Goal: Information Seeking & Learning: Check status

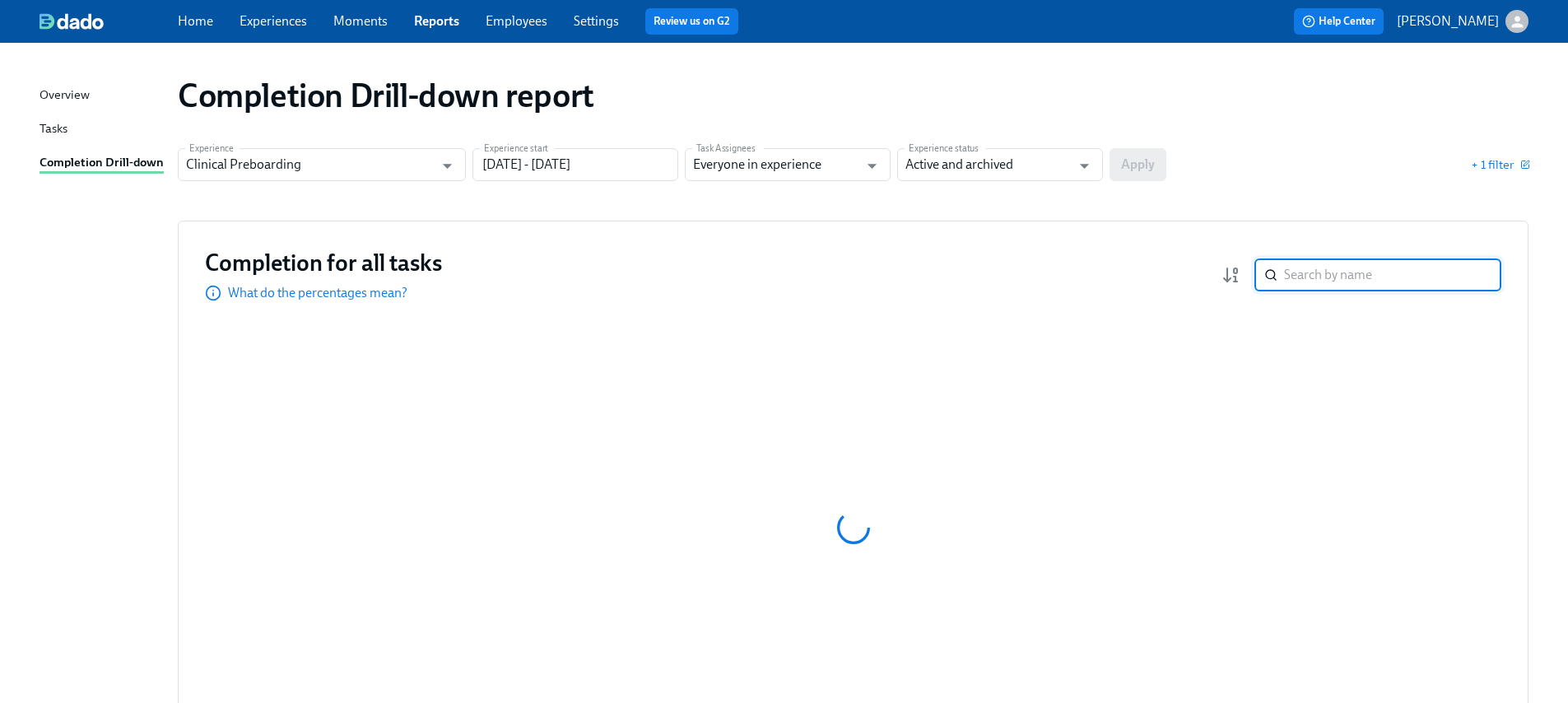
click at [1341, 273] on input "search" at bounding box center [1394, 275] width 218 height 33
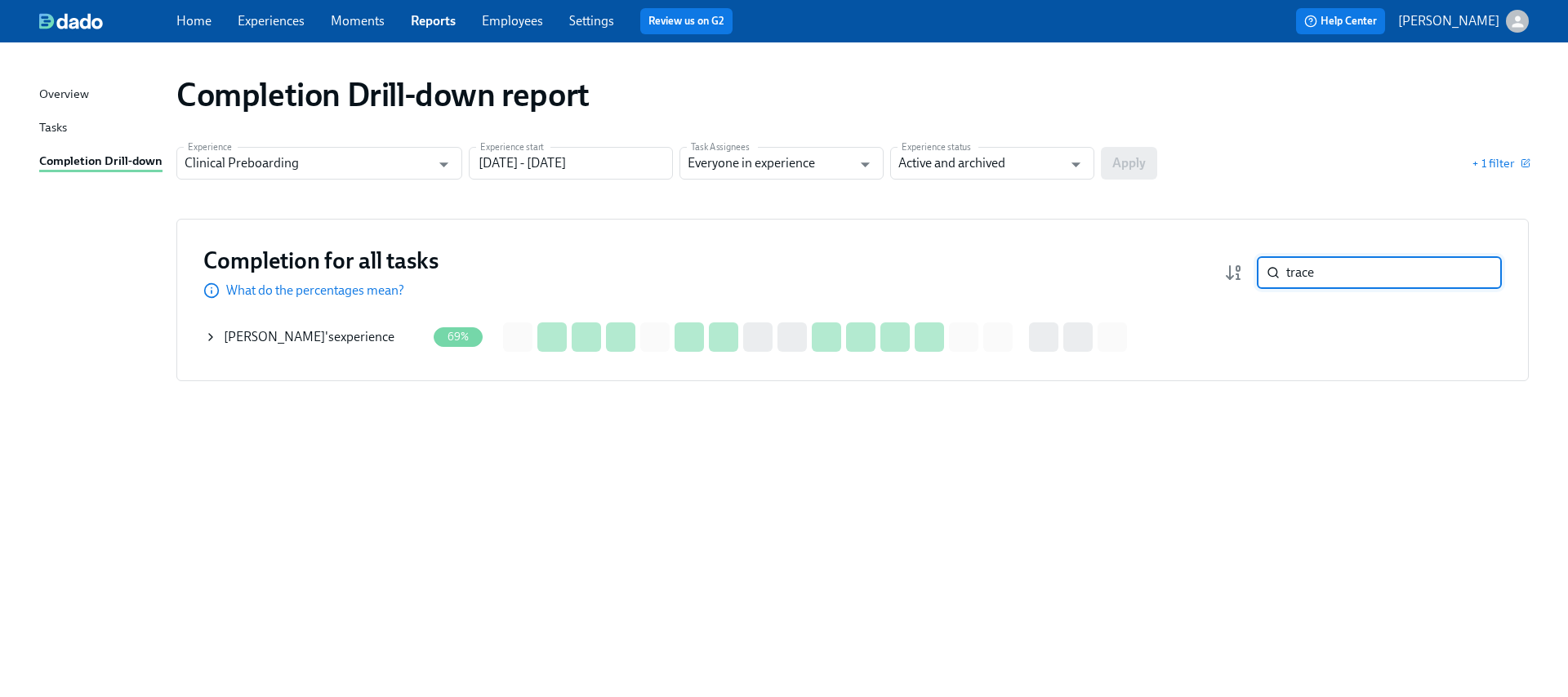
type input "trace"
click at [263, 346] on div "[PERSON_NAME] 's experience" at bounding box center [316, 338] width 222 height 33
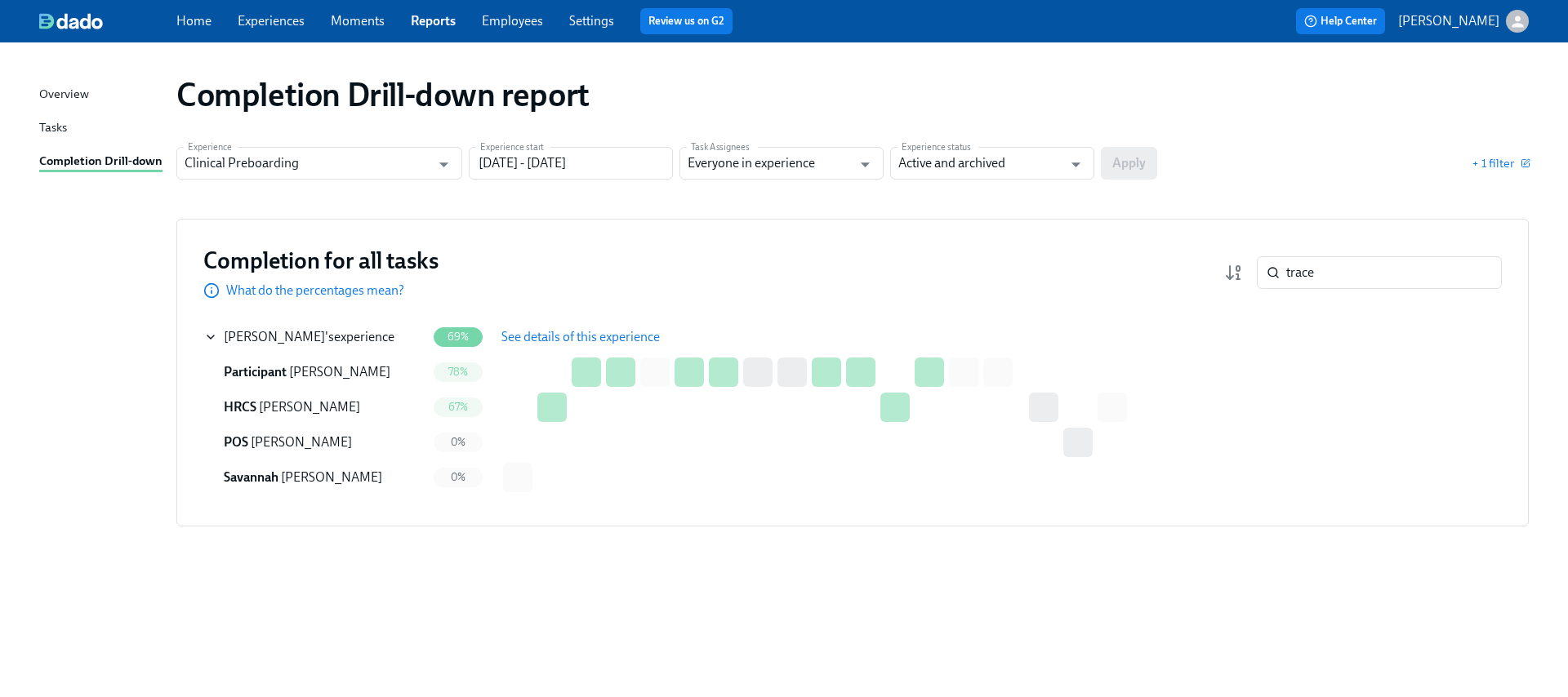
click at [599, 334] on span "See details of this experience" at bounding box center [580, 337] width 159 height 16
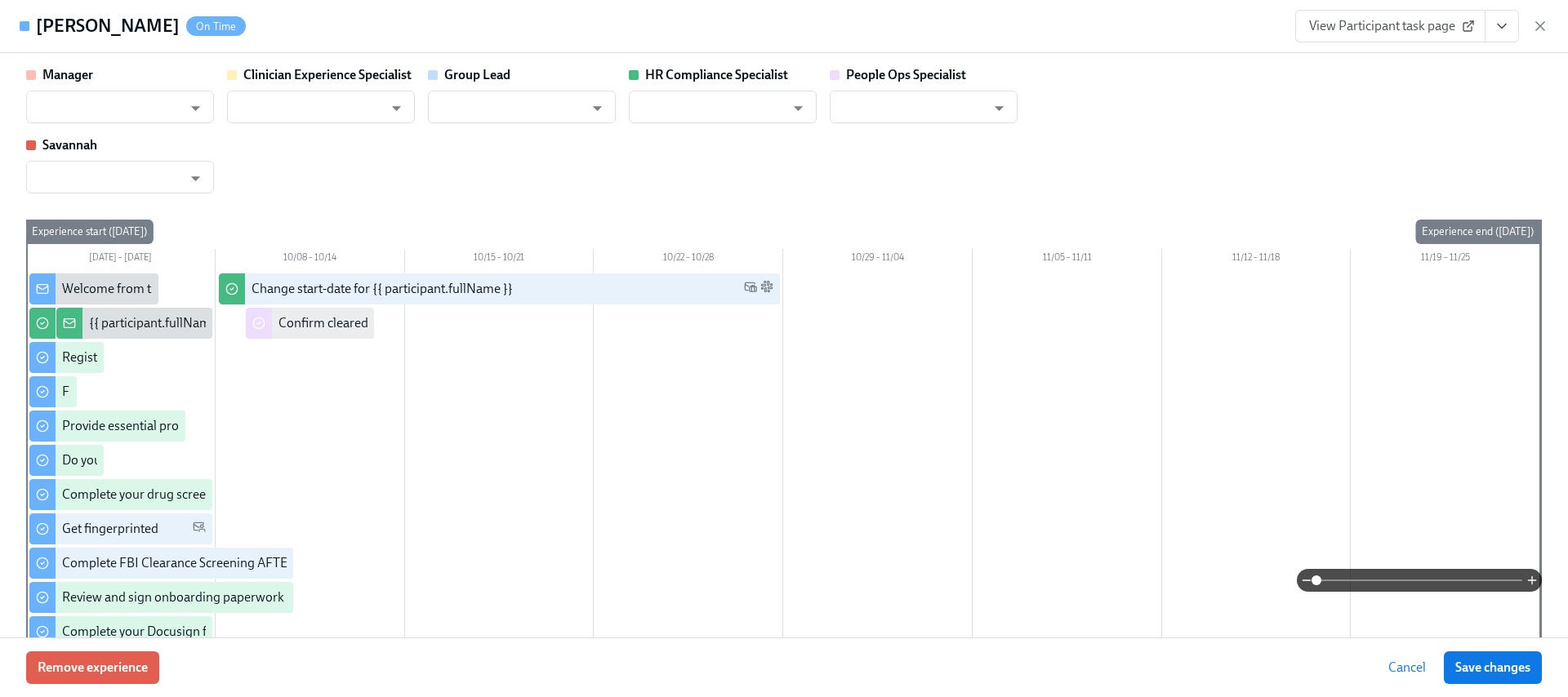
type input "[PERSON_NAME]"
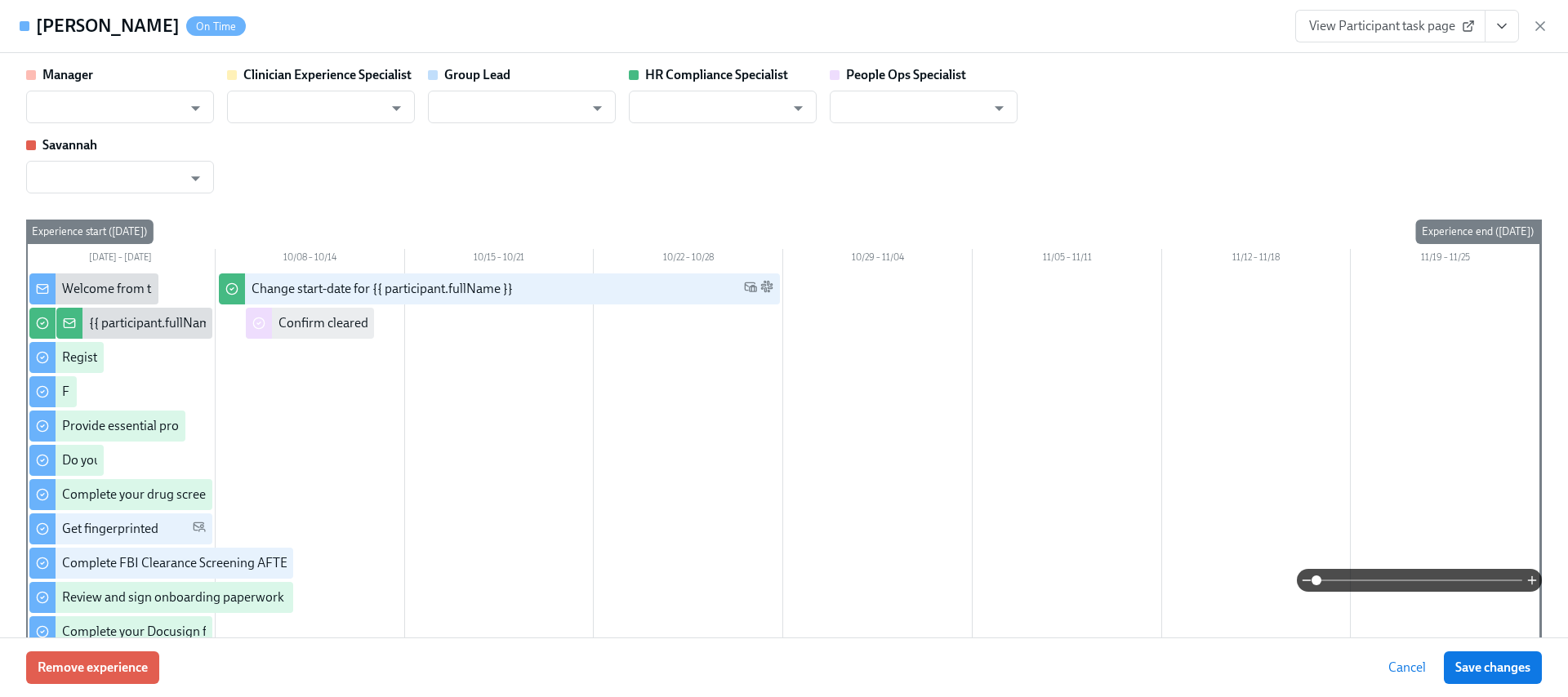
type input "[PERSON_NAME]"
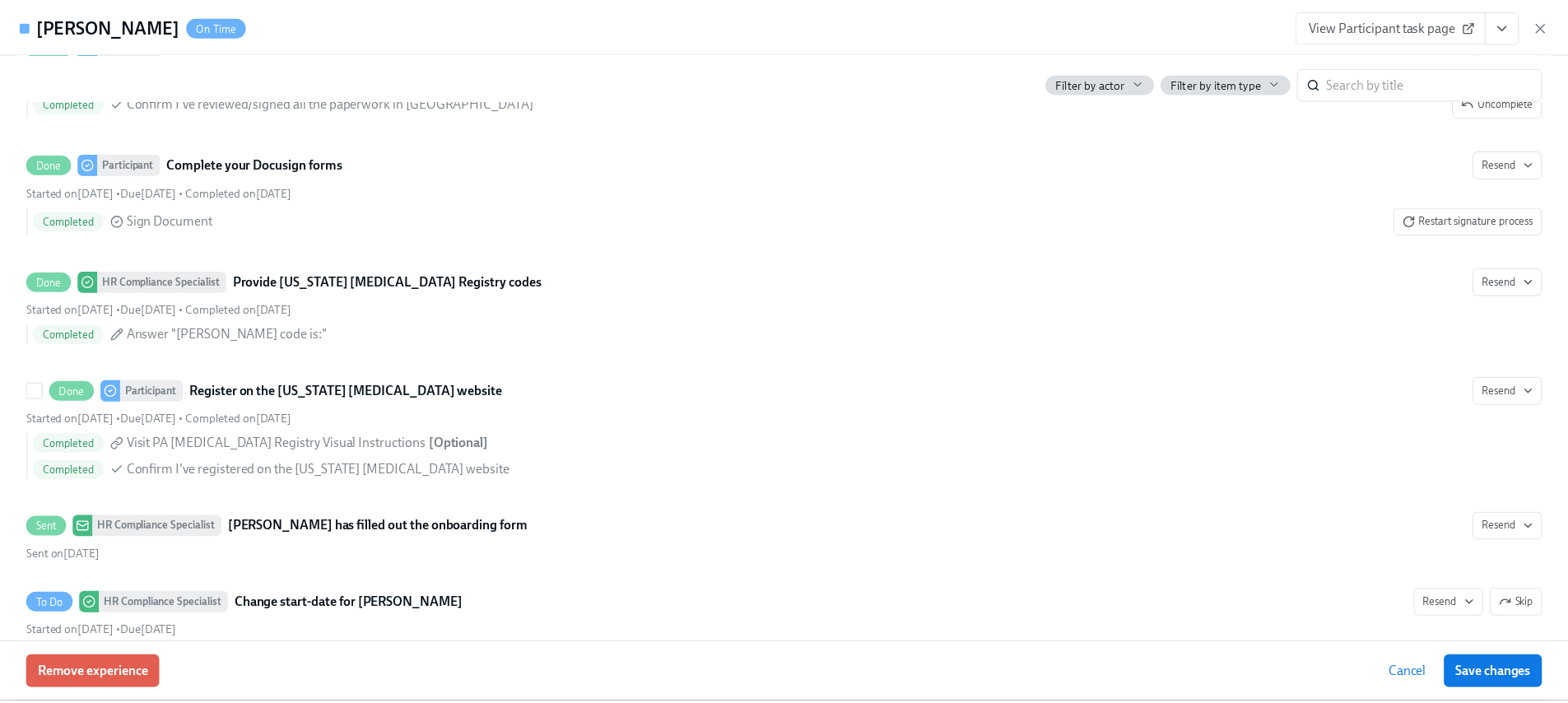
scroll to position [2327, 0]
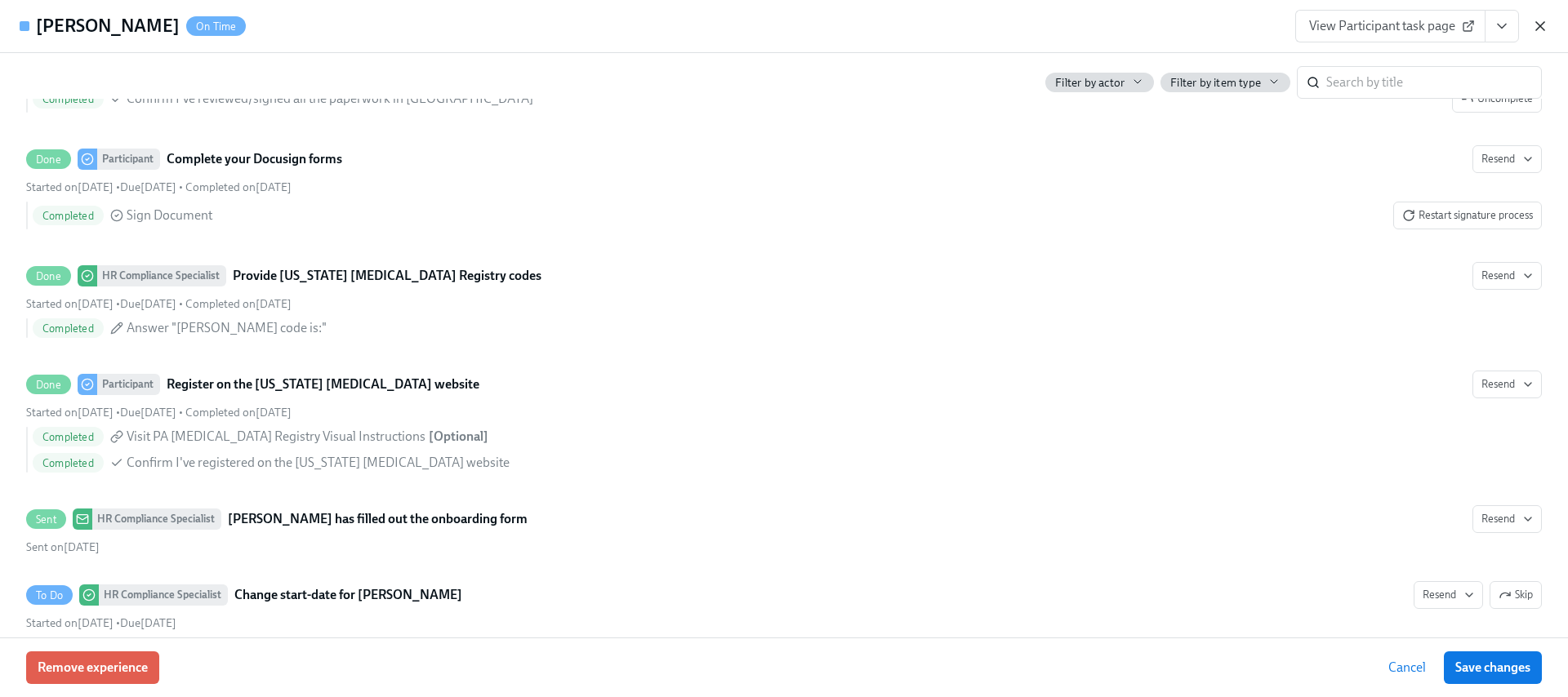
click at [1541, 28] on icon "button" at bounding box center [1540, 26] width 9 height 9
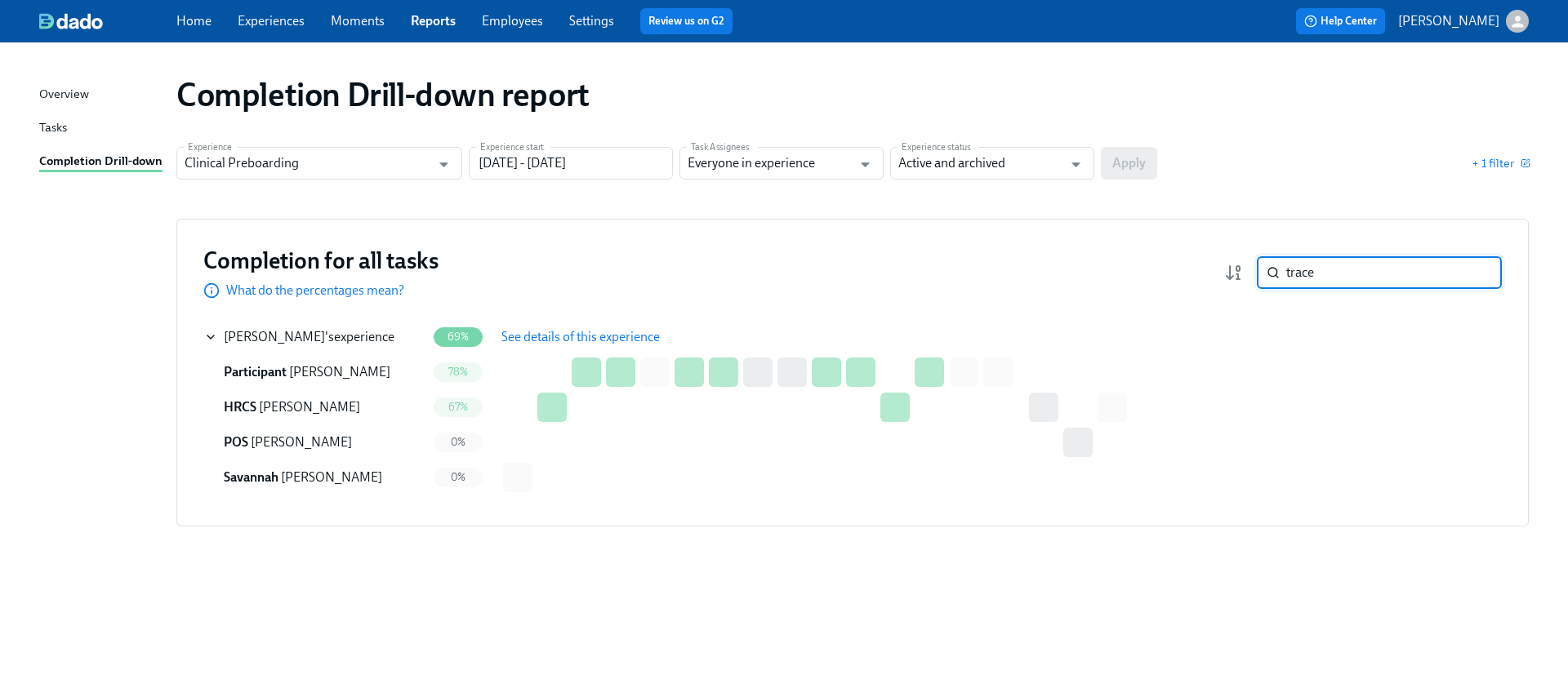
click at [1352, 269] on input "trace" at bounding box center [1394, 272] width 216 height 33
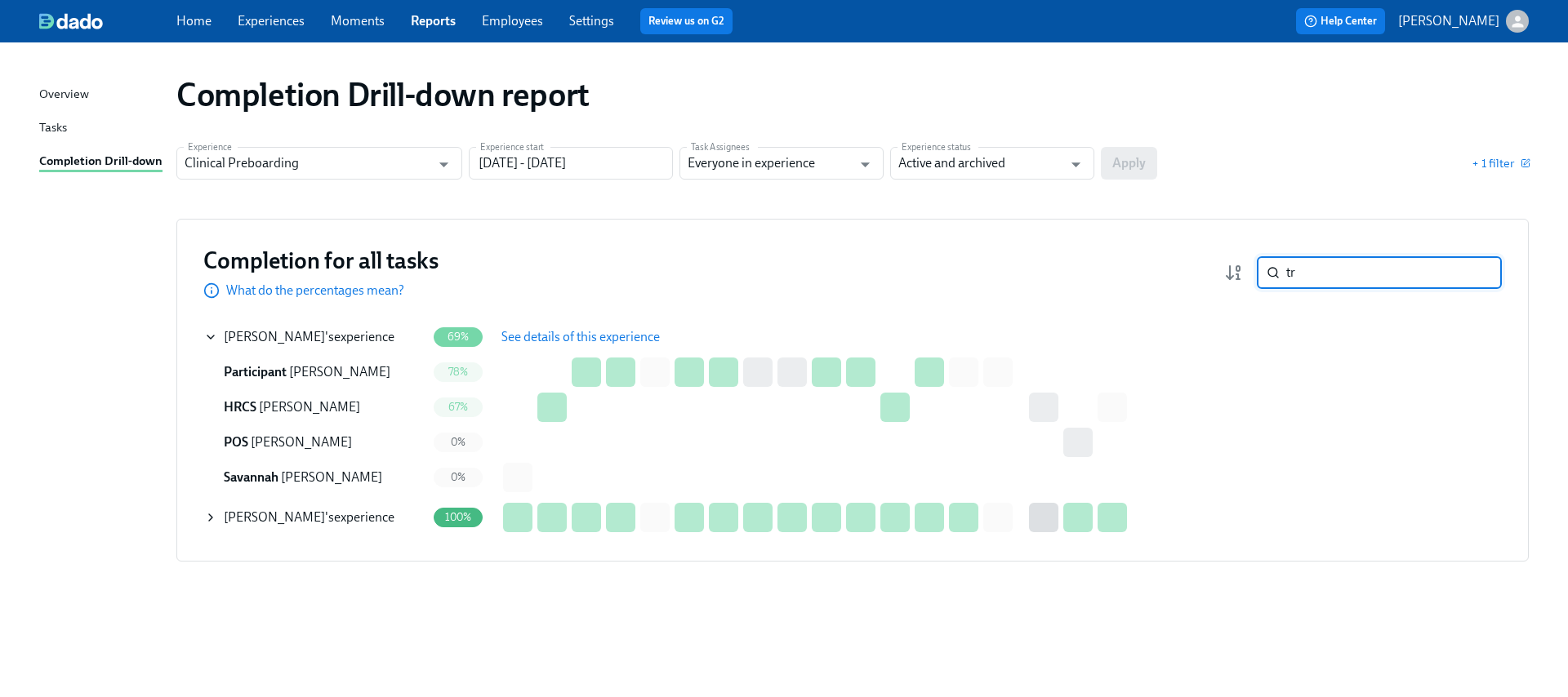
type input "t"
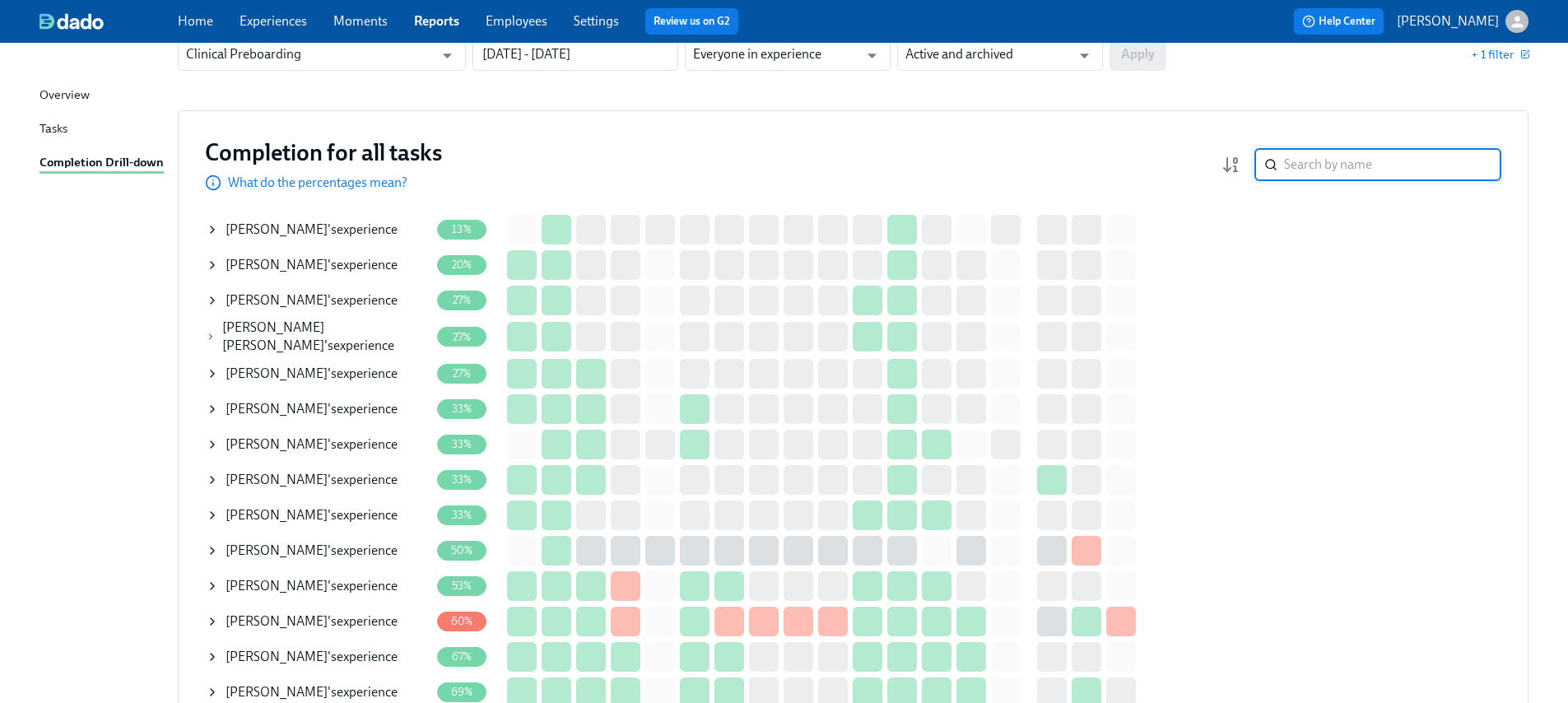
scroll to position [161, 0]
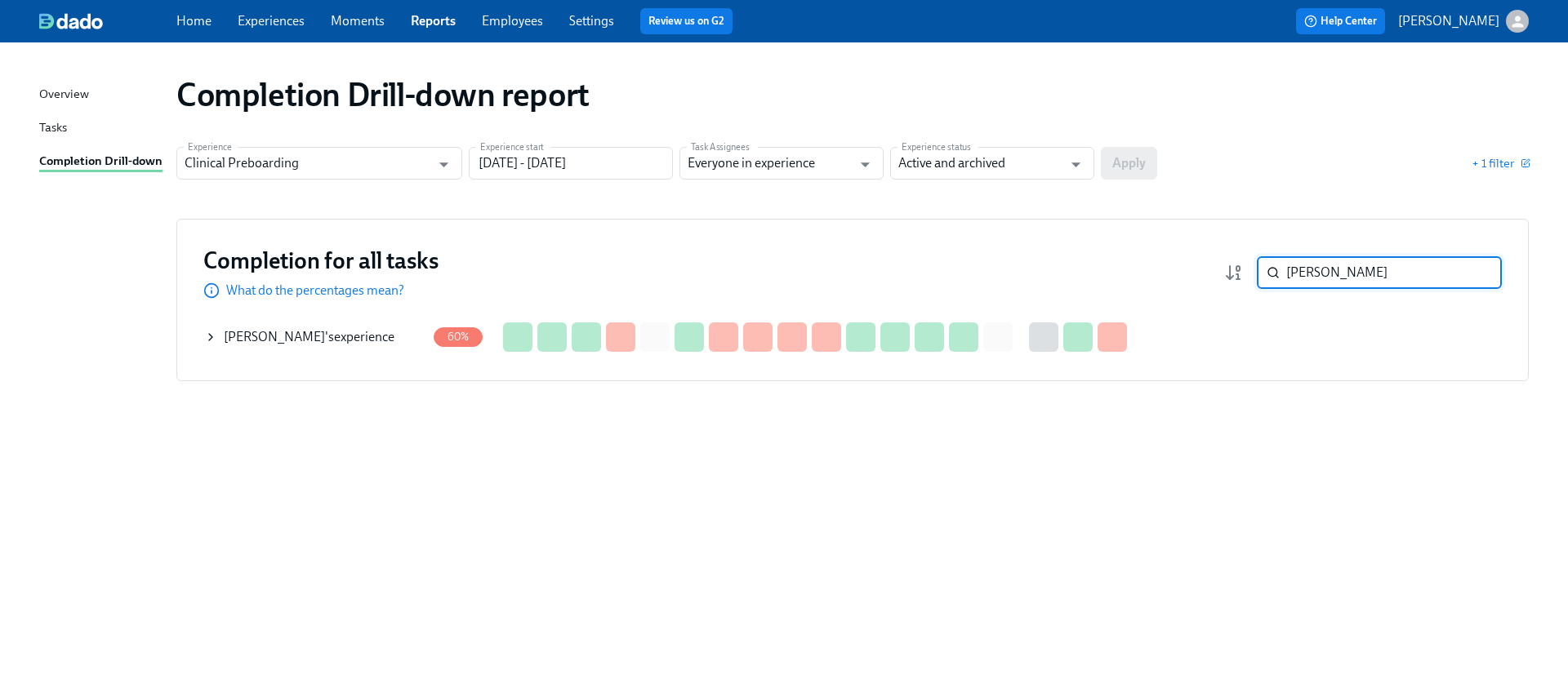
click at [209, 338] on icon at bounding box center [211, 338] width 13 height 13
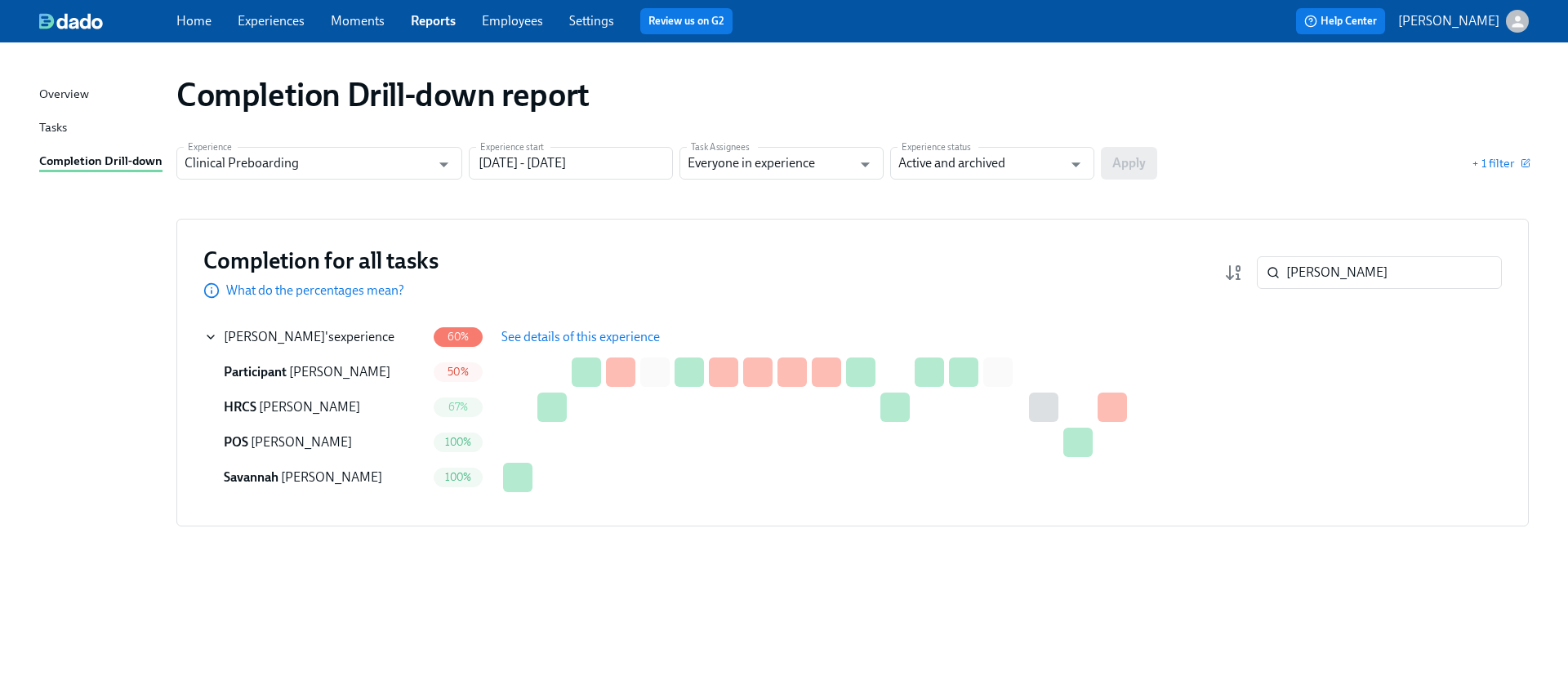
click at [606, 330] on span "See details of this experience" at bounding box center [580, 337] width 159 height 16
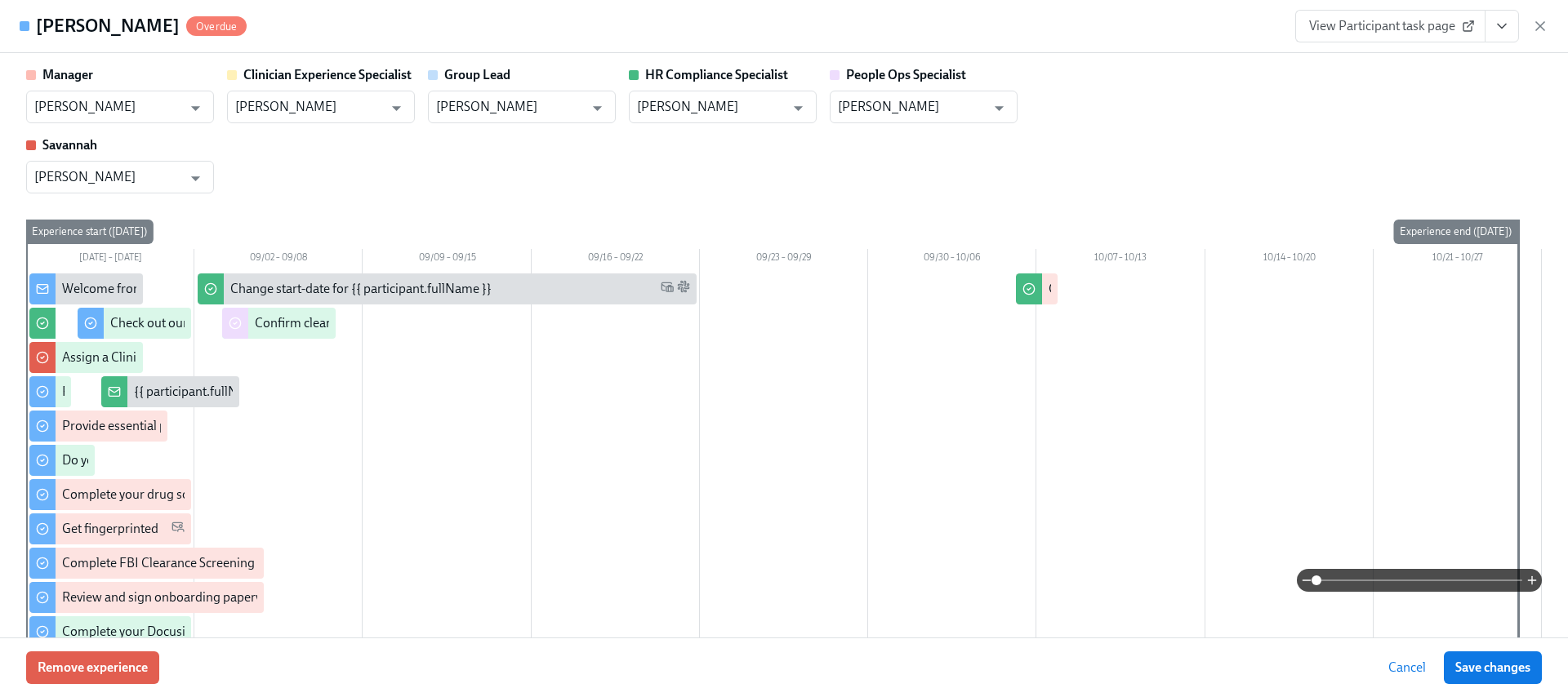
click at [1501, 29] on icon "View task page" at bounding box center [1501, 26] width 16 height 16
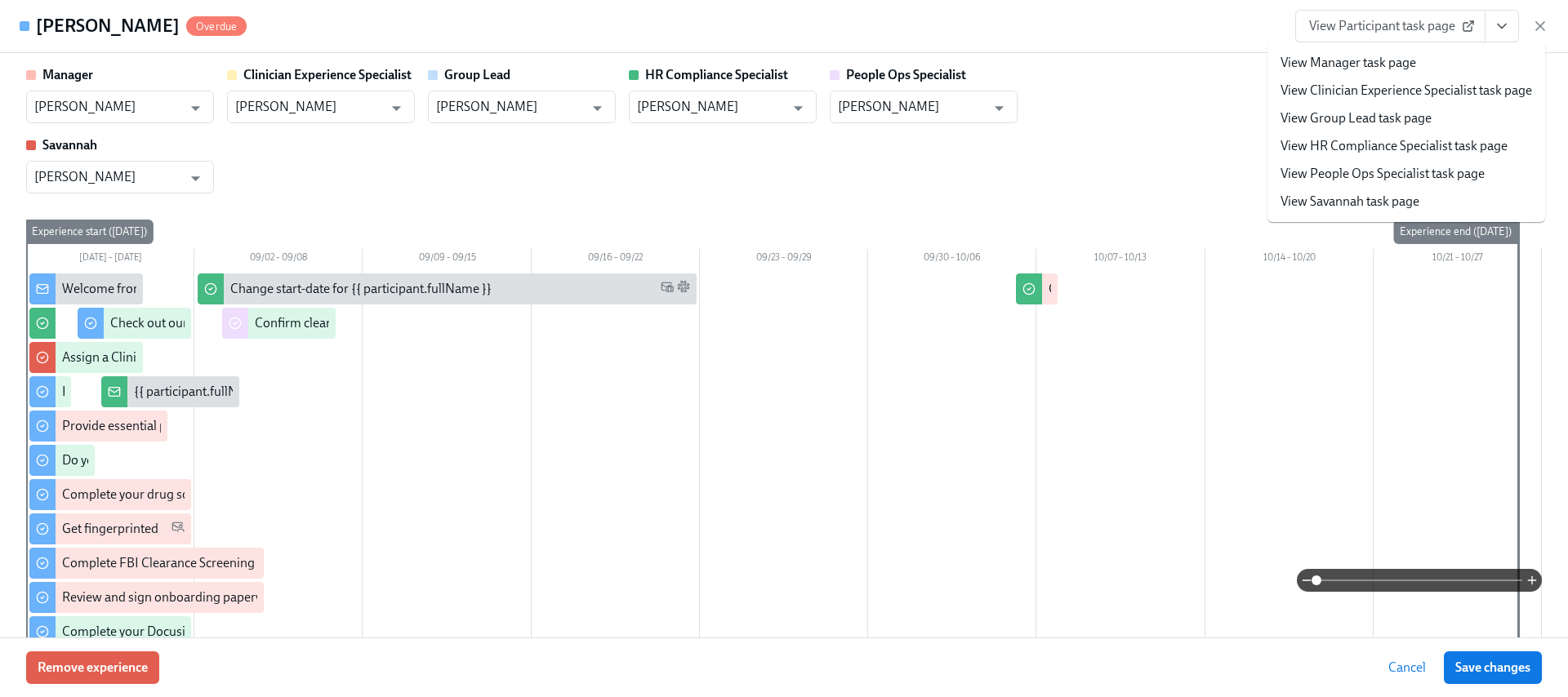
click at [1381, 143] on link "View HR Compliance Specialist task page" at bounding box center [1393, 146] width 227 height 18
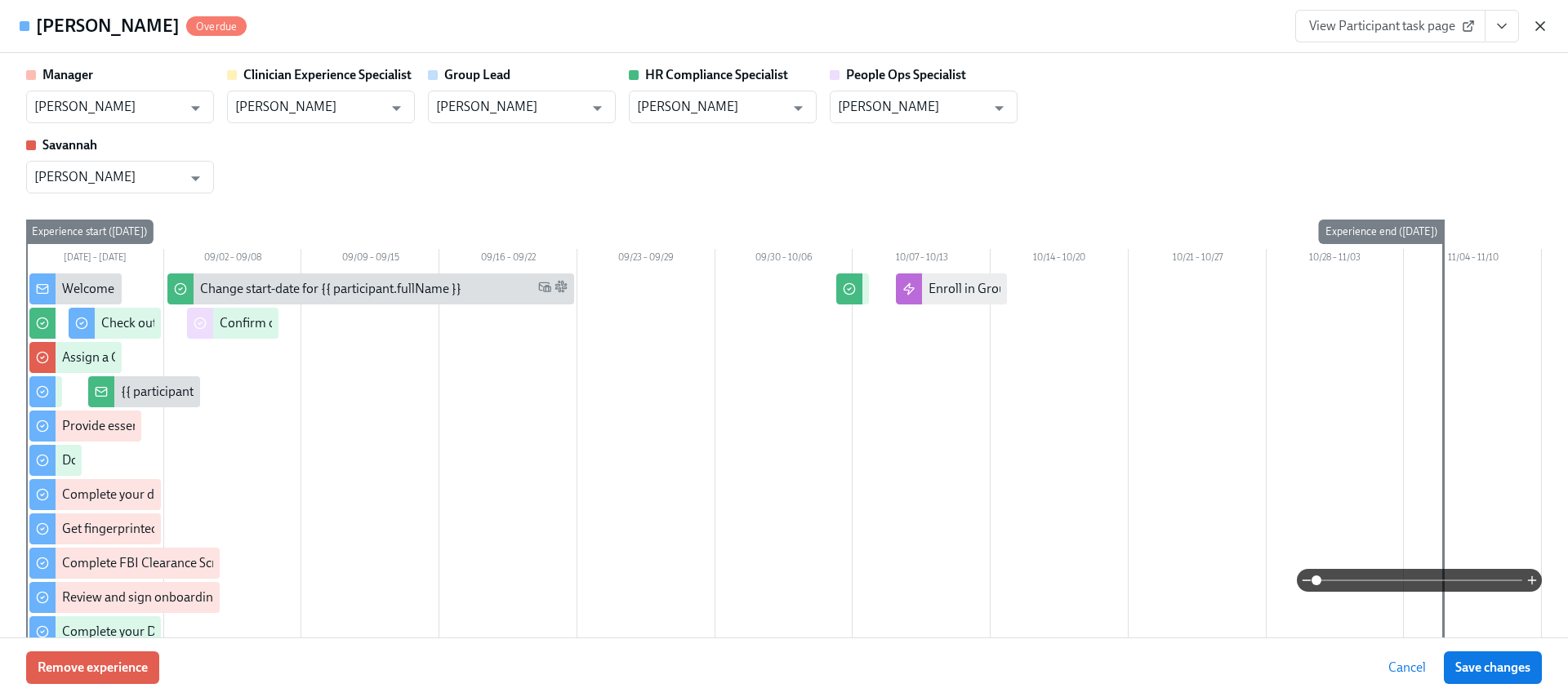
click at [1540, 28] on icon "button" at bounding box center [1539, 26] width 16 height 16
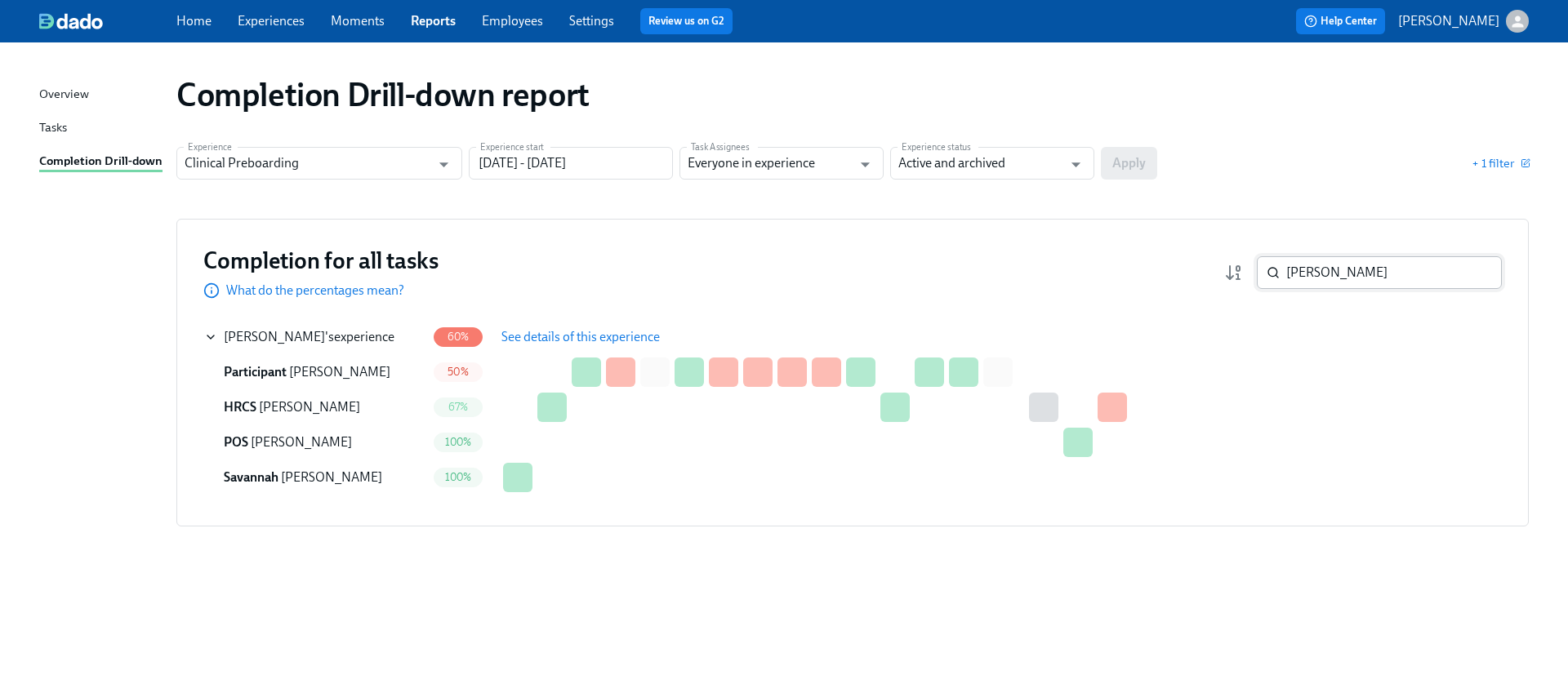
click at [1341, 263] on input "[PERSON_NAME]" at bounding box center [1394, 272] width 216 height 33
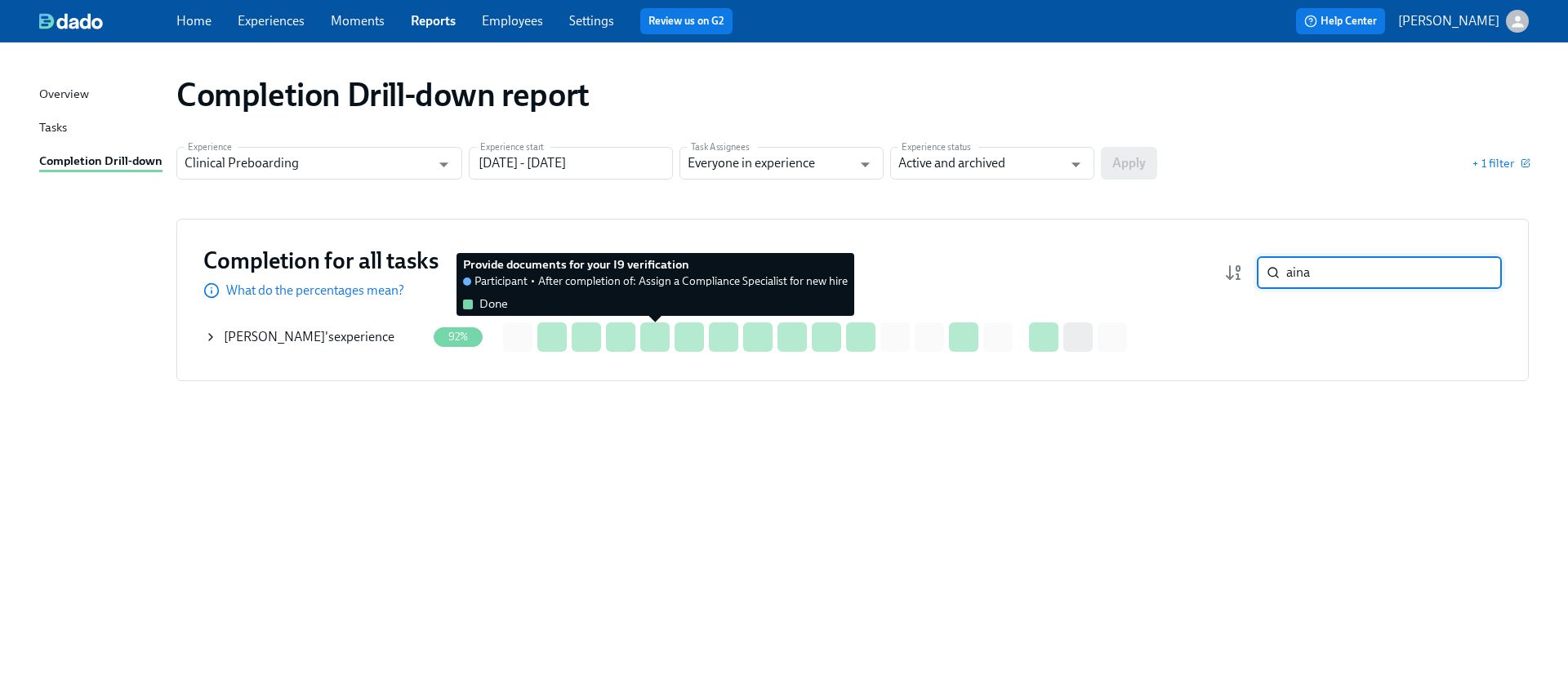
click at [647, 338] on div at bounding box center [655, 337] width 30 height 30
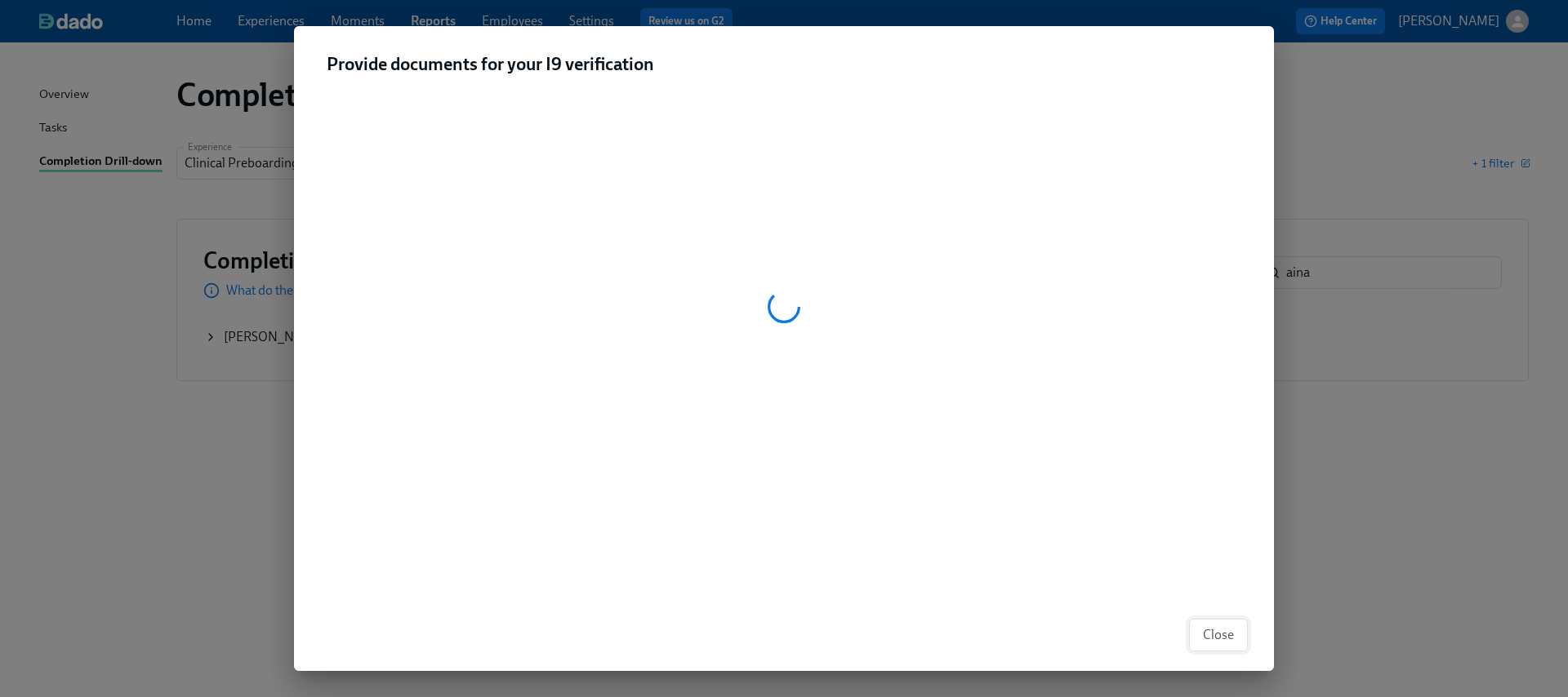
click at [1205, 633] on span "Close" at bounding box center [1218, 635] width 31 height 16
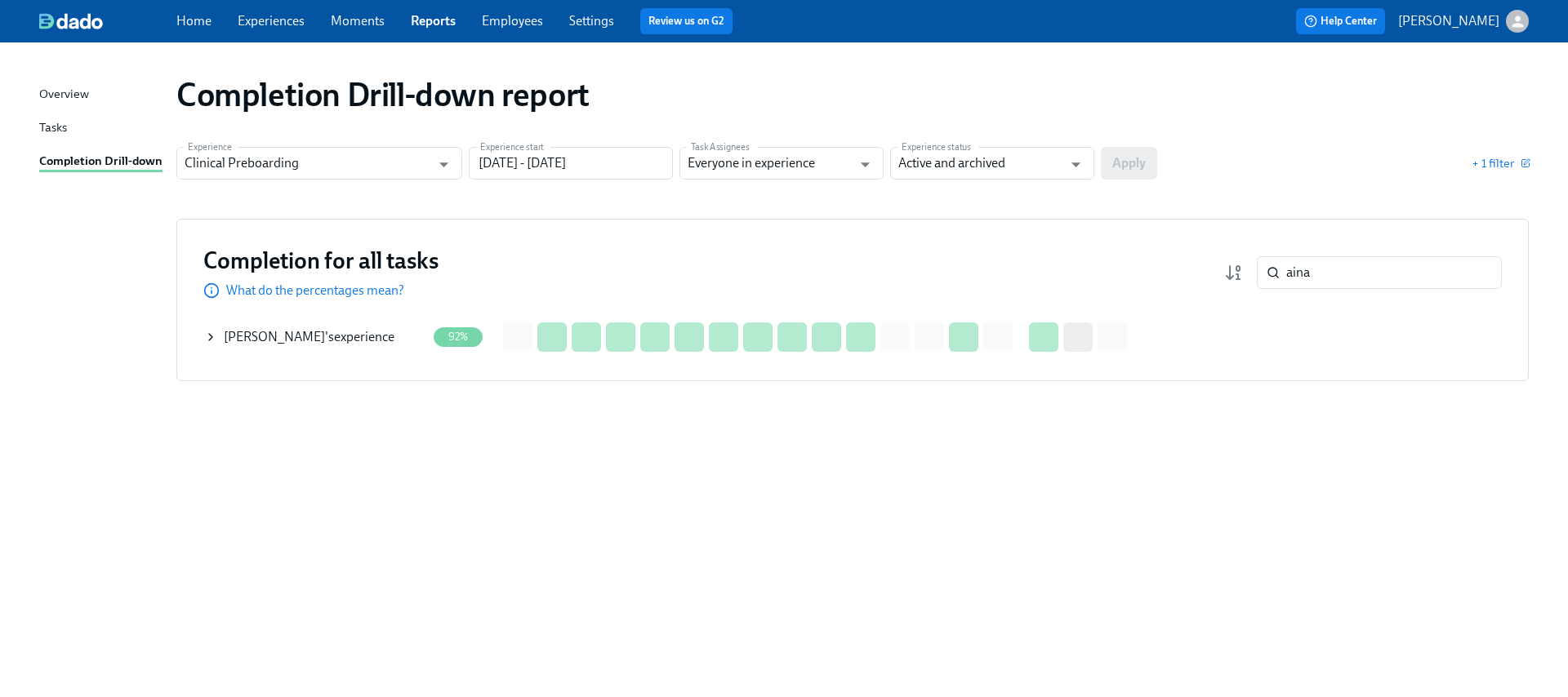
click at [317, 338] on div "[PERSON_NAME] 's experience" at bounding box center [309, 337] width 171 height 18
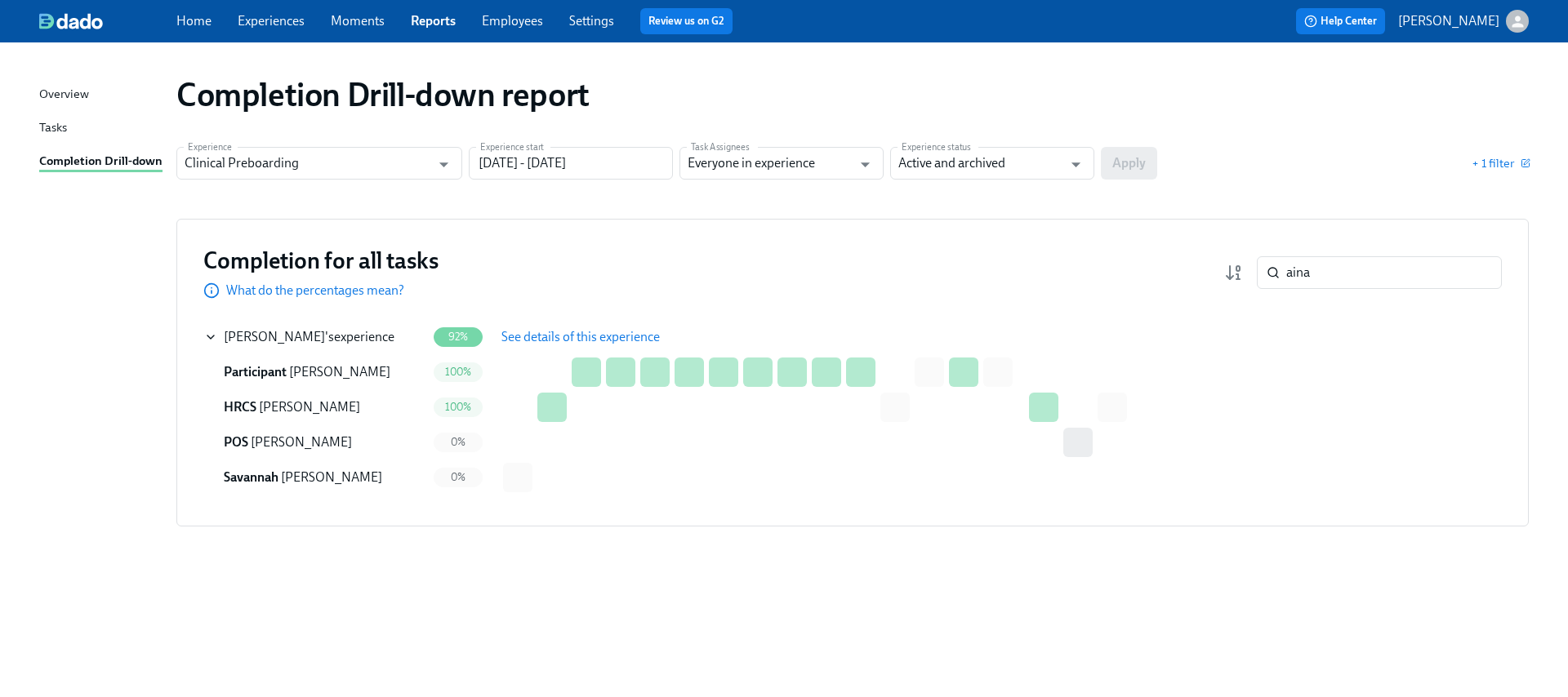
click at [582, 338] on span "See details of this experience" at bounding box center [580, 337] width 159 height 16
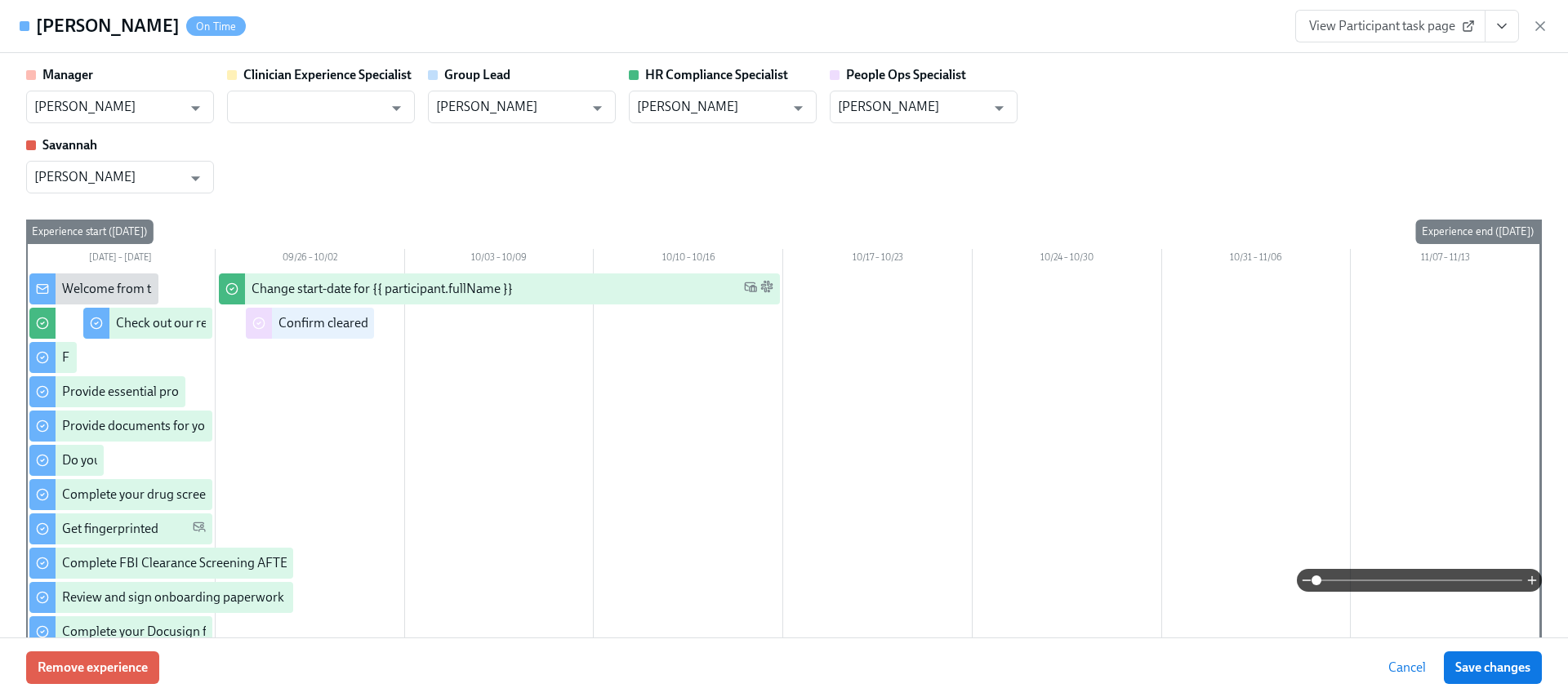
click at [1513, 29] on button "View task page" at bounding box center [1502, 26] width 34 height 33
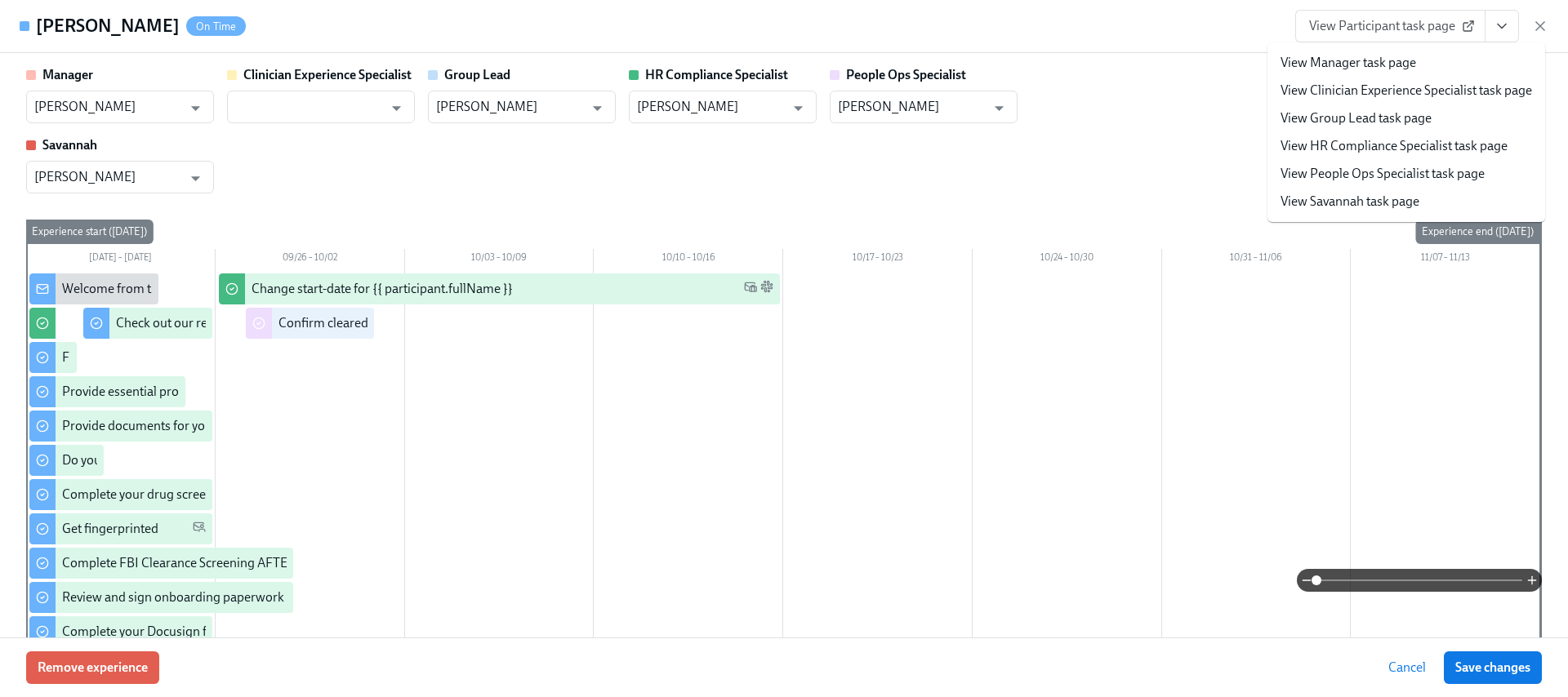
click at [1350, 144] on link "View HR Compliance Specialist task page" at bounding box center [1393, 146] width 227 height 18
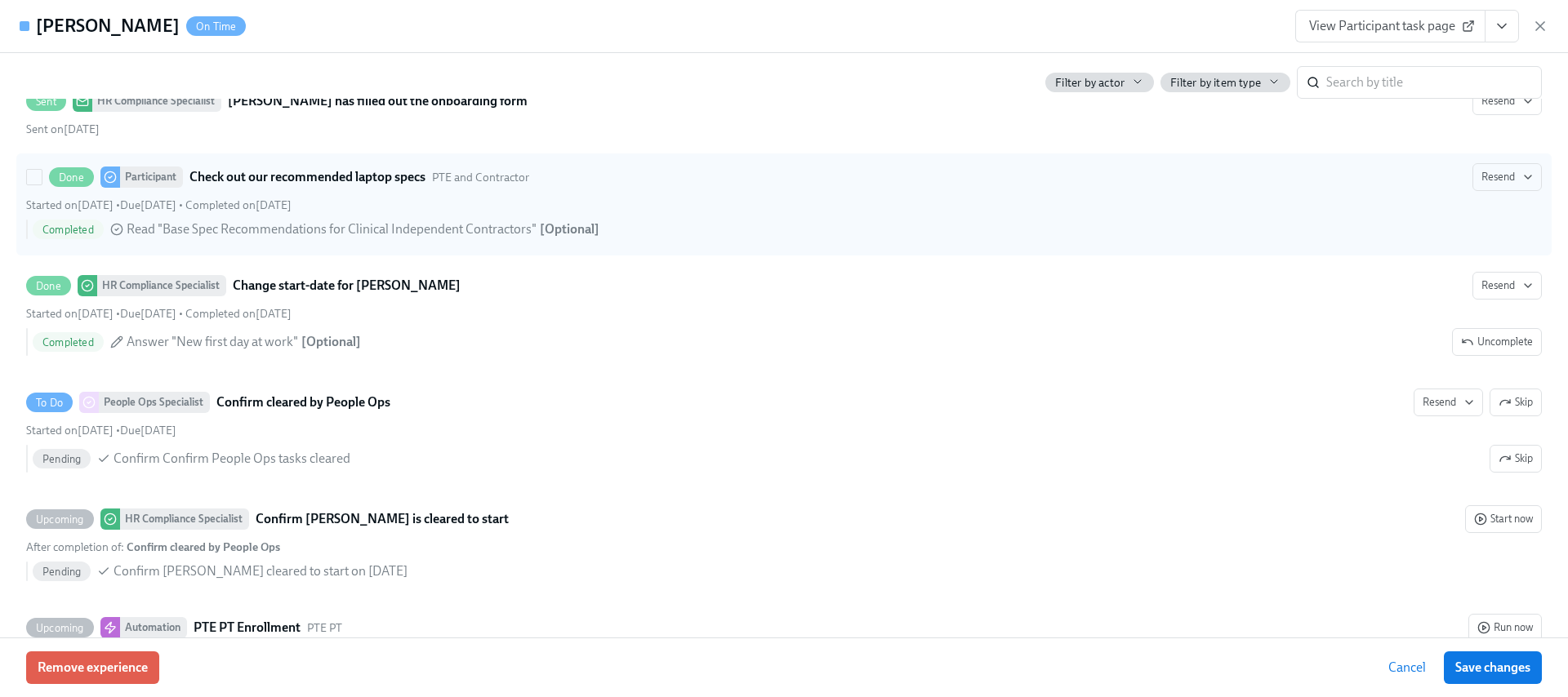
scroll to position [2780, 0]
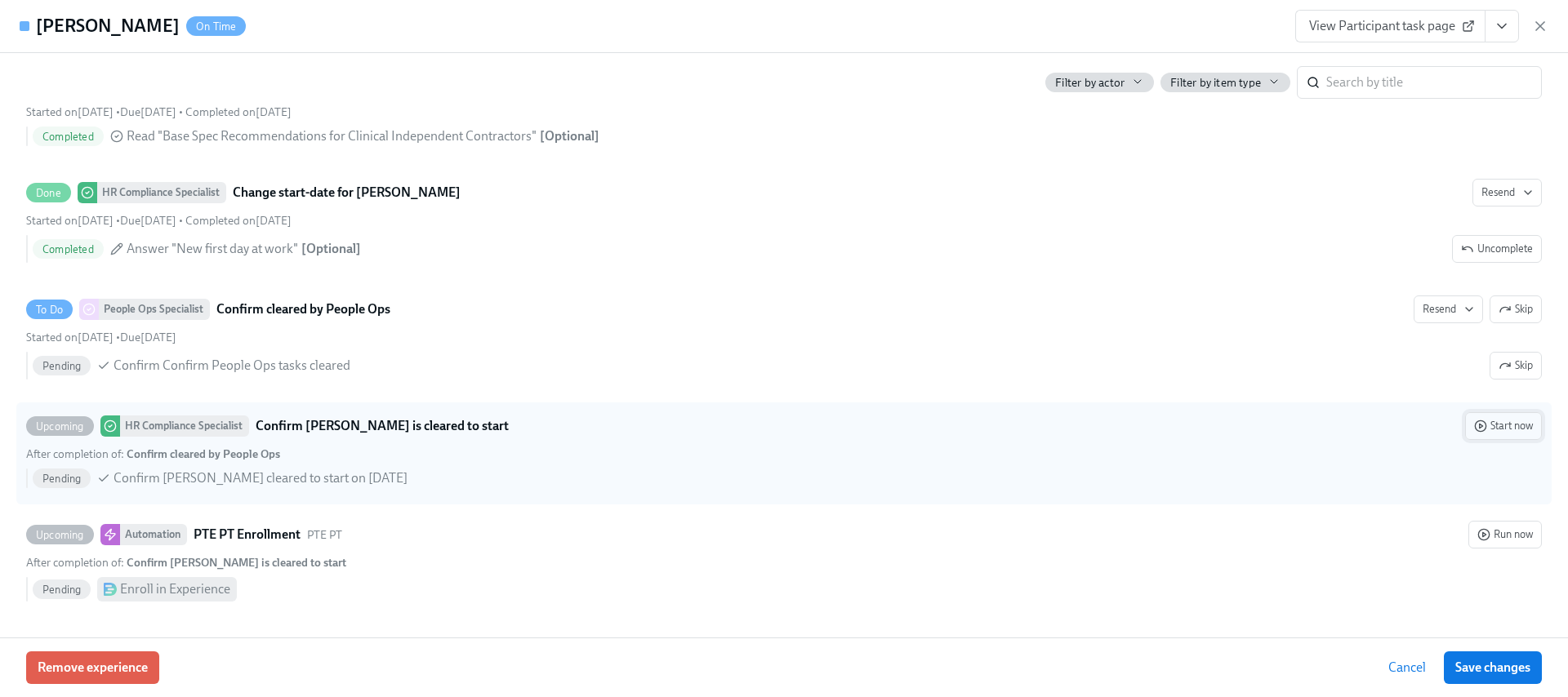
click at [1492, 425] on span "Start now" at bounding box center [1504, 425] width 59 height 16
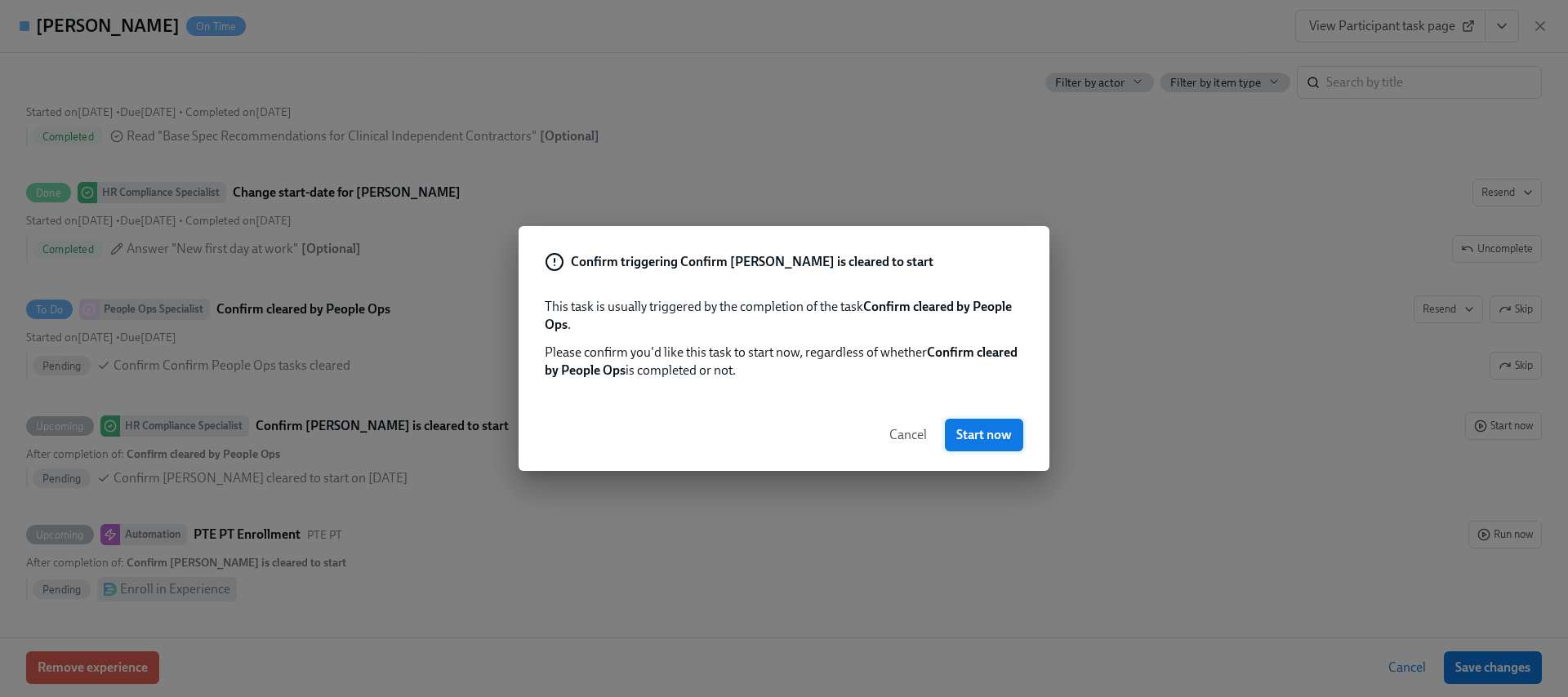
click at [977, 428] on span "Start now" at bounding box center [984, 435] width 55 height 16
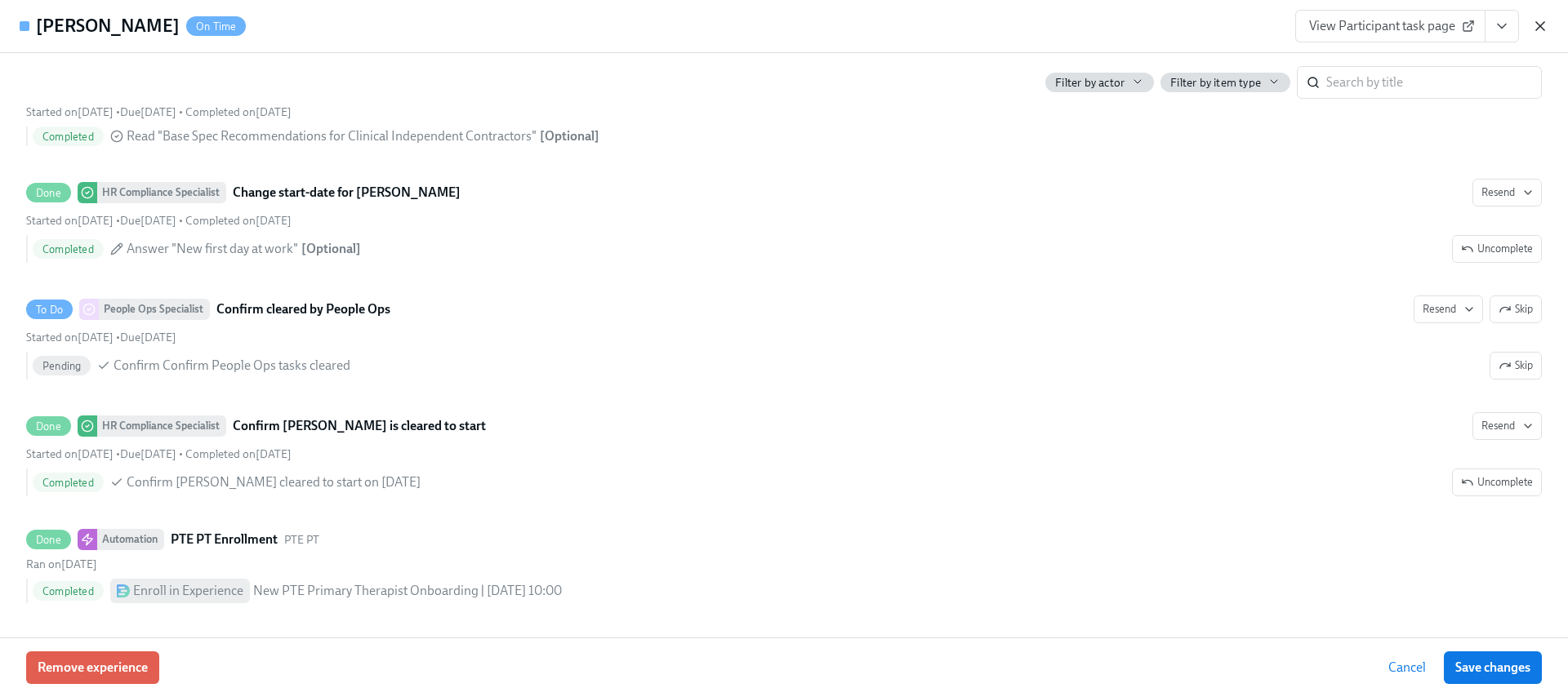
click at [1537, 24] on icon "button" at bounding box center [1540, 26] width 9 height 9
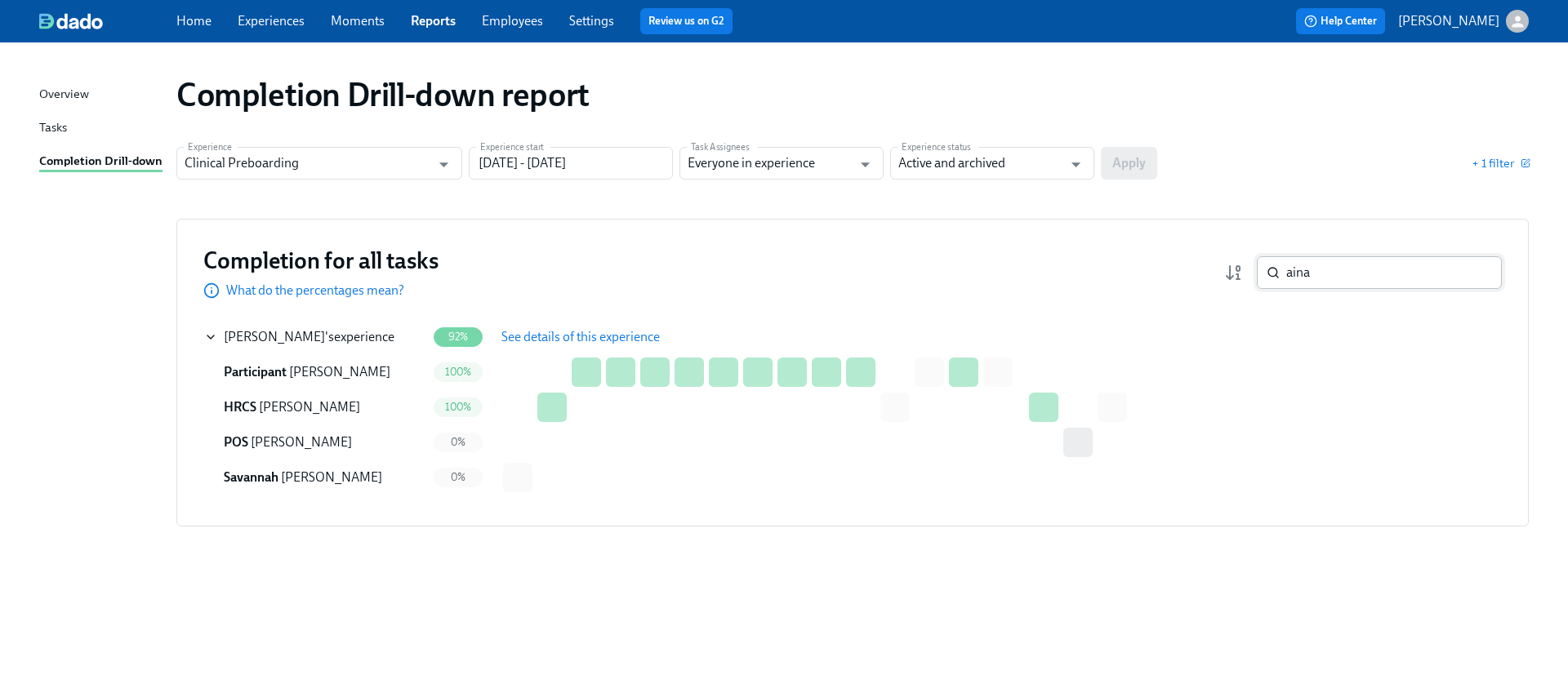
click at [1348, 270] on input "aina" at bounding box center [1394, 272] width 216 height 33
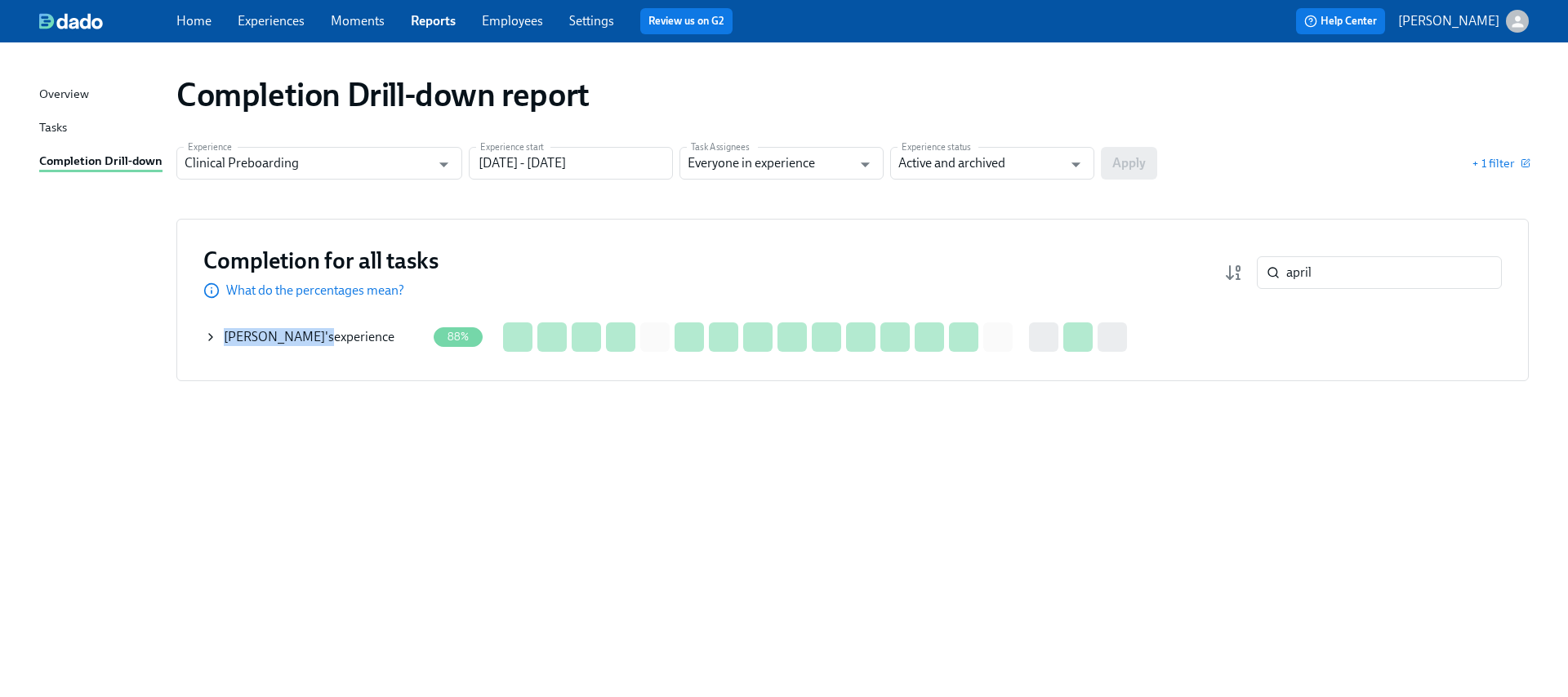
click at [300, 331] on div "[PERSON_NAME] 's experience" at bounding box center [309, 337] width 171 height 18
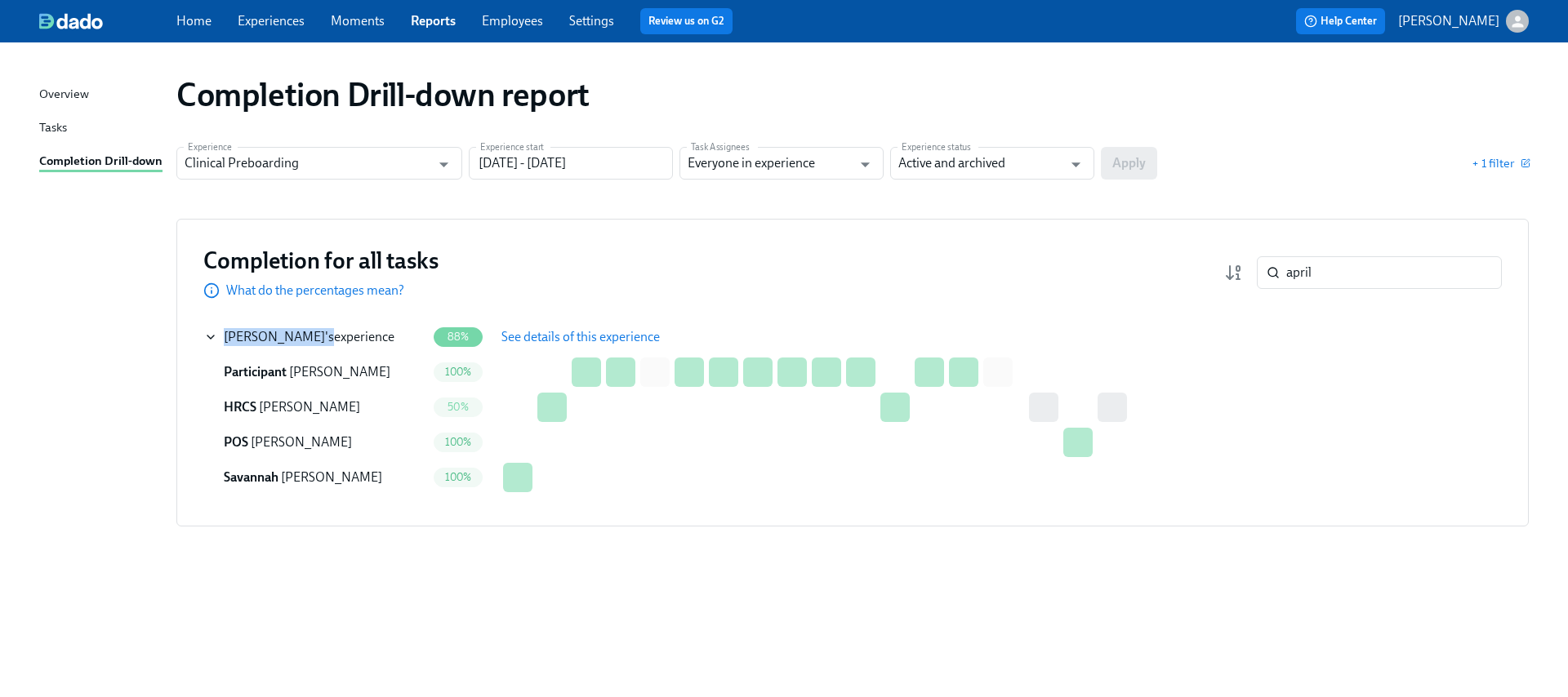
click at [648, 342] on span "See details of this experience" at bounding box center [580, 337] width 159 height 16
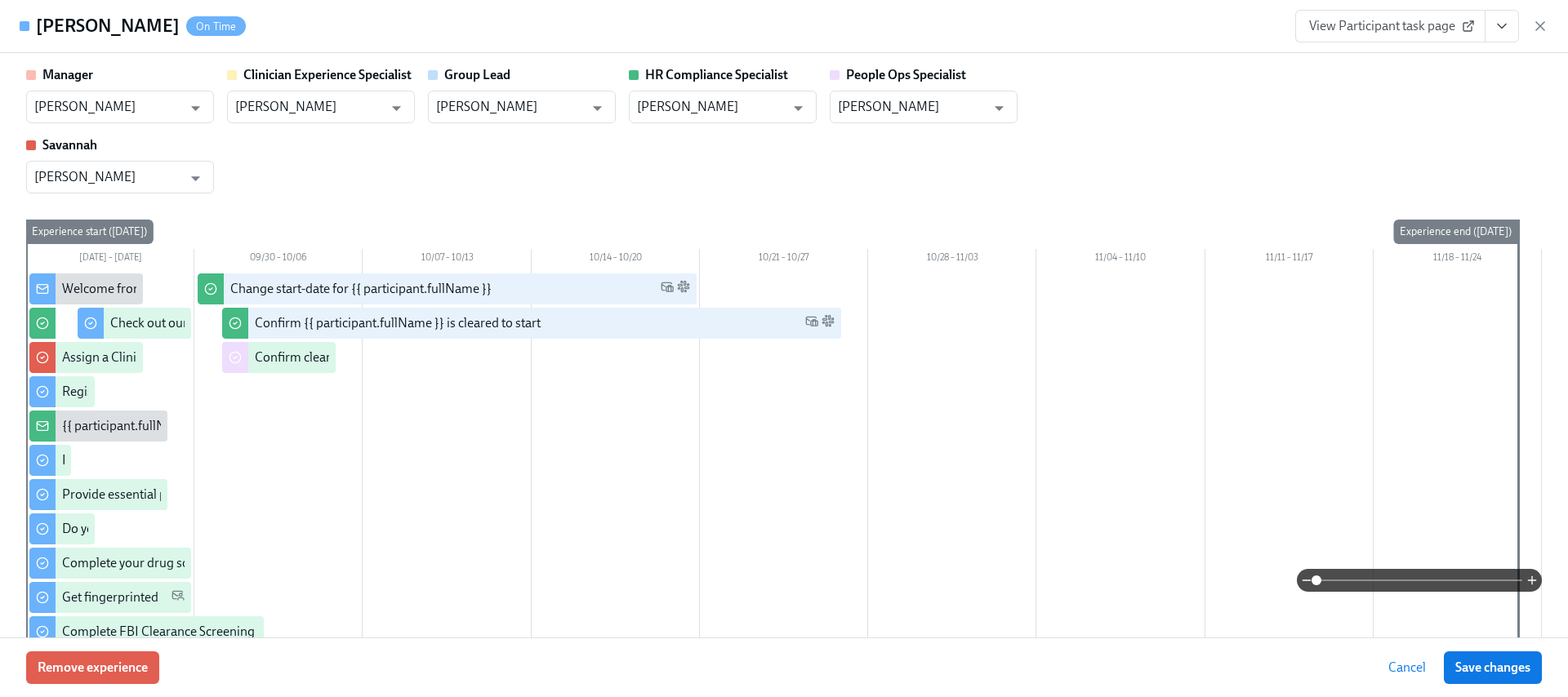
click at [1497, 21] on icon "View task page" at bounding box center [1501, 26] width 16 height 16
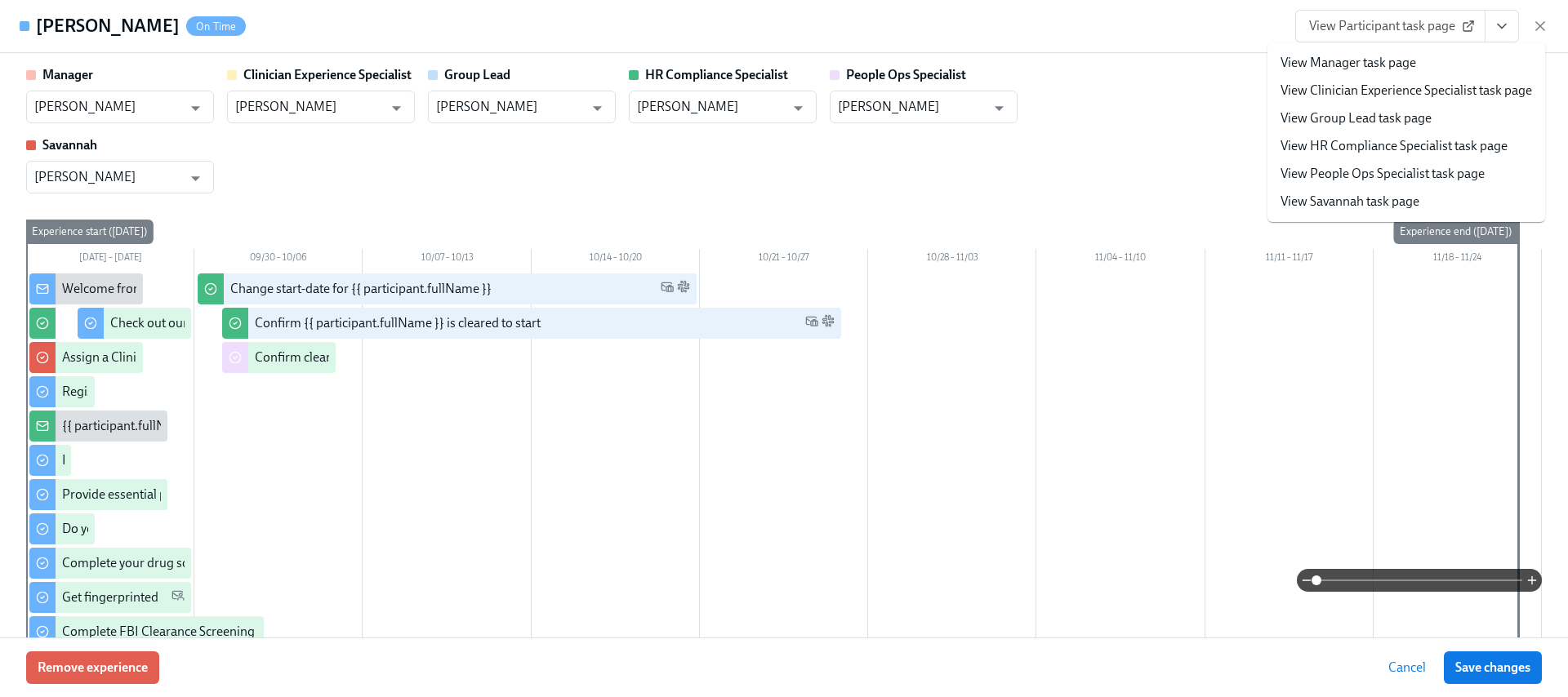
click at [1392, 148] on link "View HR Compliance Specialist task page" at bounding box center [1393, 146] width 227 height 18
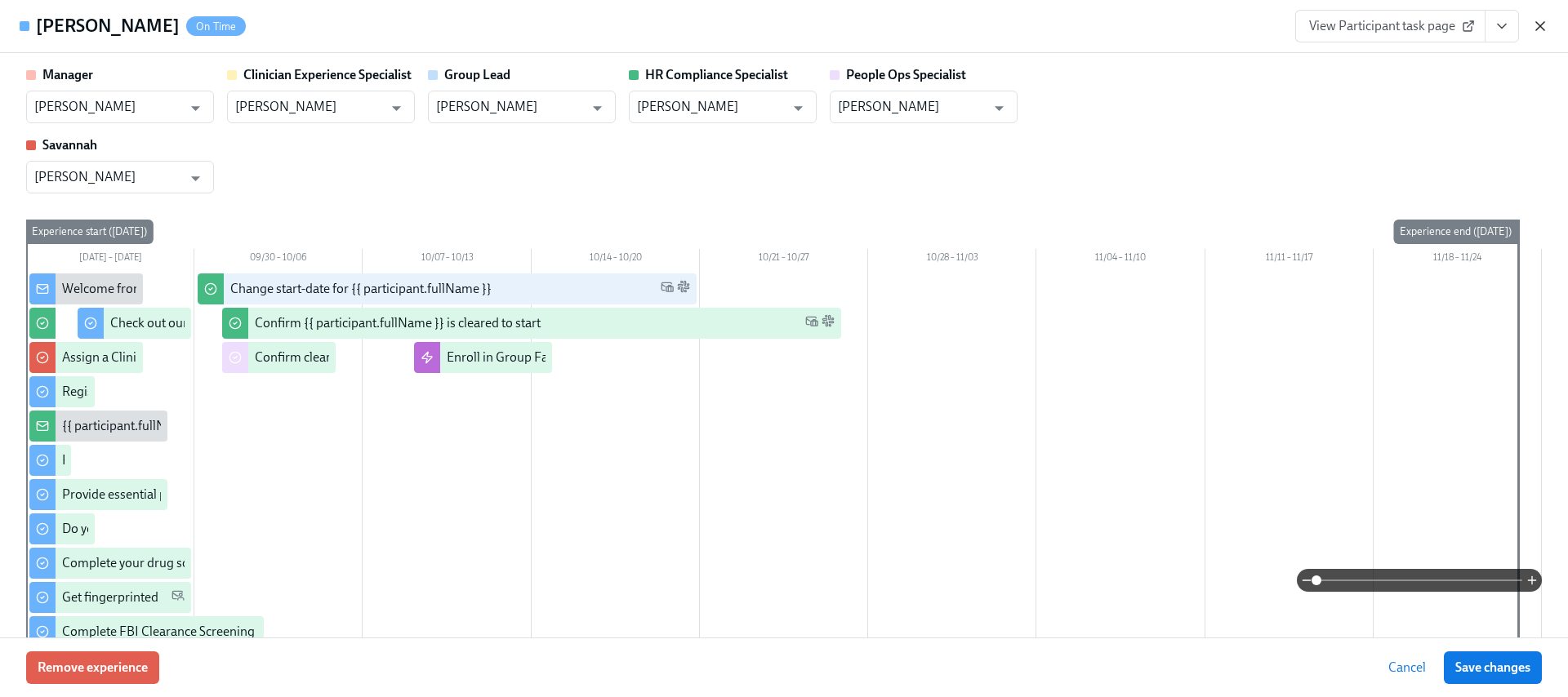
click at [1538, 25] on icon "button" at bounding box center [1540, 26] width 9 height 9
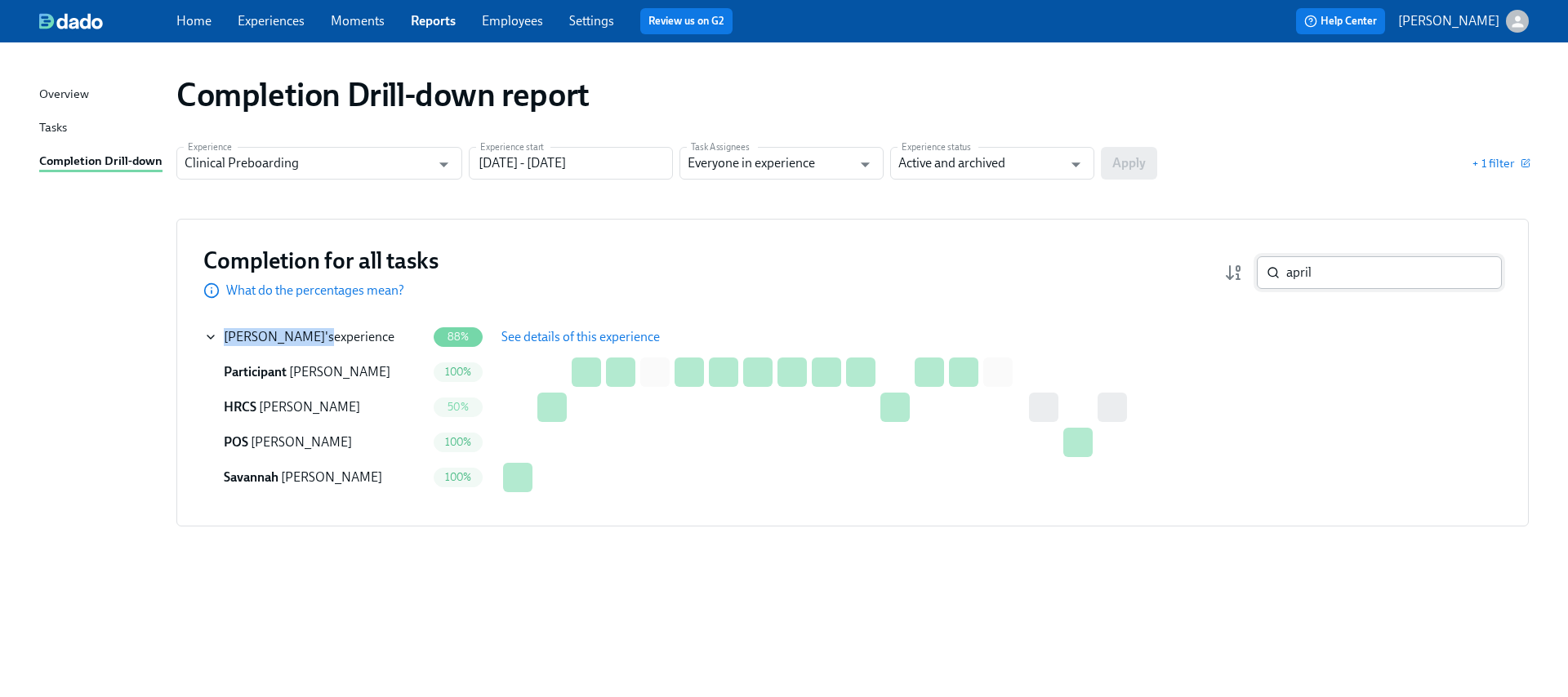
click at [1345, 283] on input "april" at bounding box center [1394, 272] width 216 height 33
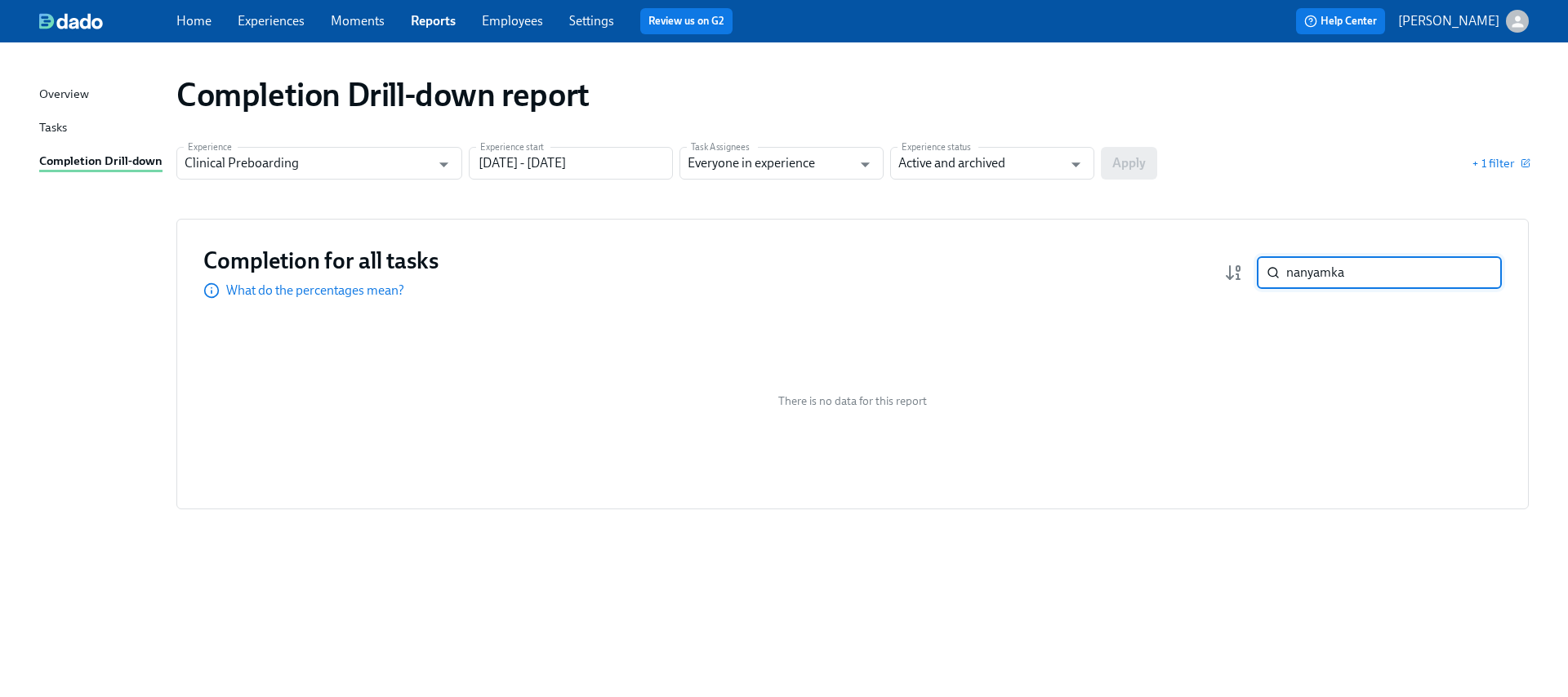
click at [1343, 272] on input "nanyamka" at bounding box center [1394, 272] width 216 height 33
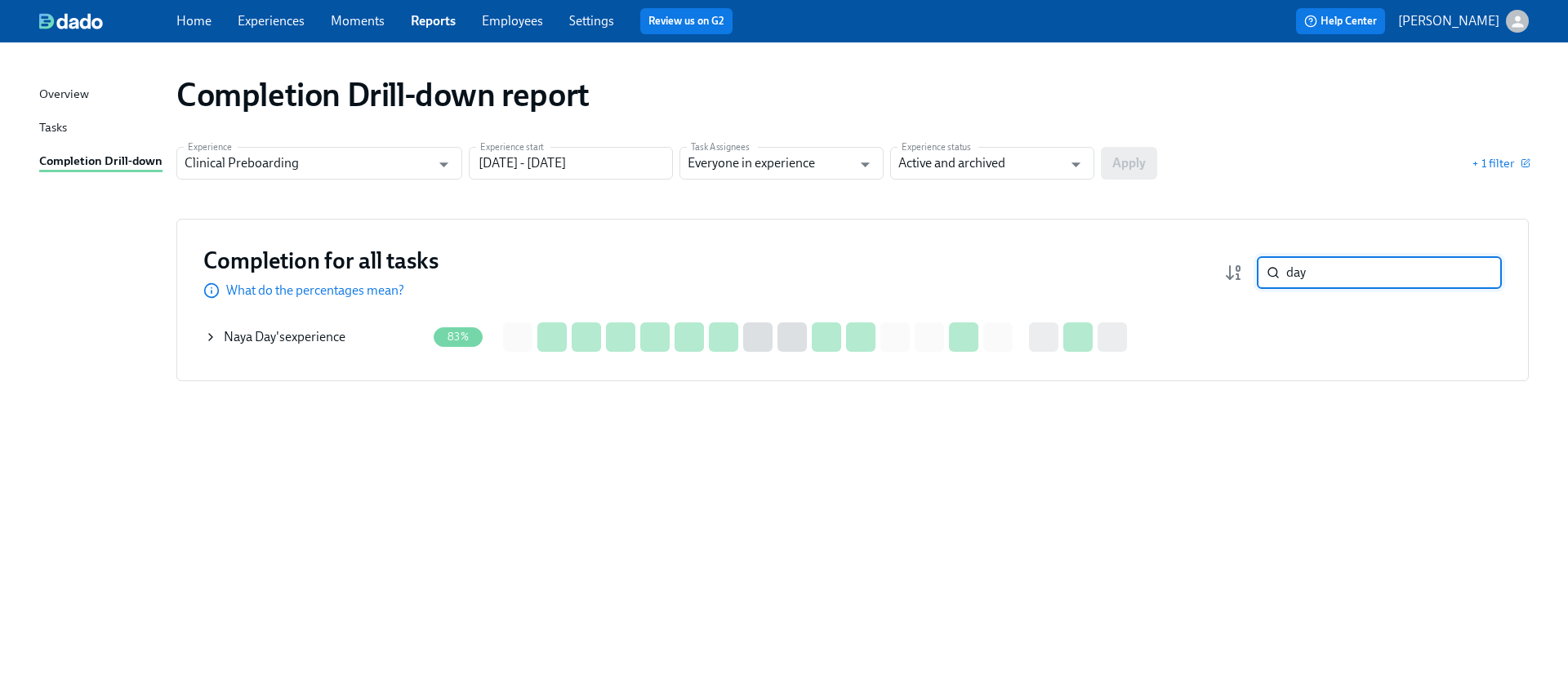
click at [297, 341] on div "[PERSON_NAME] 's experience" at bounding box center [284, 337] width 121 height 18
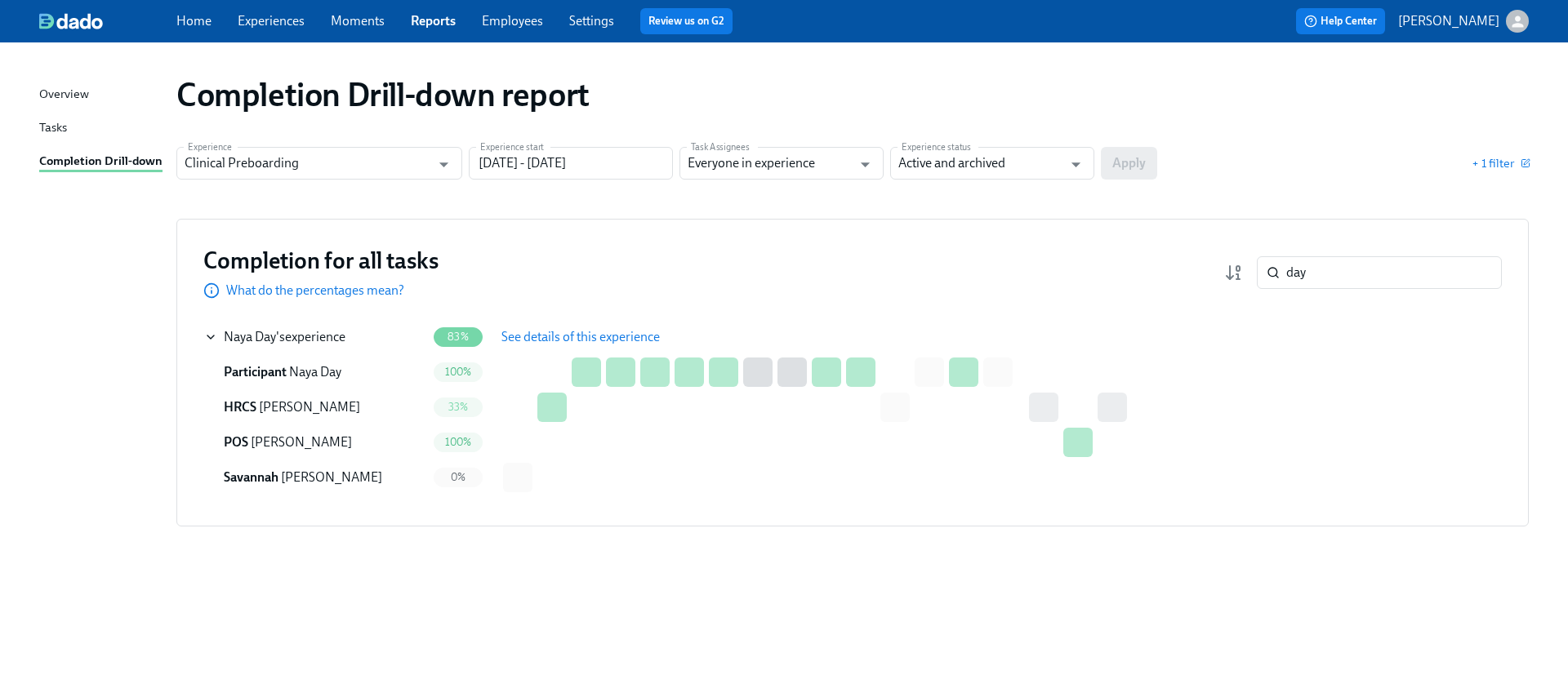
click at [643, 331] on span "See details of this experience" at bounding box center [580, 337] width 159 height 16
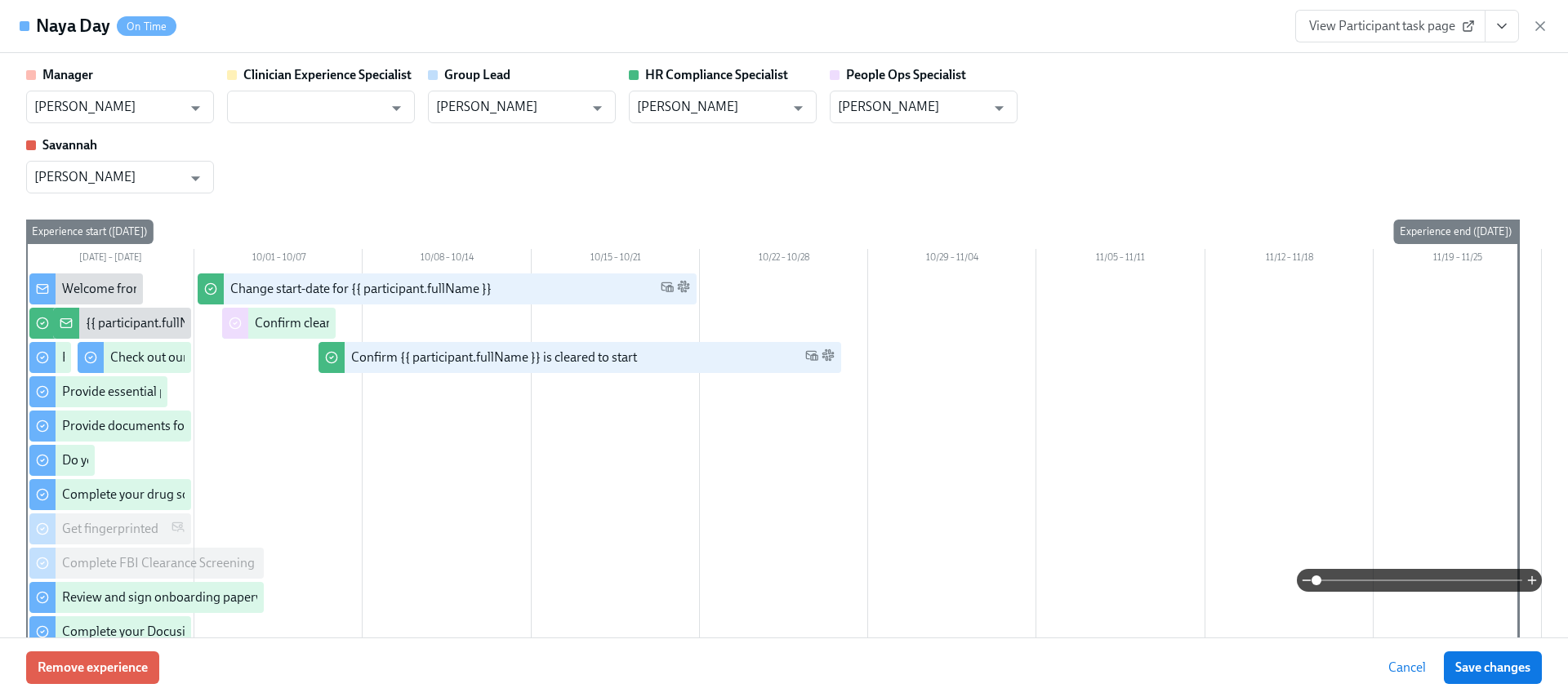
click at [1514, 25] on button "View task page" at bounding box center [1502, 26] width 34 height 33
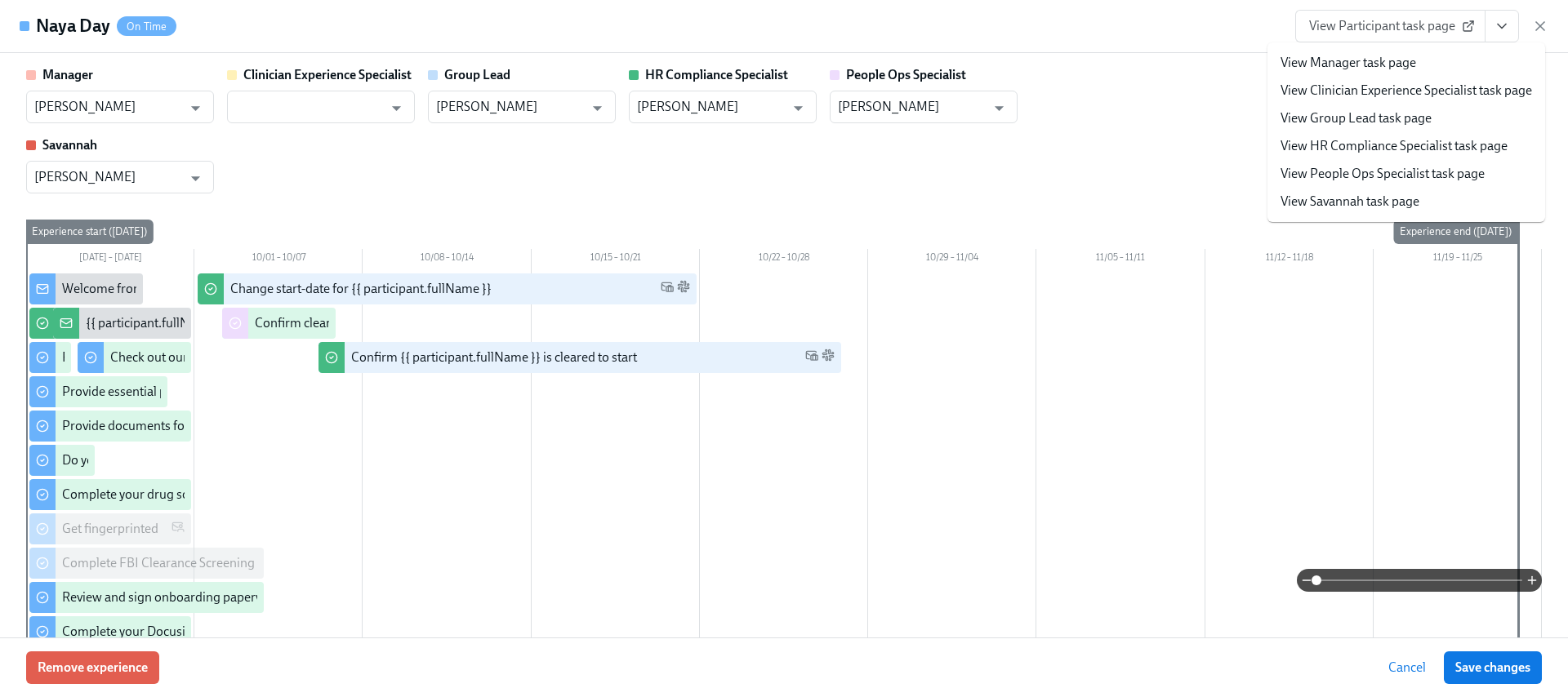
click at [1396, 142] on link "View HR Compliance Specialist task page" at bounding box center [1393, 146] width 227 height 18
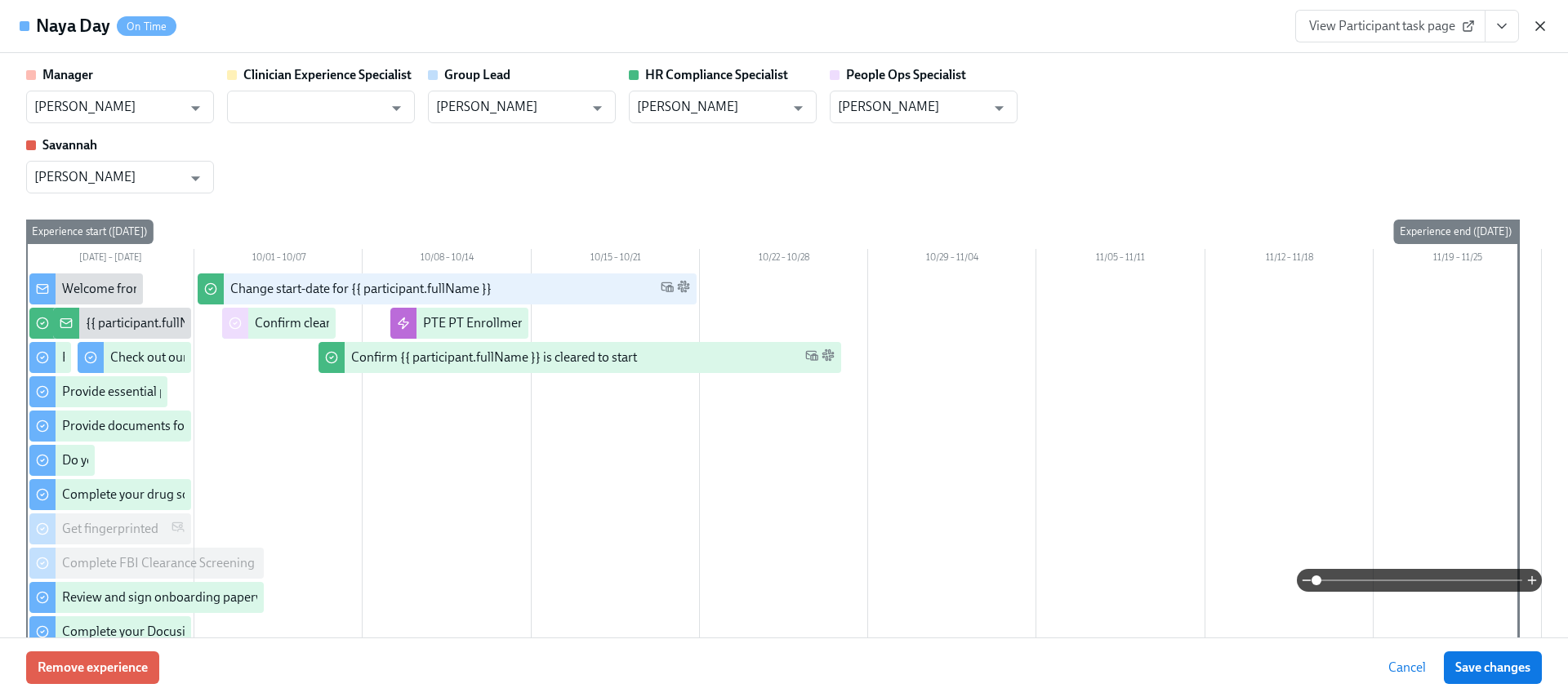
click at [1535, 28] on icon "button" at bounding box center [1539, 26] width 16 height 16
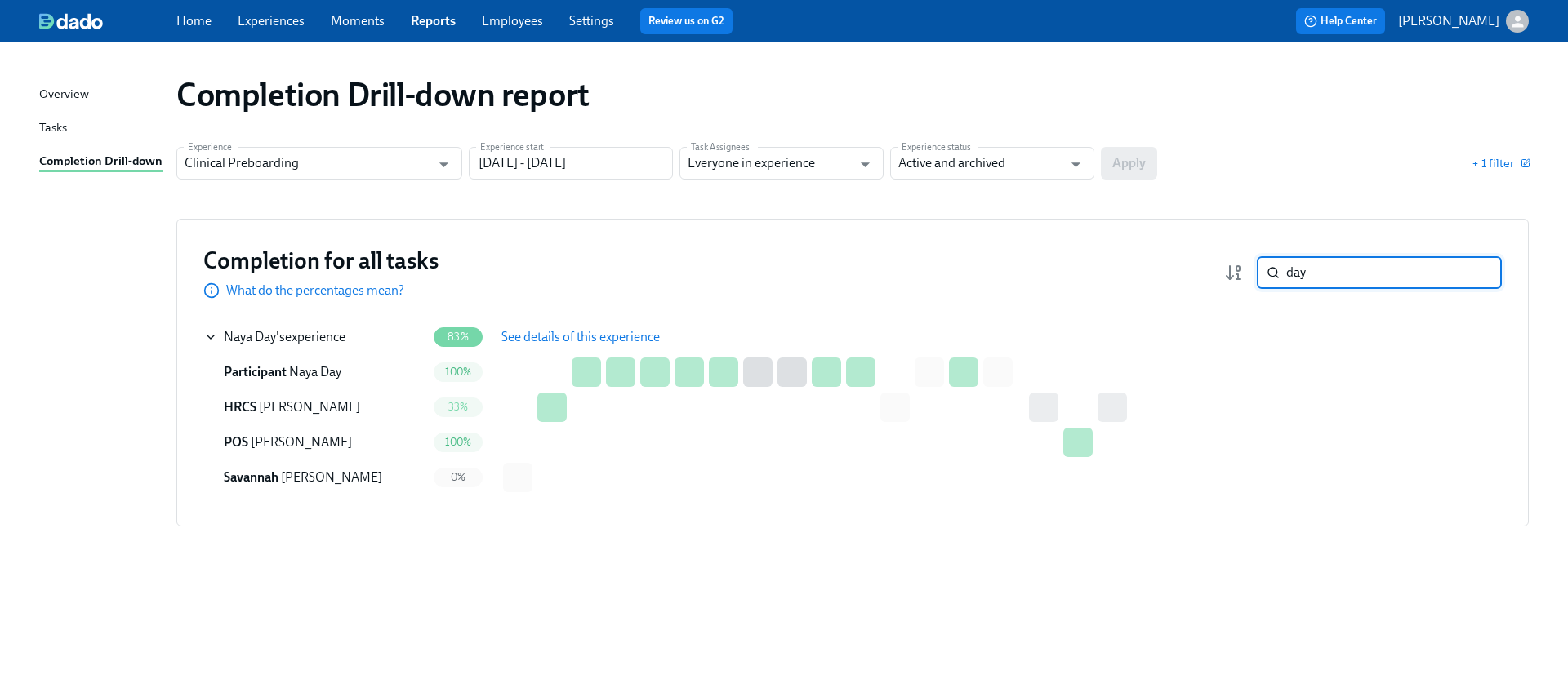
click at [1323, 272] on input "day" at bounding box center [1394, 272] width 216 height 33
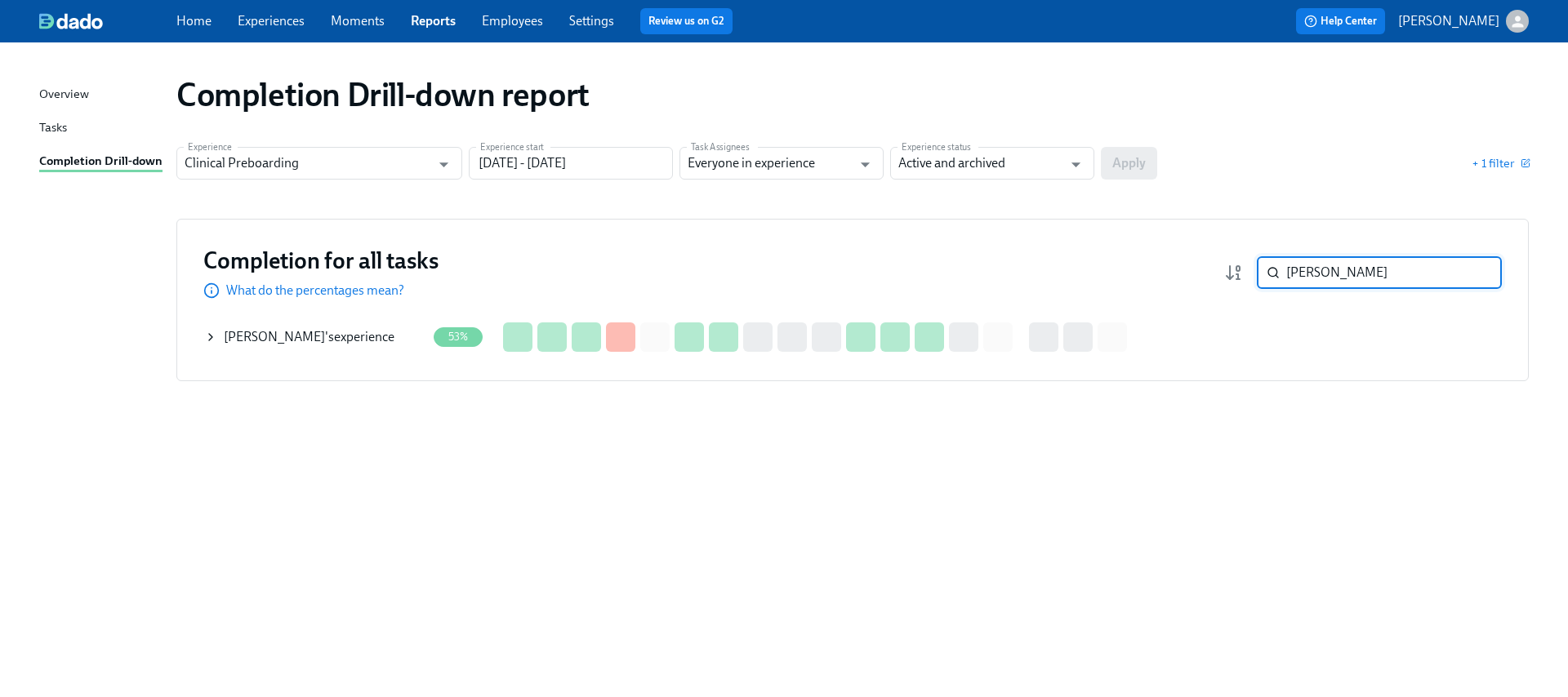
click at [304, 339] on div "[PERSON_NAME] 's experience" at bounding box center [309, 337] width 171 height 18
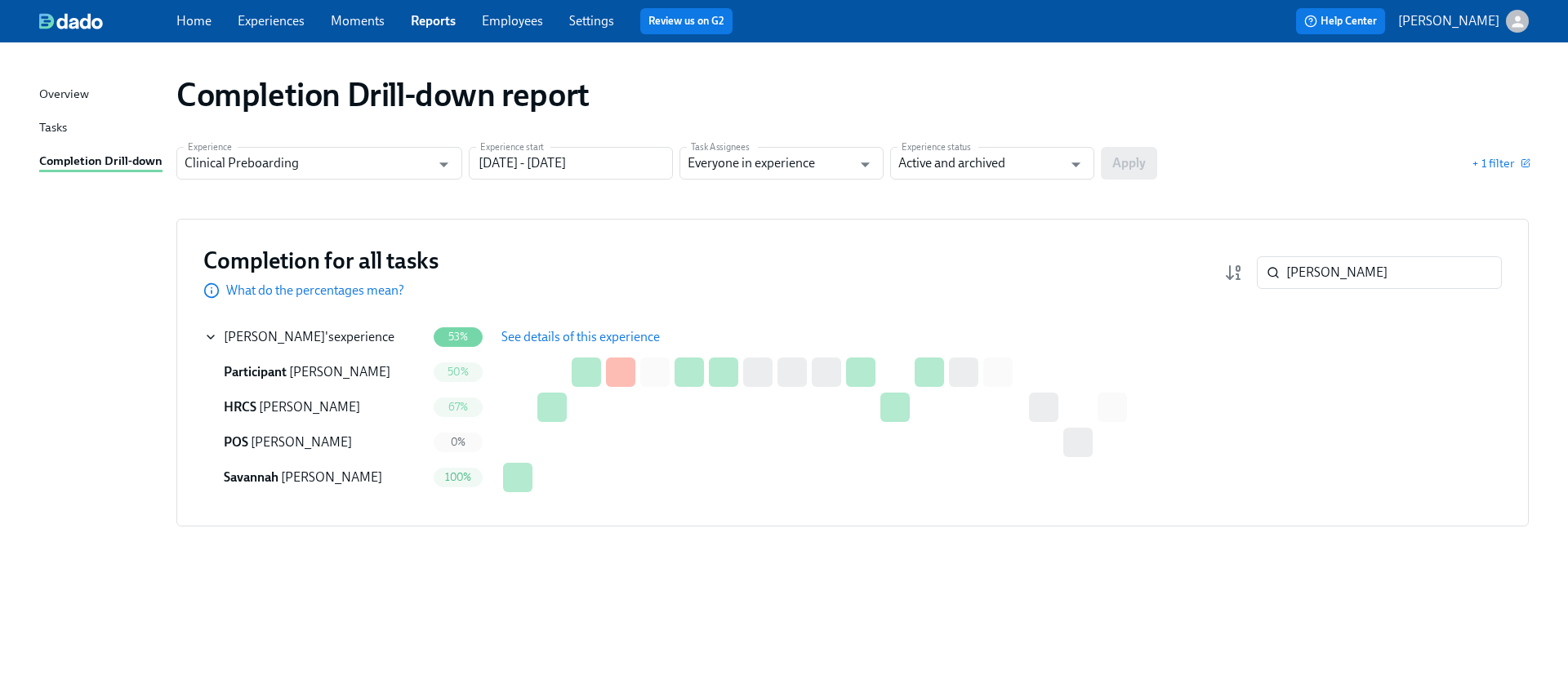
click at [514, 329] on span "See details of this experience" at bounding box center [580, 337] width 159 height 16
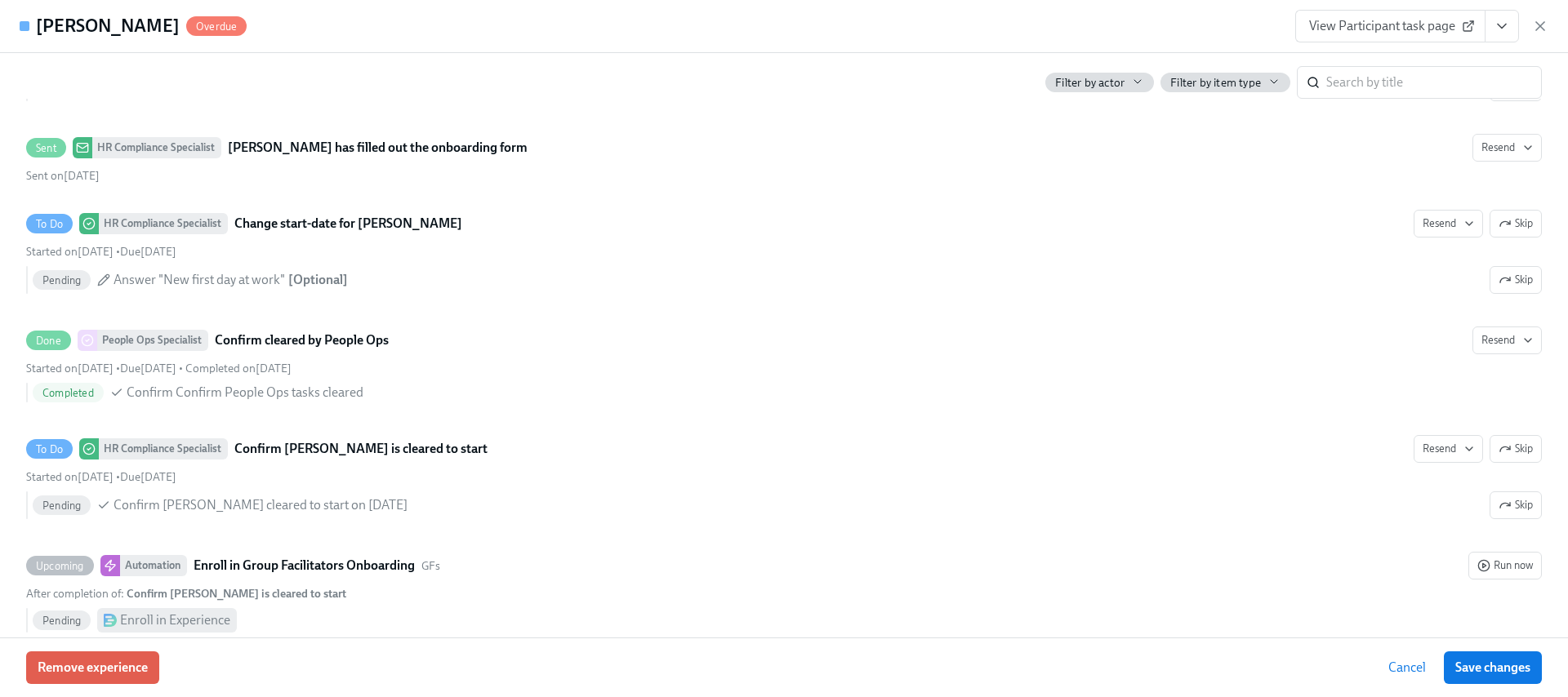
scroll to position [3090, 0]
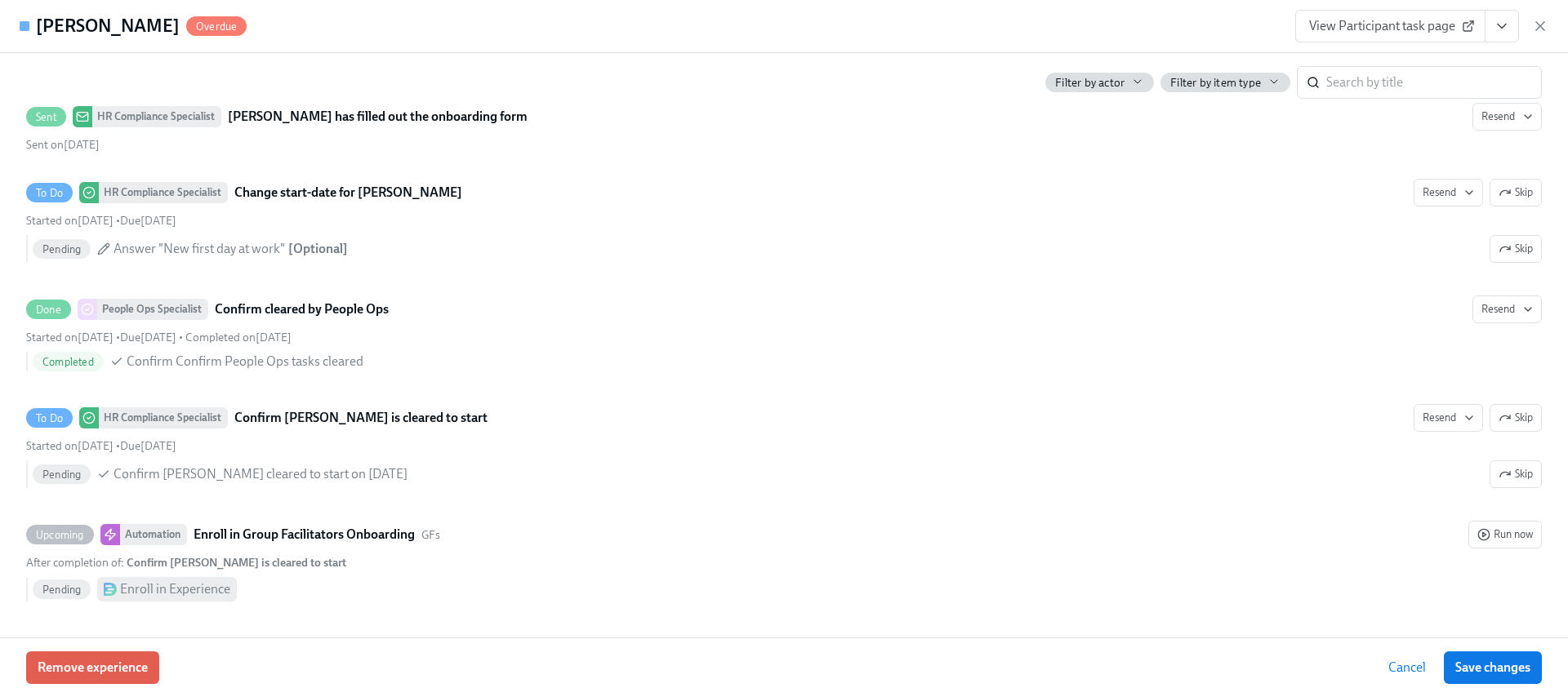
click at [1498, 23] on icon "View task page" at bounding box center [1501, 26] width 16 height 16
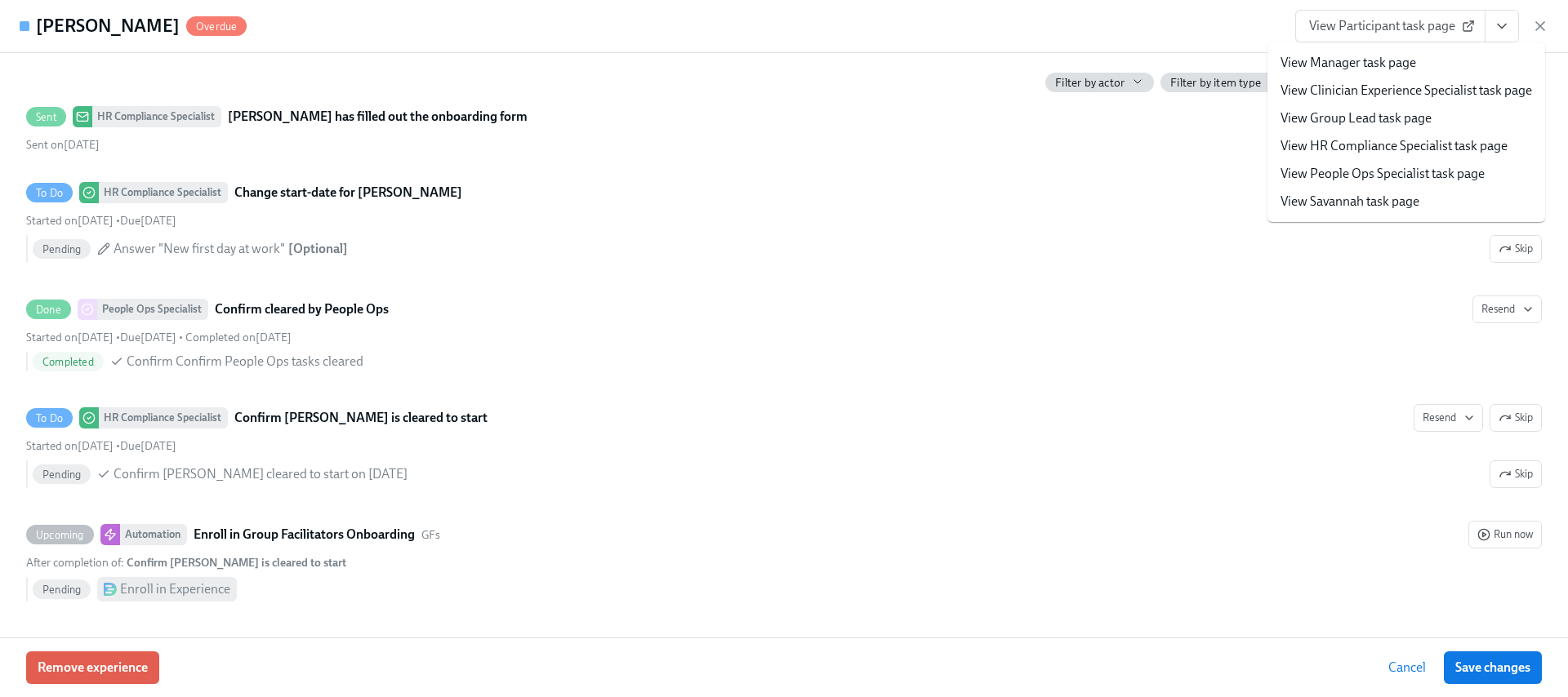
click at [1336, 148] on link "View HR Compliance Specialist task page" at bounding box center [1393, 146] width 227 height 18
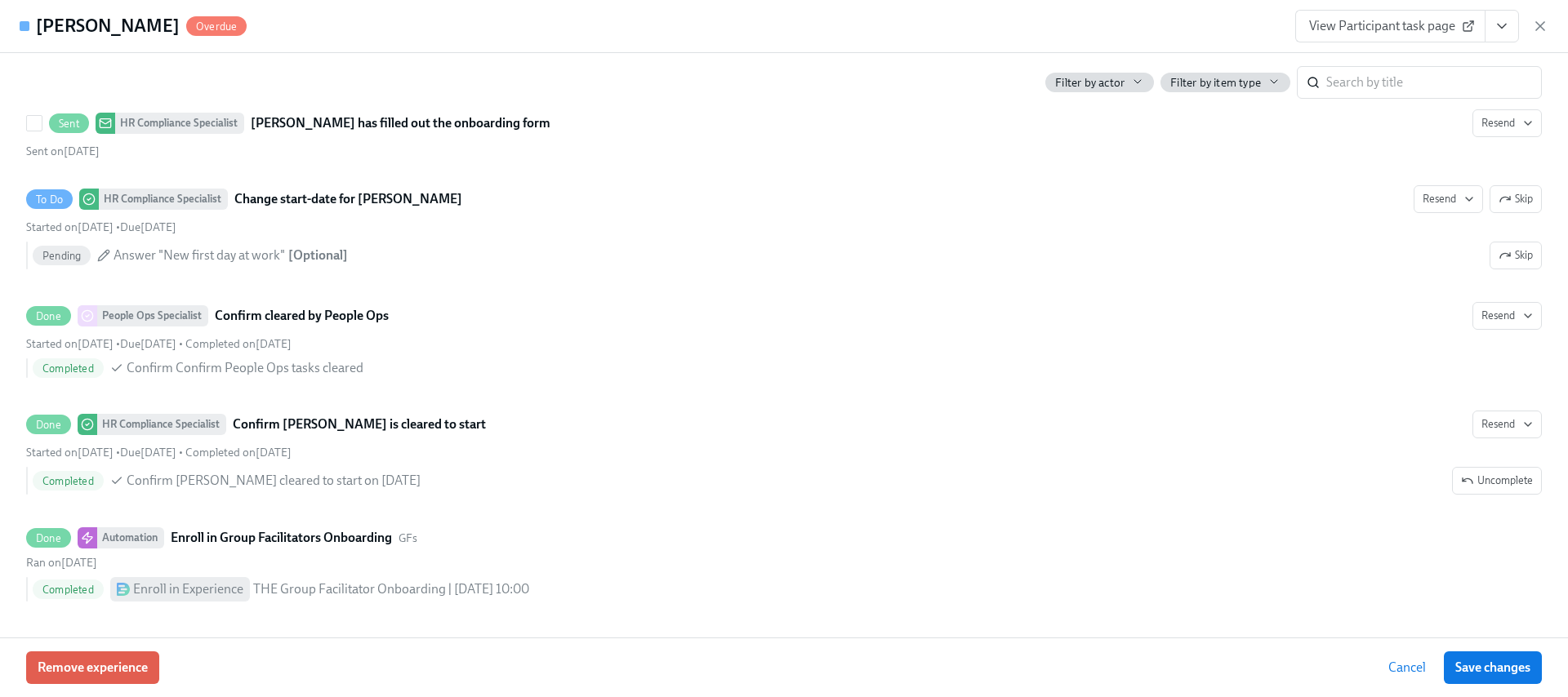
scroll to position [3083, 0]
click at [1547, 30] on icon "button" at bounding box center [1539, 26] width 16 height 16
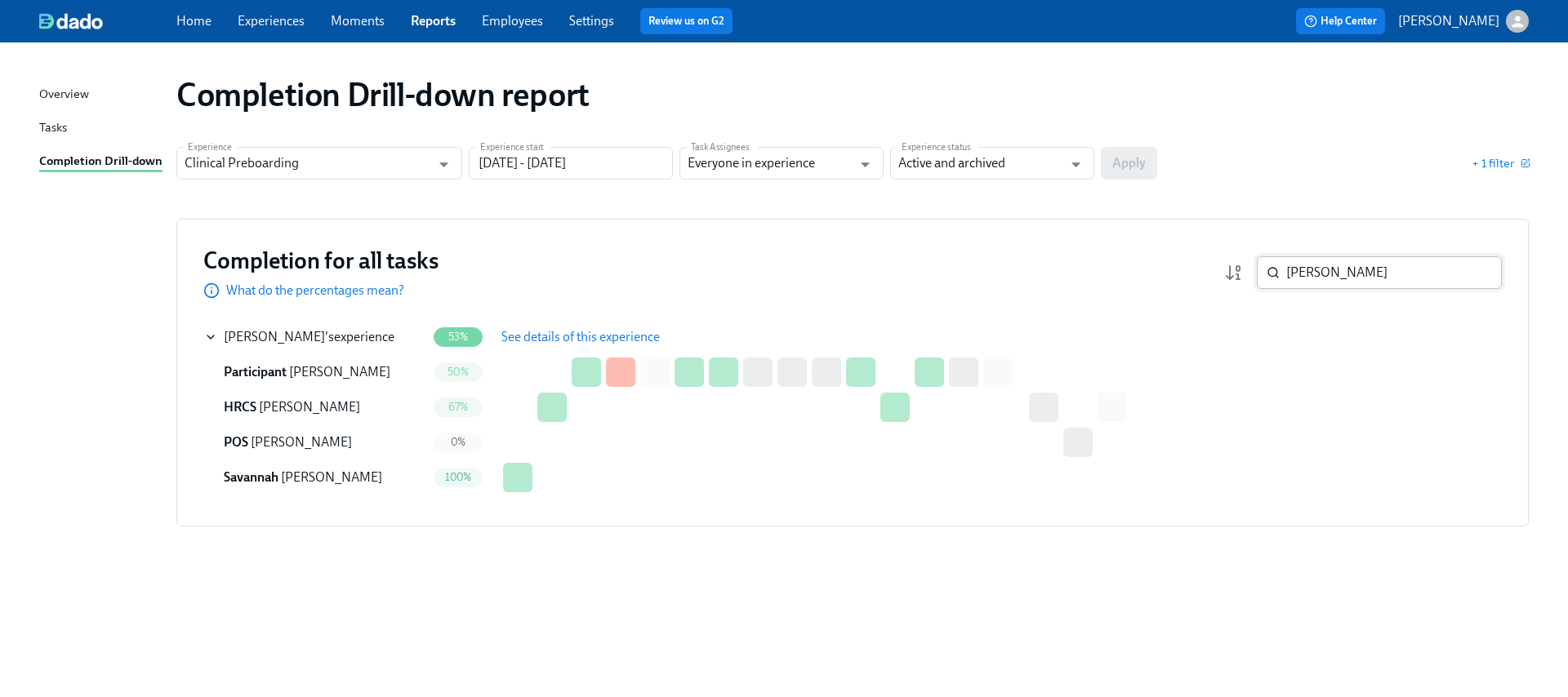
click at [1350, 269] on input "[PERSON_NAME]" at bounding box center [1394, 272] width 216 height 33
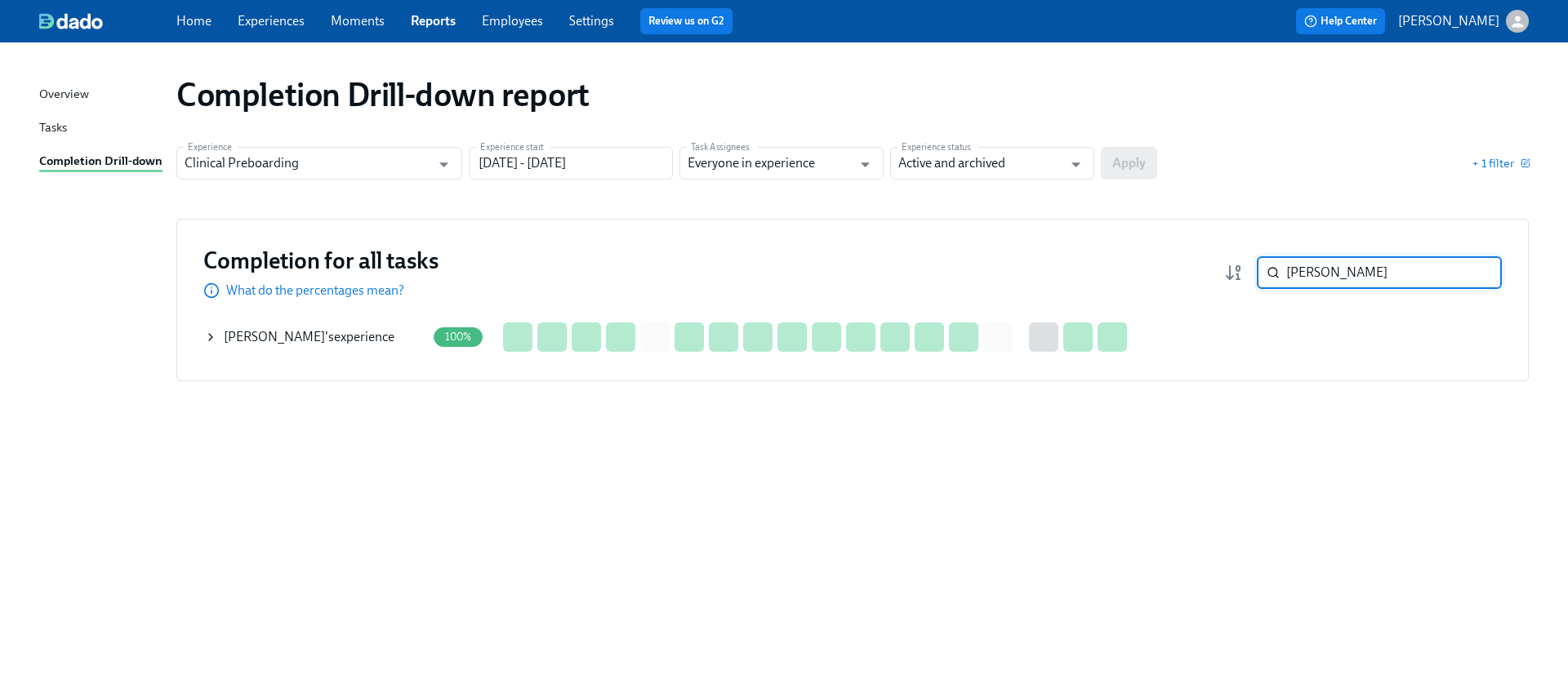
click at [311, 341] on div "[PERSON_NAME] 's experience" at bounding box center [309, 337] width 171 height 18
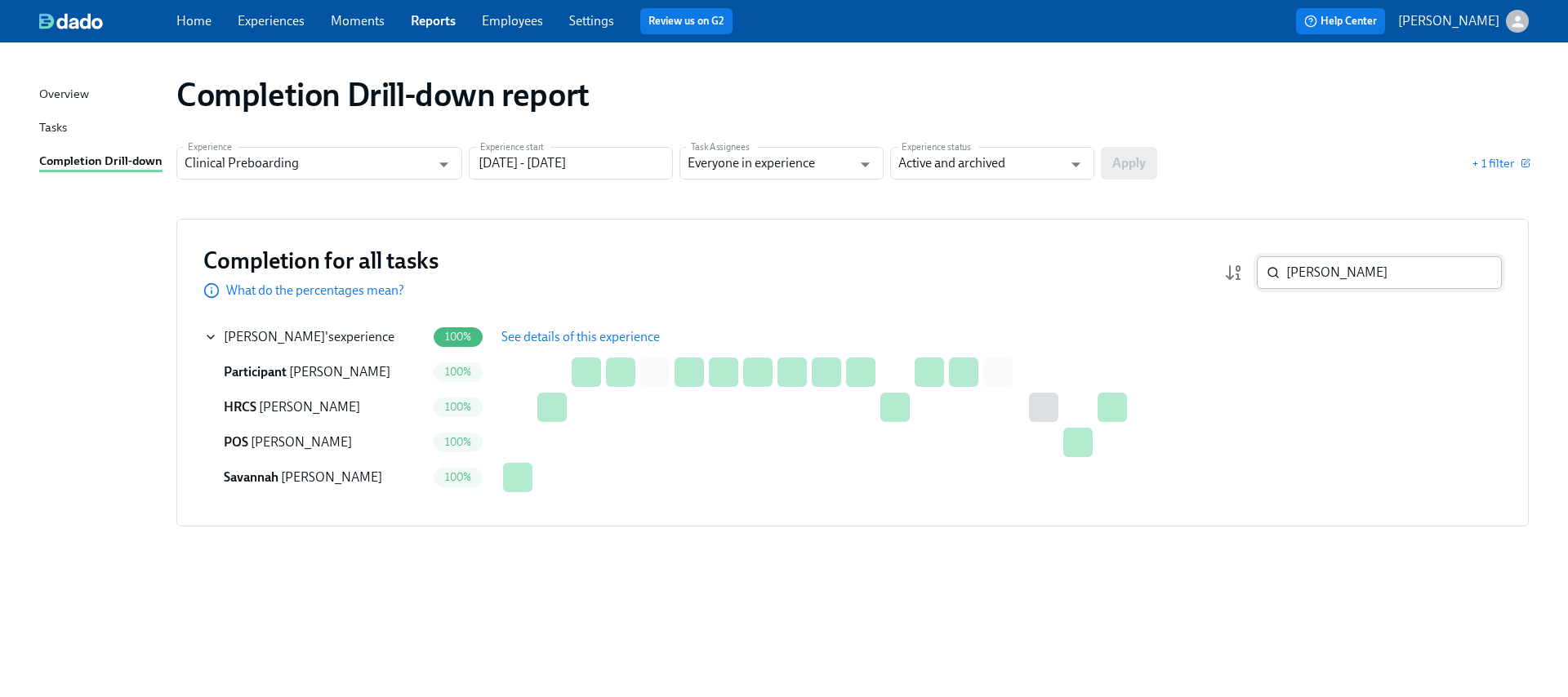
drag, startPoint x: 1392, startPoint y: 264, endPoint x: 1377, endPoint y: 263, distance: 15.0
click at [1378, 264] on input "[PERSON_NAME]" at bounding box center [1394, 272] width 216 height 33
click at [1307, 276] on input "[PERSON_NAME]" at bounding box center [1394, 272] width 216 height 33
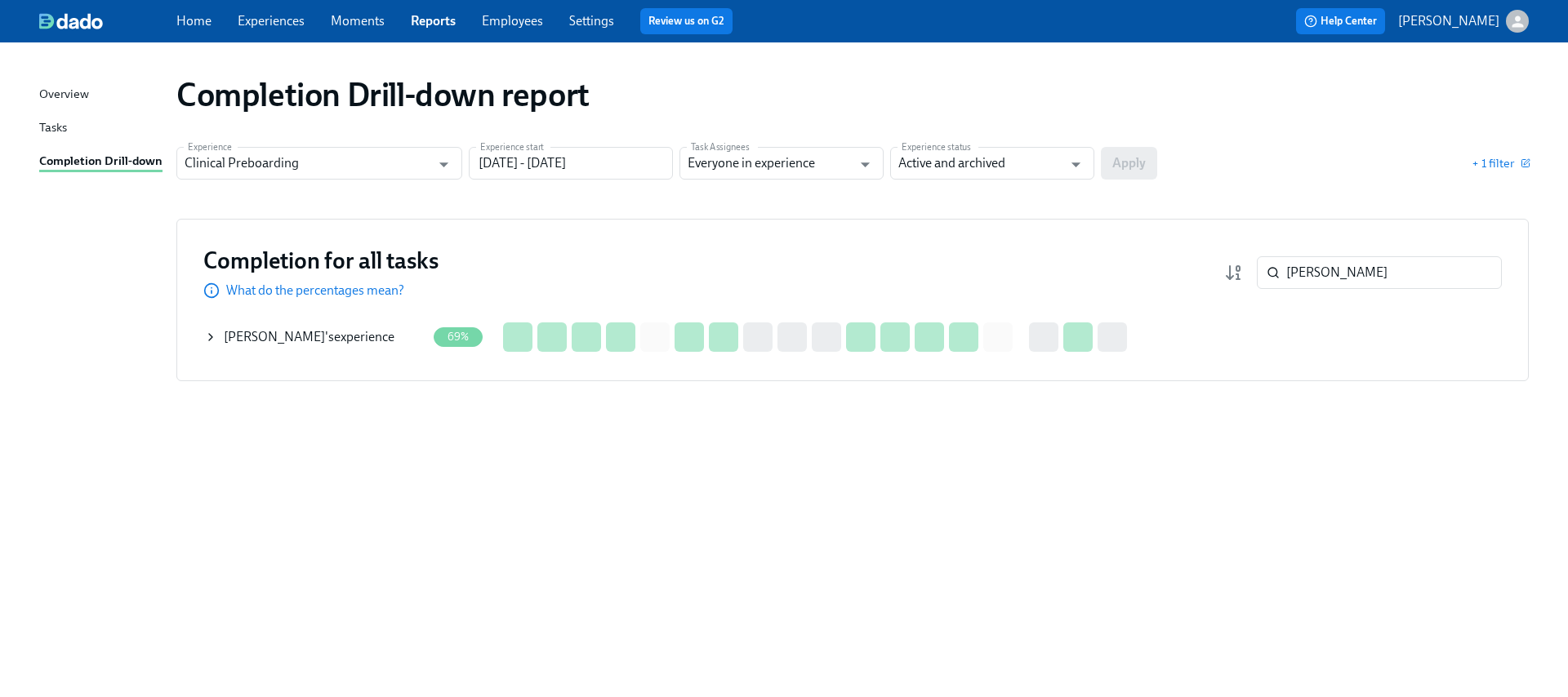
click at [246, 325] on div "[PERSON_NAME] 's experience" at bounding box center [316, 338] width 222 height 33
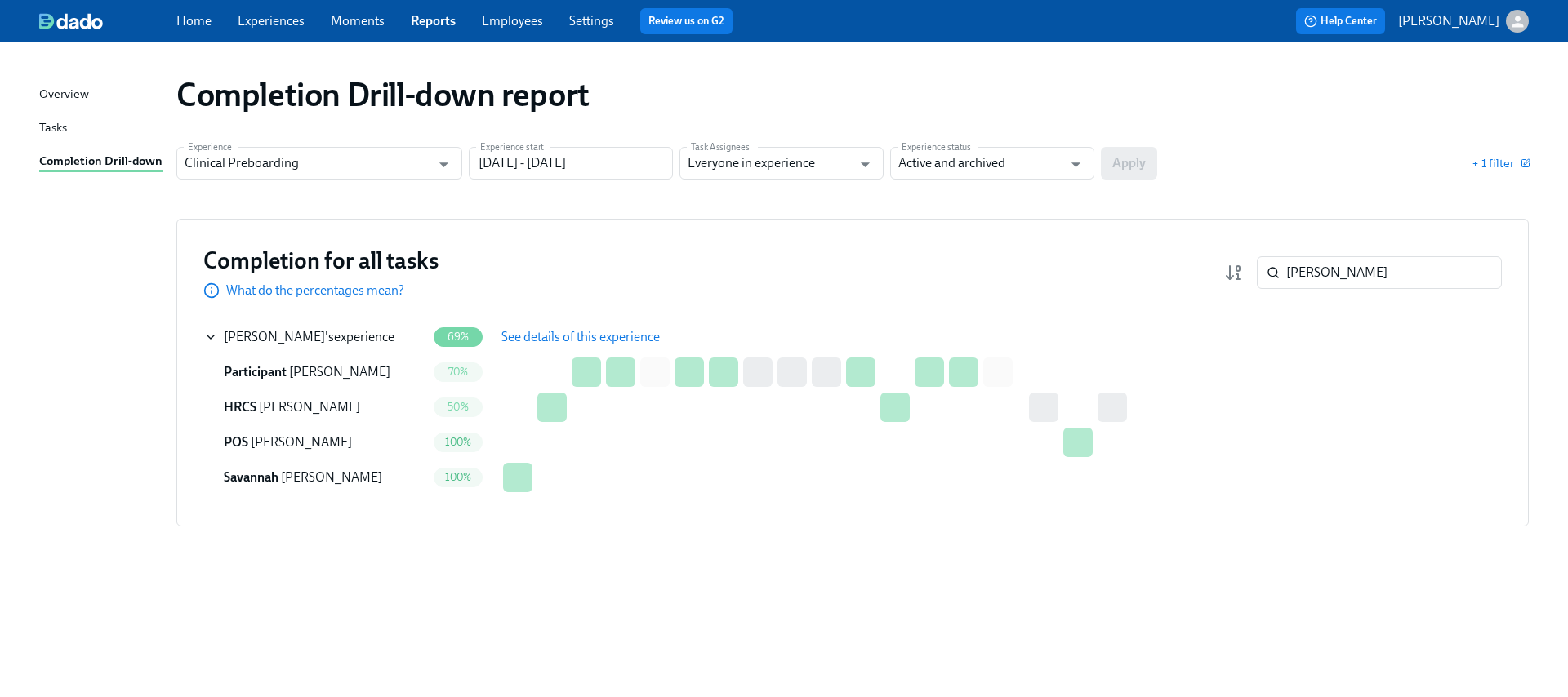
click at [563, 335] on span "See details of this experience" at bounding box center [580, 337] width 159 height 16
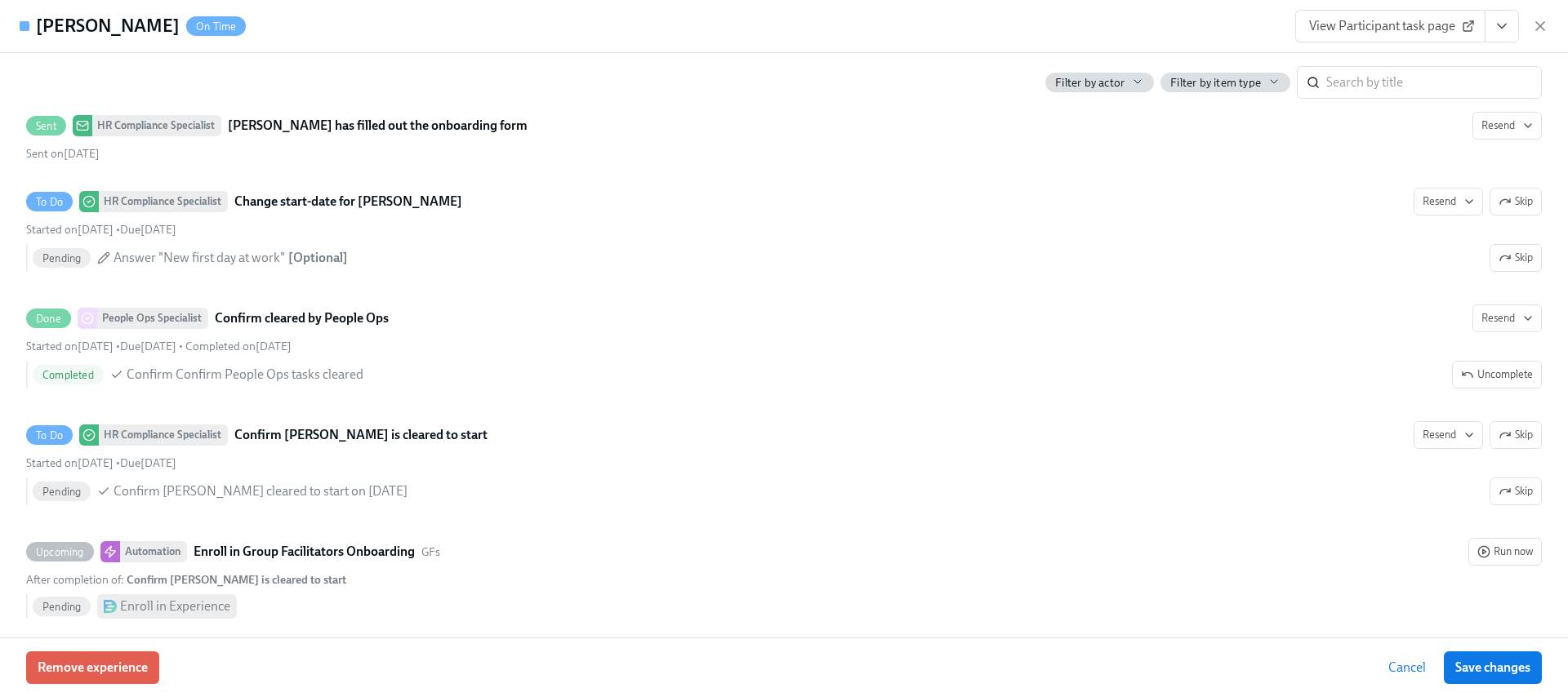
scroll to position [3070, 0]
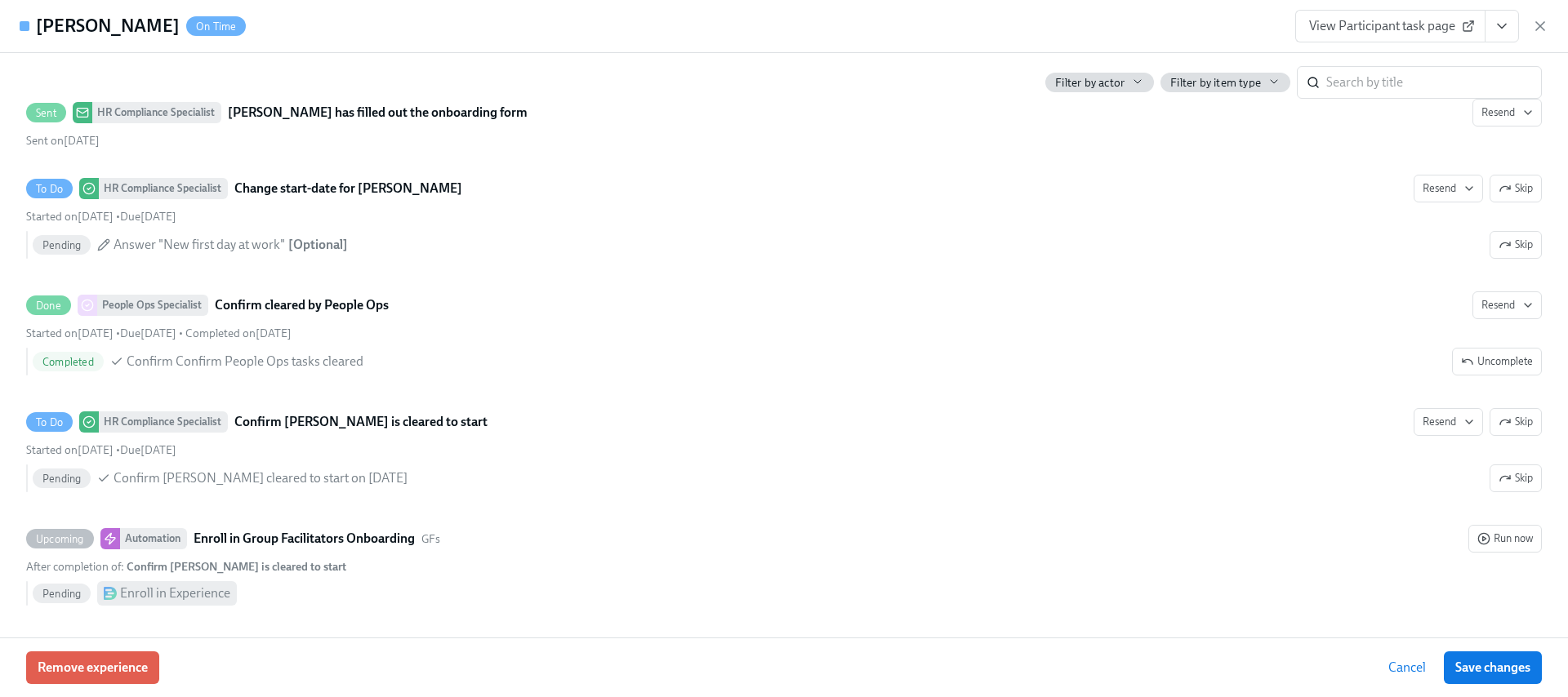
click at [1512, 30] on button "View task page" at bounding box center [1502, 26] width 34 height 33
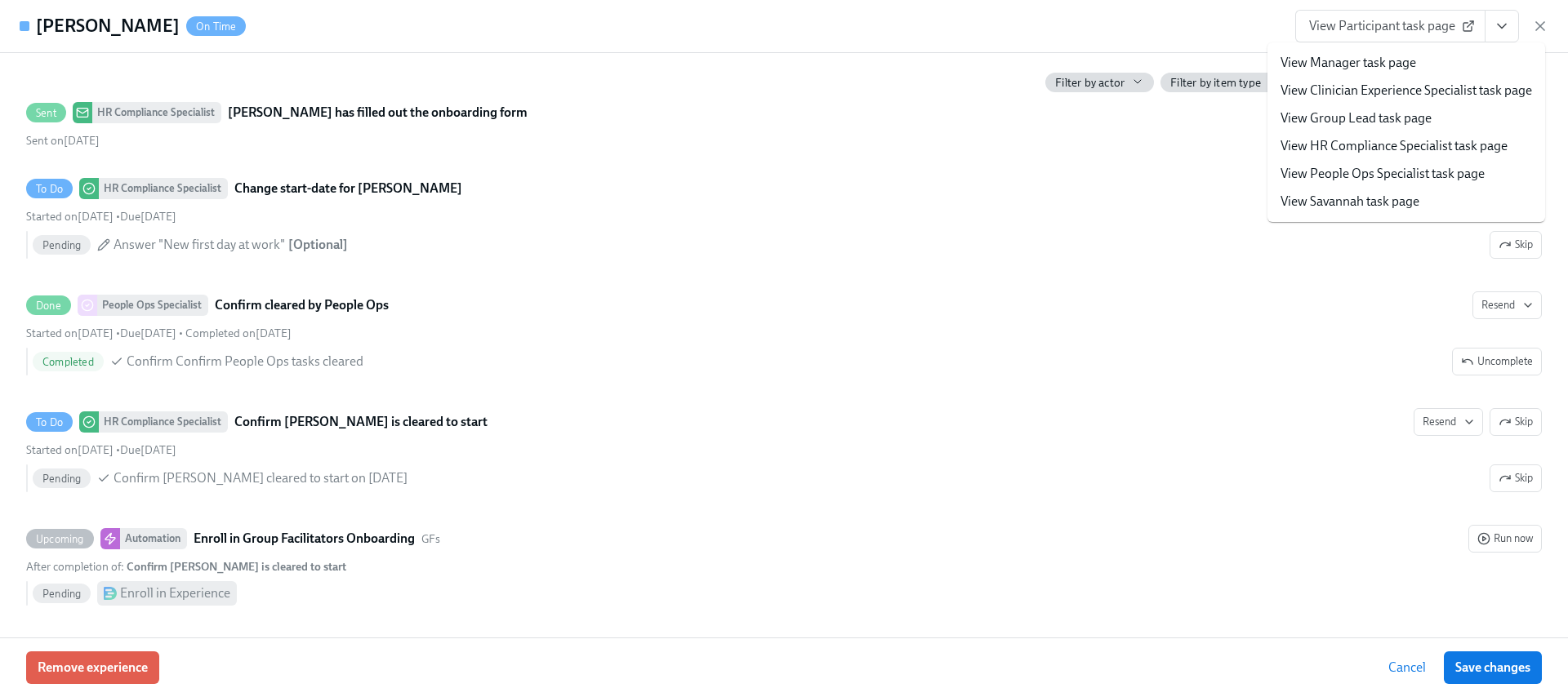
click at [1379, 149] on link "View HR Compliance Specialist task page" at bounding box center [1393, 146] width 227 height 18
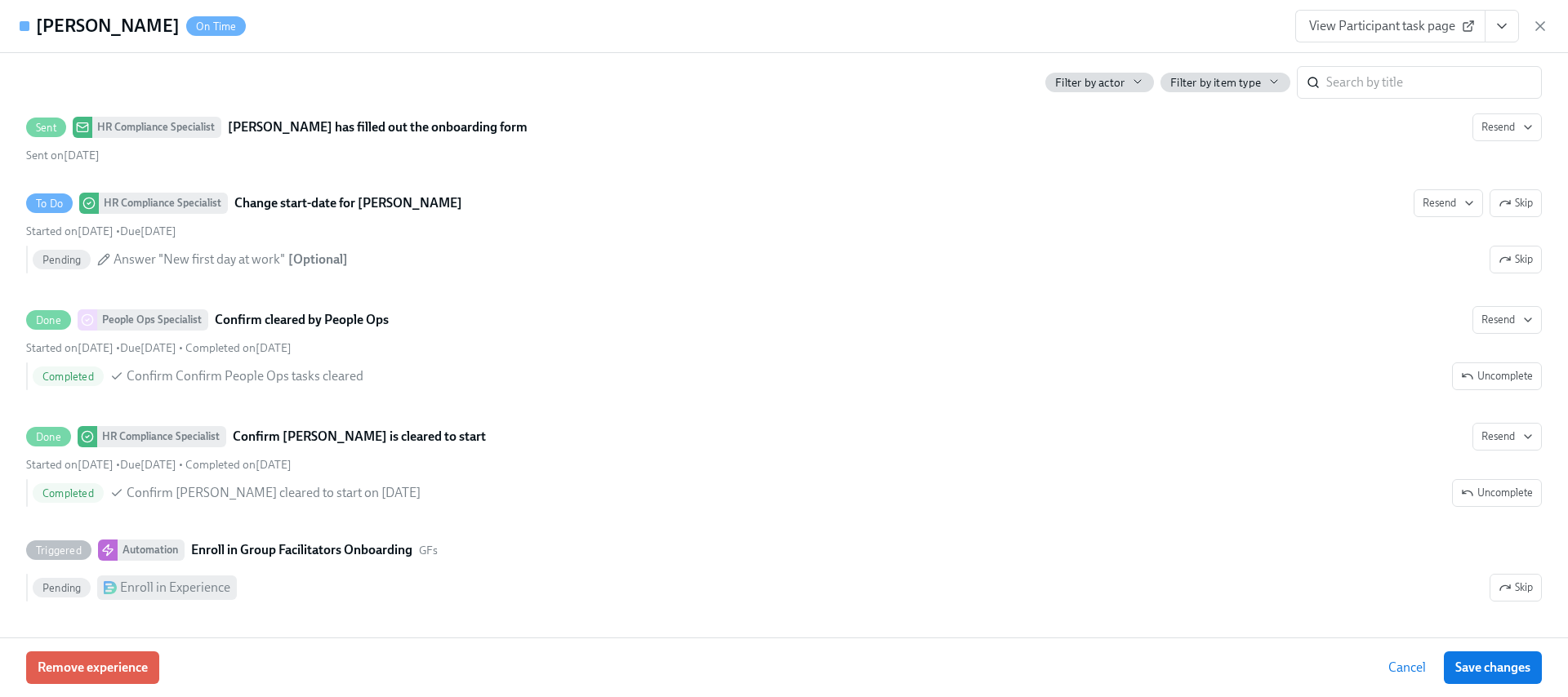
scroll to position [3055, 0]
click at [1542, 24] on icon "button" at bounding box center [1540, 26] width 9 height 9
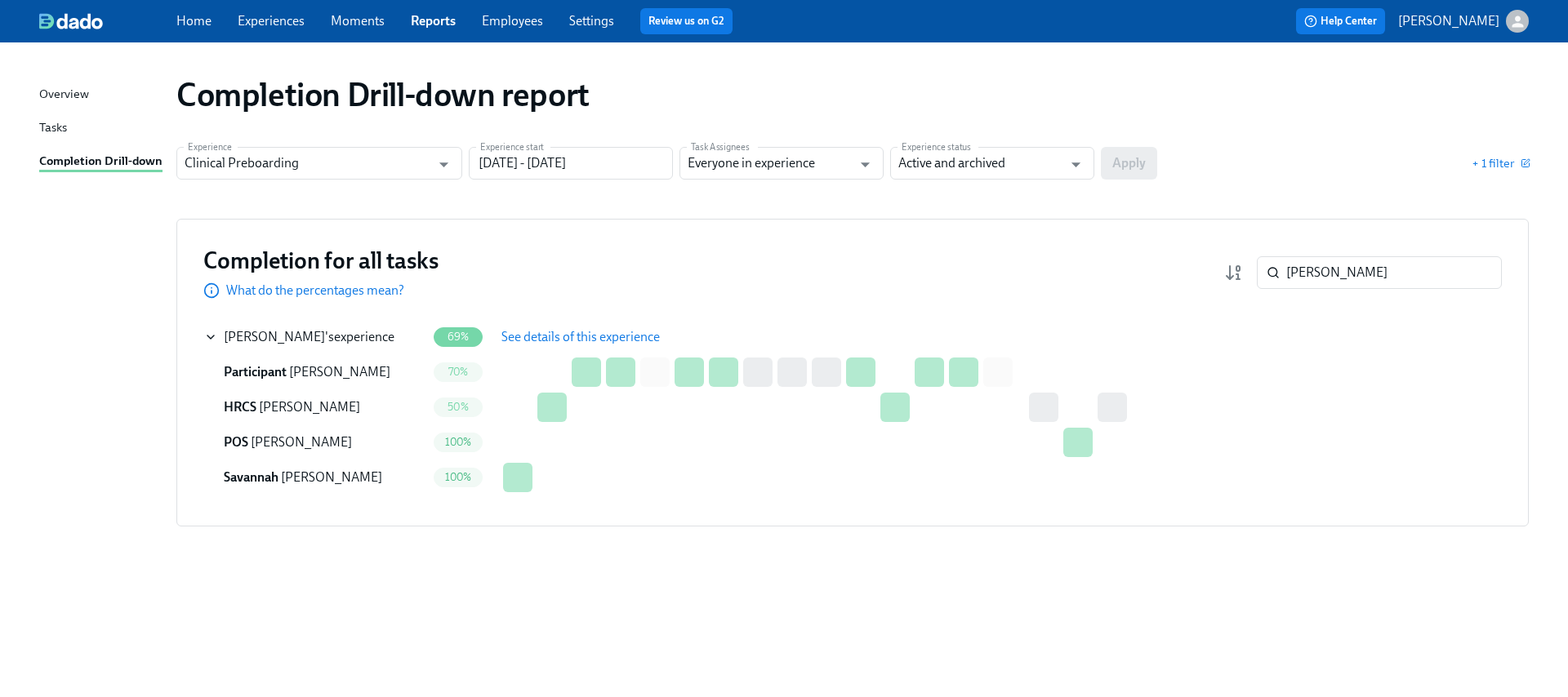
click at [1326, 294] on div "Completion for all tasks What do the percentages mean? [PERSON_NAME] ​" at bounding box center [853, 272] width 1298 height 54
click at [1328, 272] on input "[PERSON_NAME]" at bounding box center [1394, 272] width 216 height 33
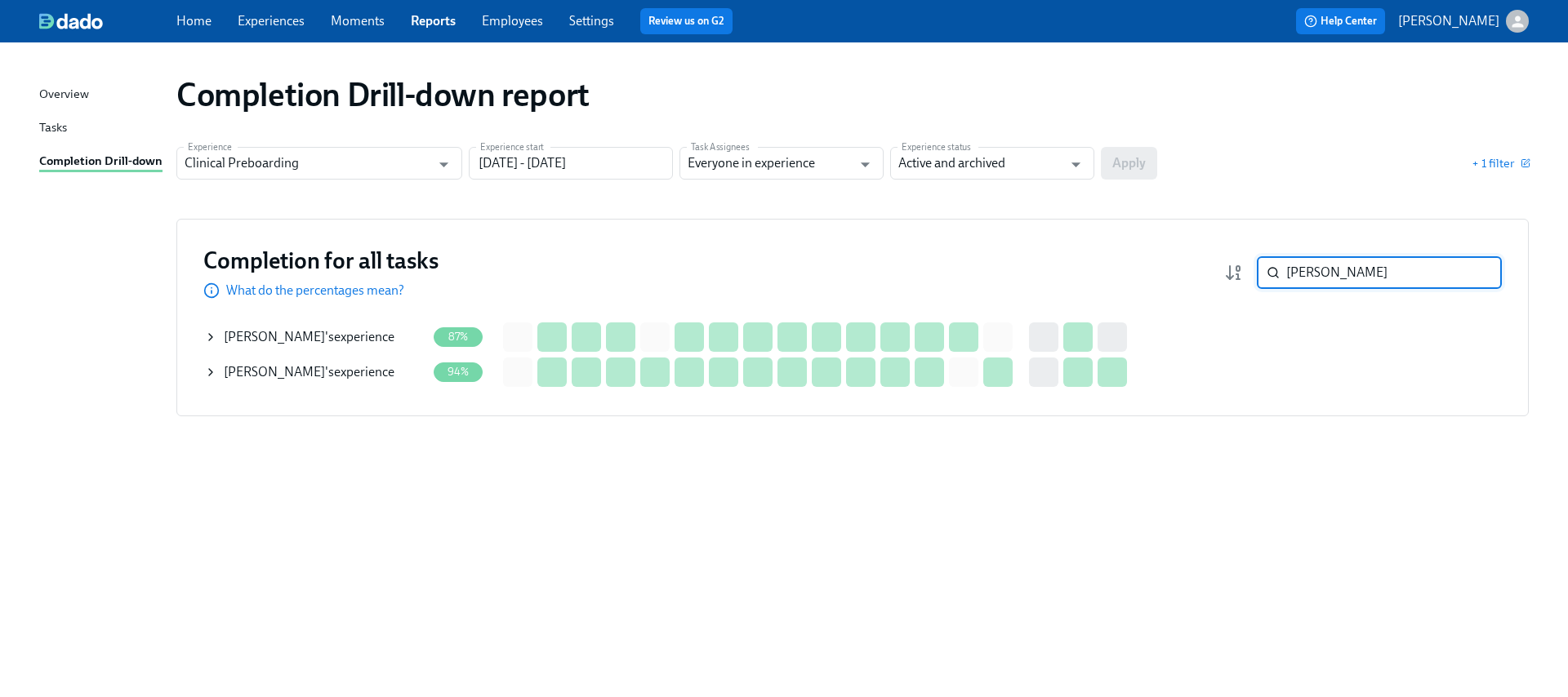
type input "[PERSON_NAME]"
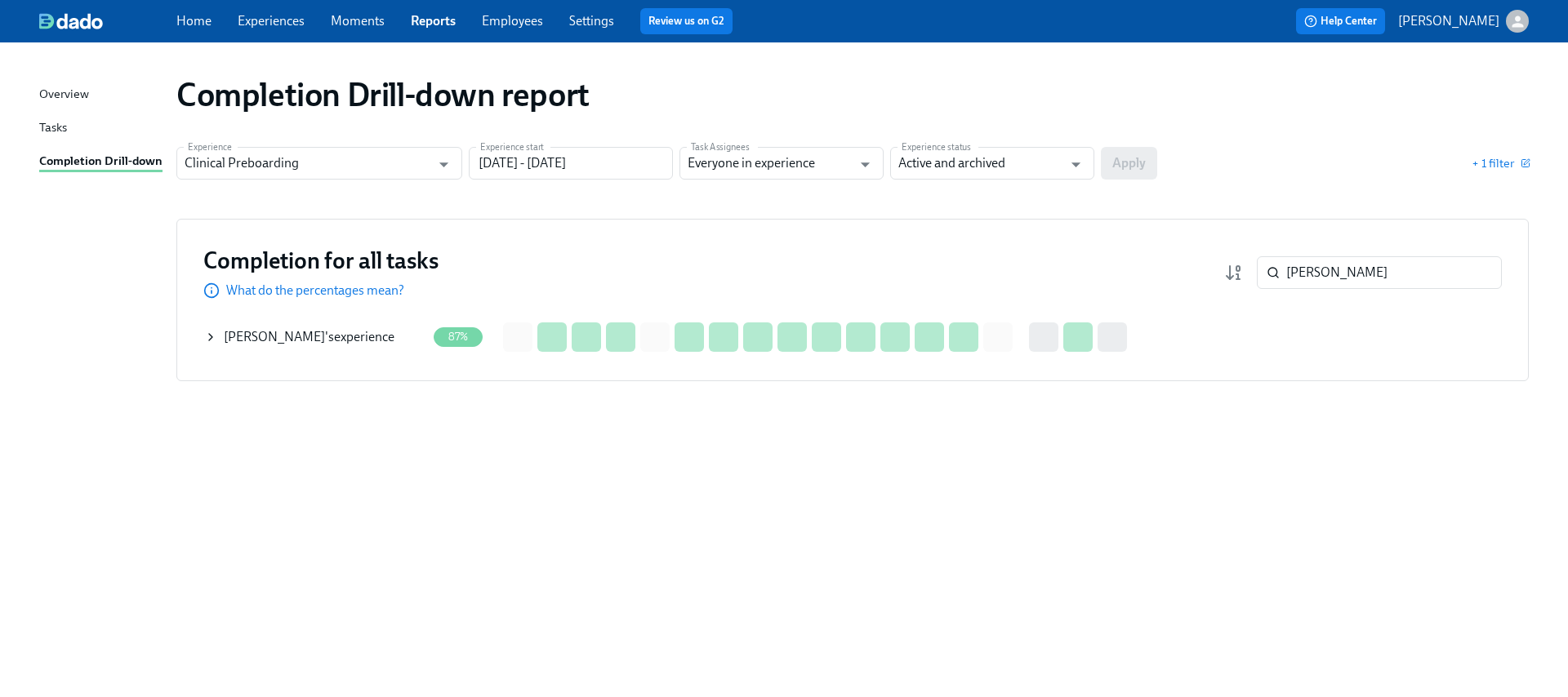
click at [305, 333] on div "[PERSON_NAME] 's experience" at bounding box center [309, 337] width 171 height 18
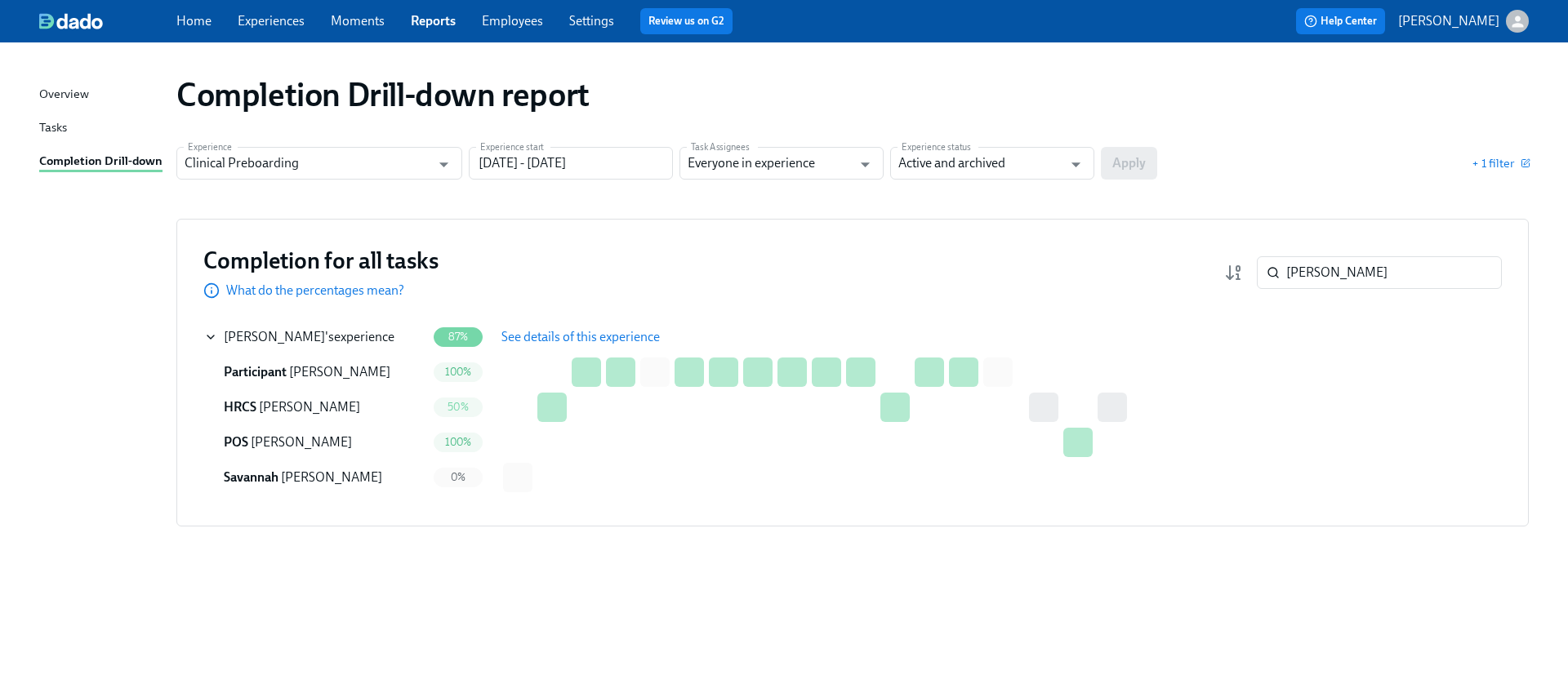
click at [529, 344] on button "See details of this experience" at bounding box center [581, 338] width 182 height 33
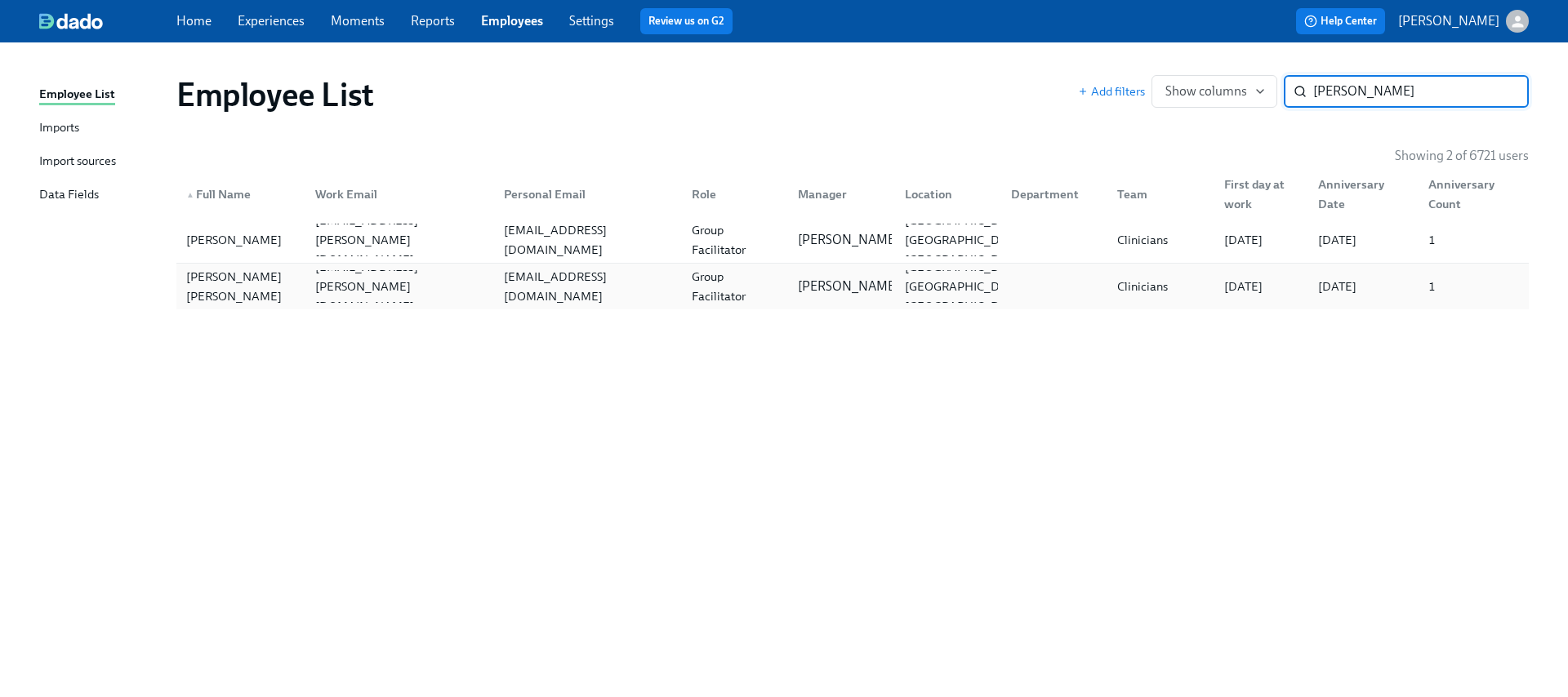
type input "aamir"
click at [318, 266] on div "Fatima Aamir fatima.aamir@charliehealth.com fa2682@tc.columbia.edu Group Facili…" at bounding box center [853, 287] width 1353 height 46
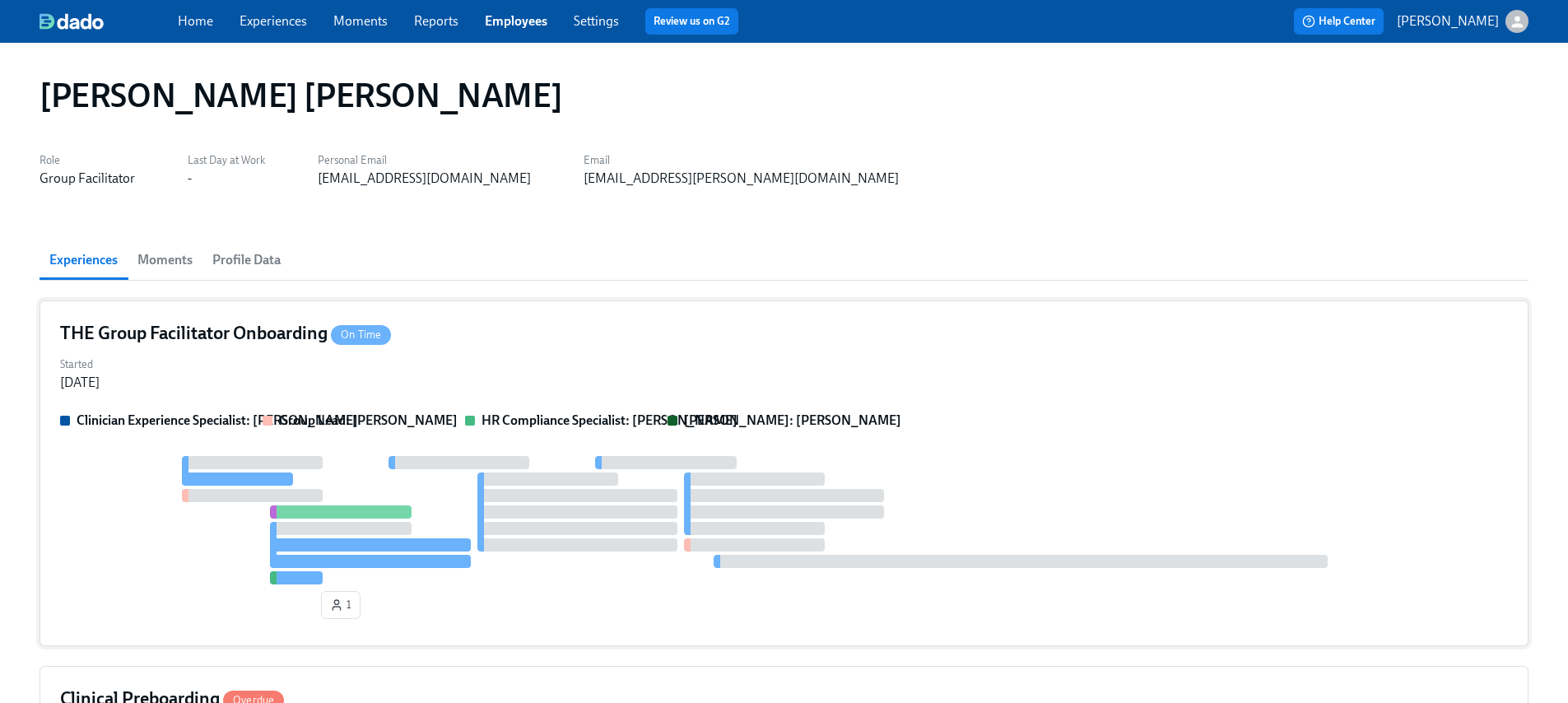
click at [584, 410] on div "THE Group Facilitator Onboarding On Time Started Oct 03, 2025 Clinician Experie…" at bounding box center [784, 473] width 1489 height 346
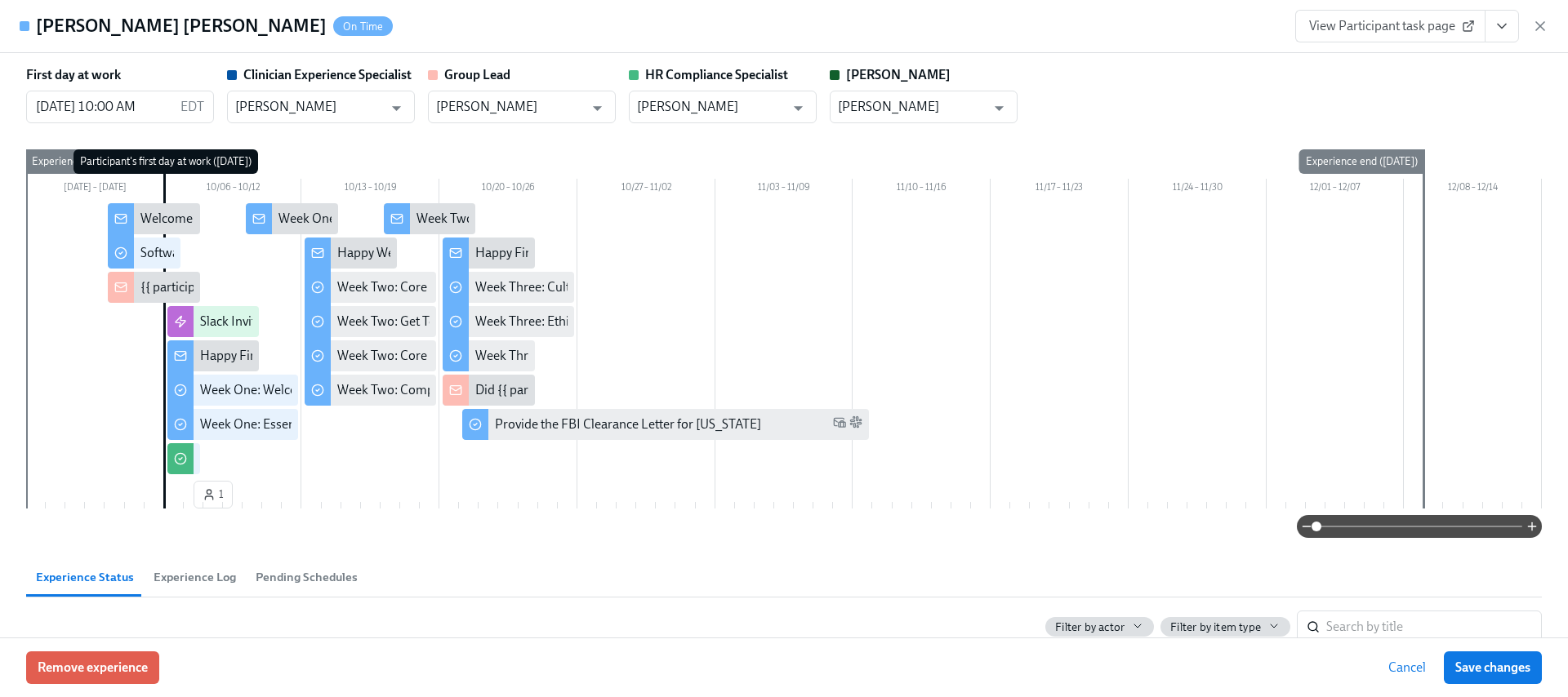
click at [1413, 33] on span "View Participant task page" at bounding box center [1390, 26] width 163 height 16
click at [1537, 31] on icon "button" at bounding box center [1539, 26] width 16 height 16
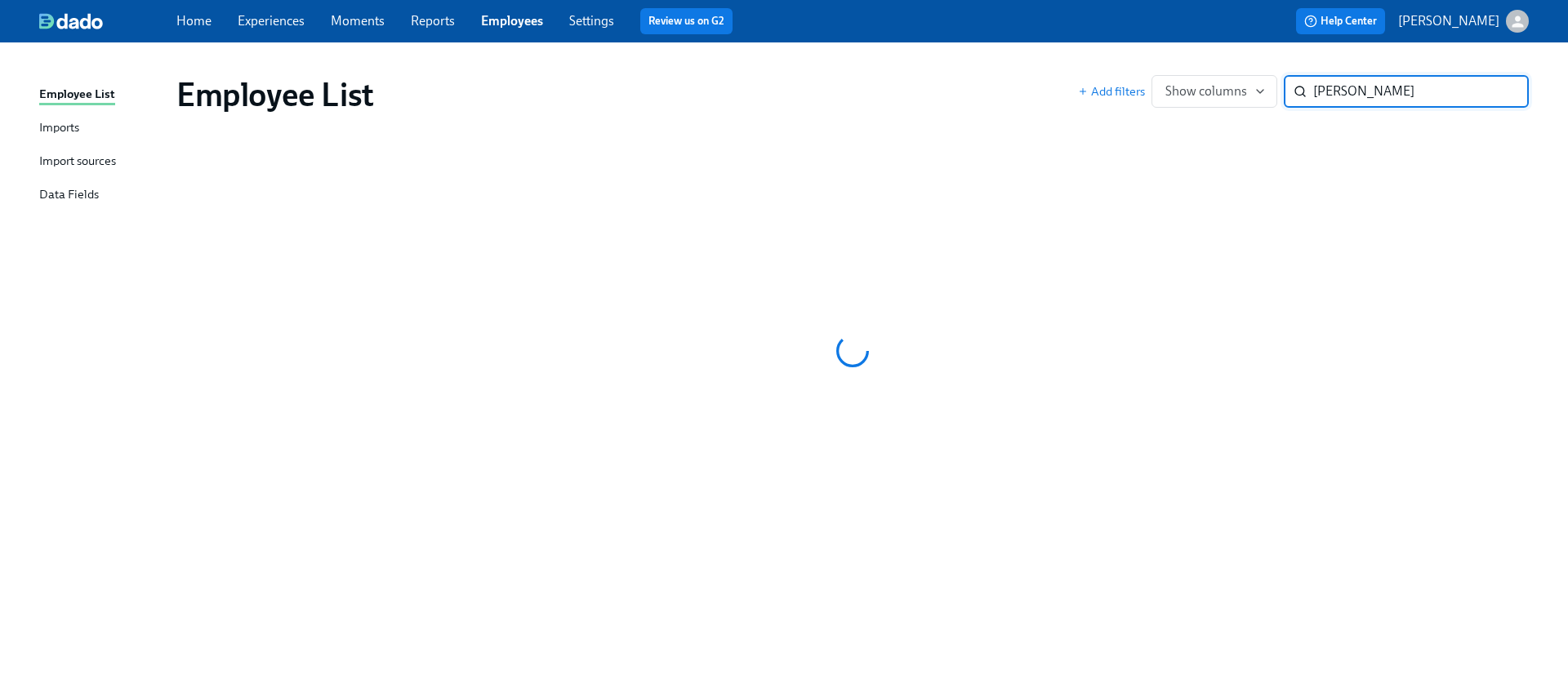
type input "[PERSON_NAME]"
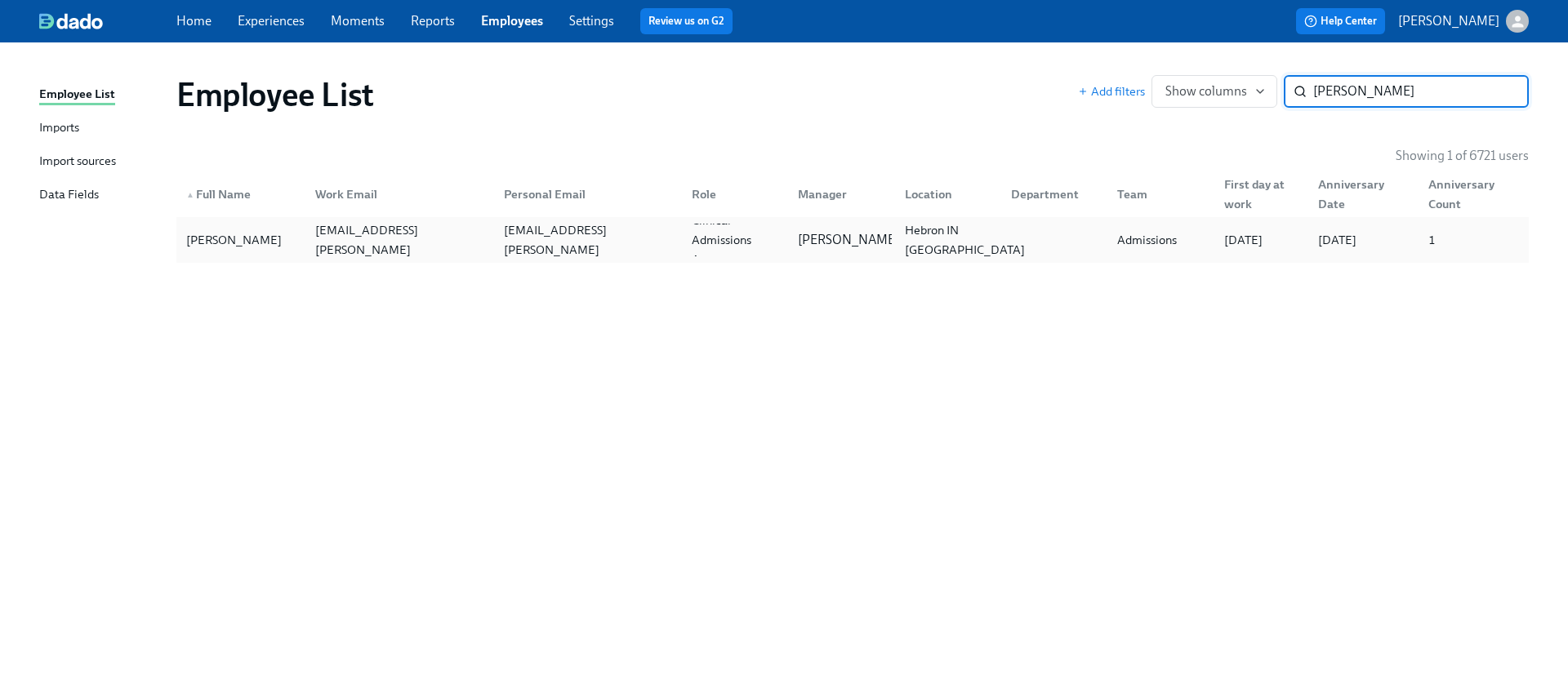
click at [957, 226] on div "Hebron IN US" at bounding box center [945, 240] width 106 height 33
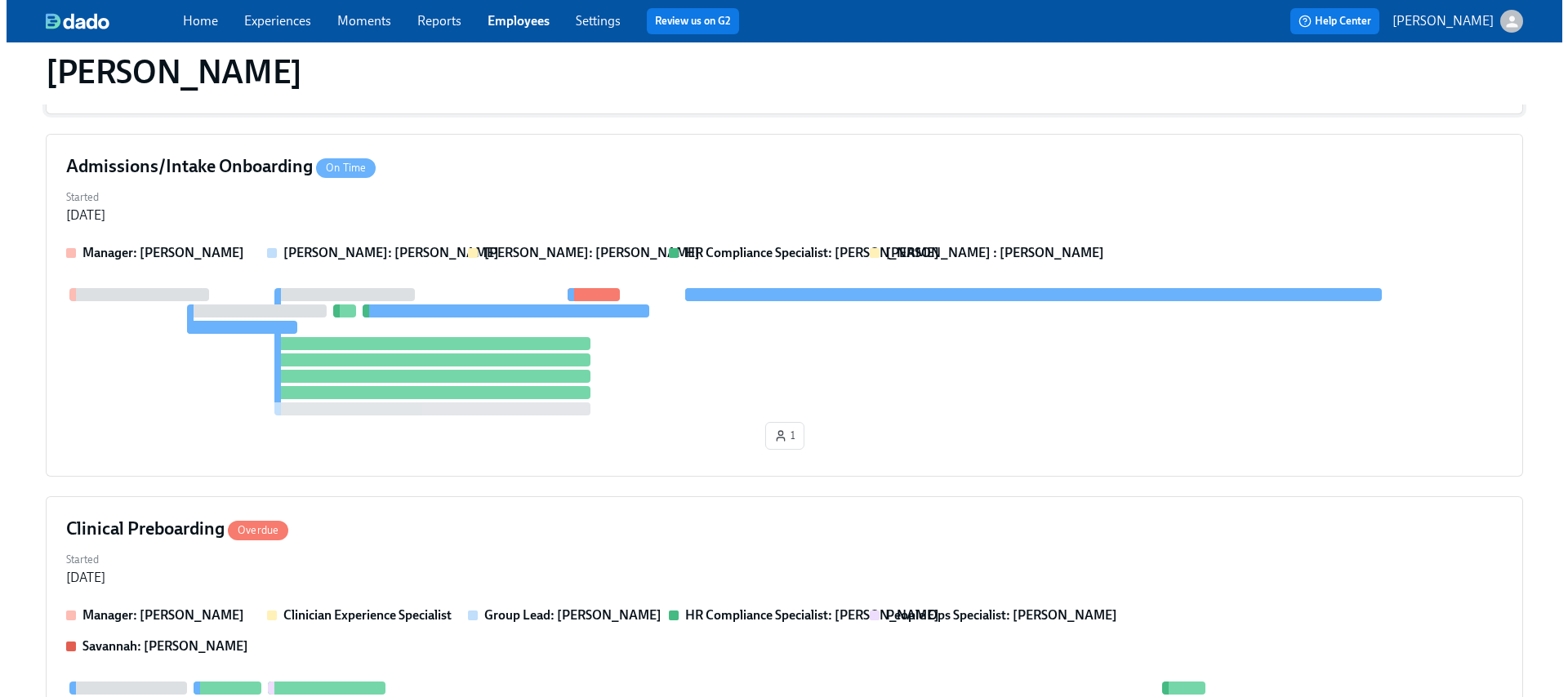
scroll to position [474, 0]
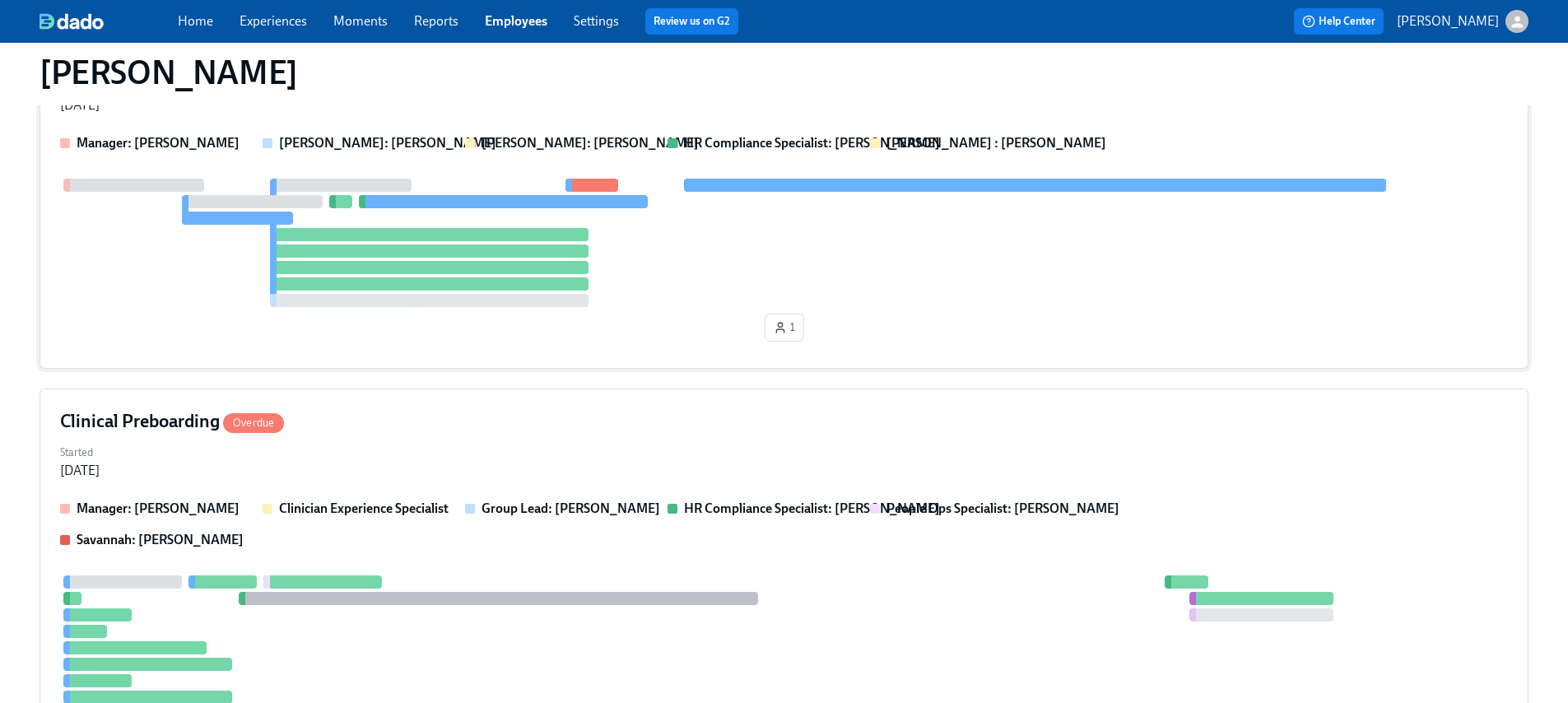
click at [510, 284] on div at bounding box center [429, 284] width 319 height 14
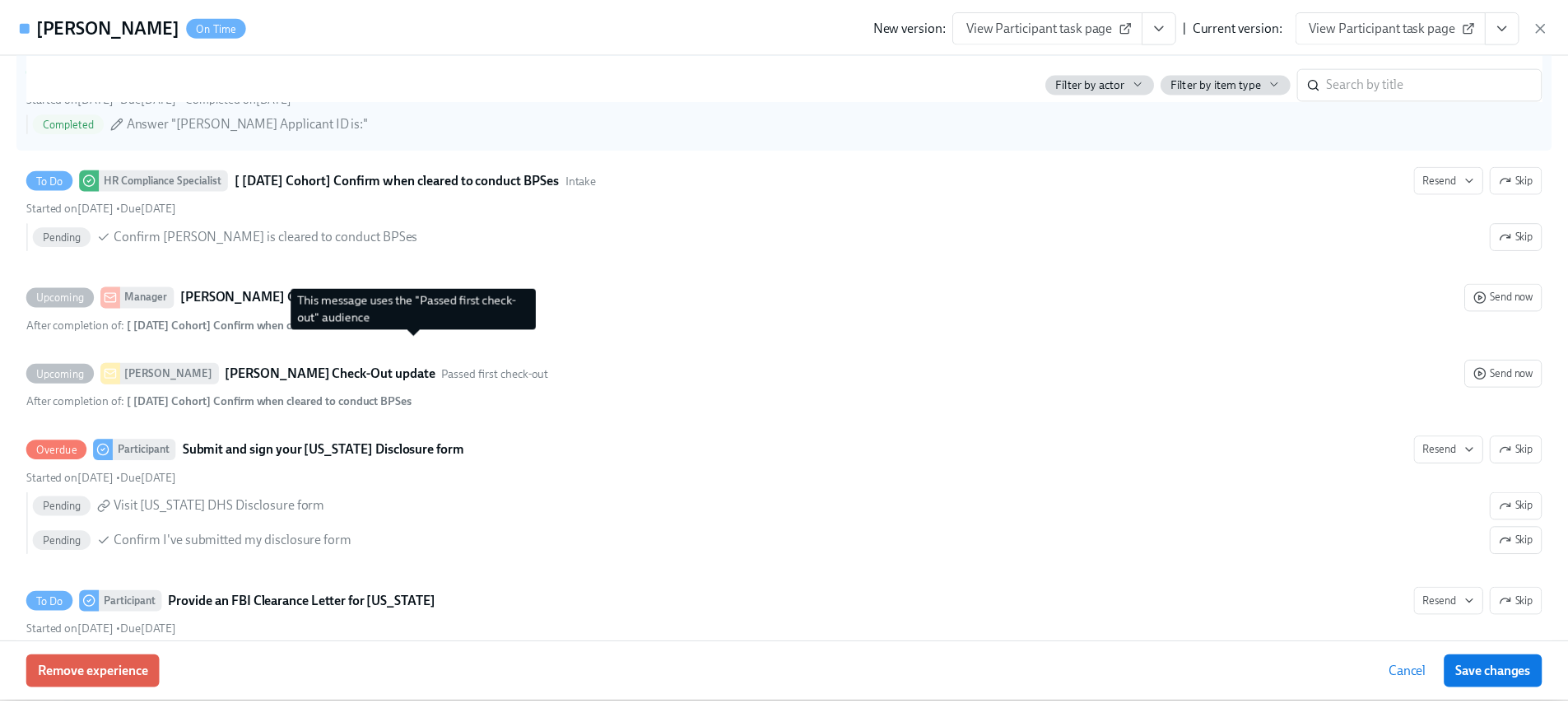
scroll to position [1634, 0]
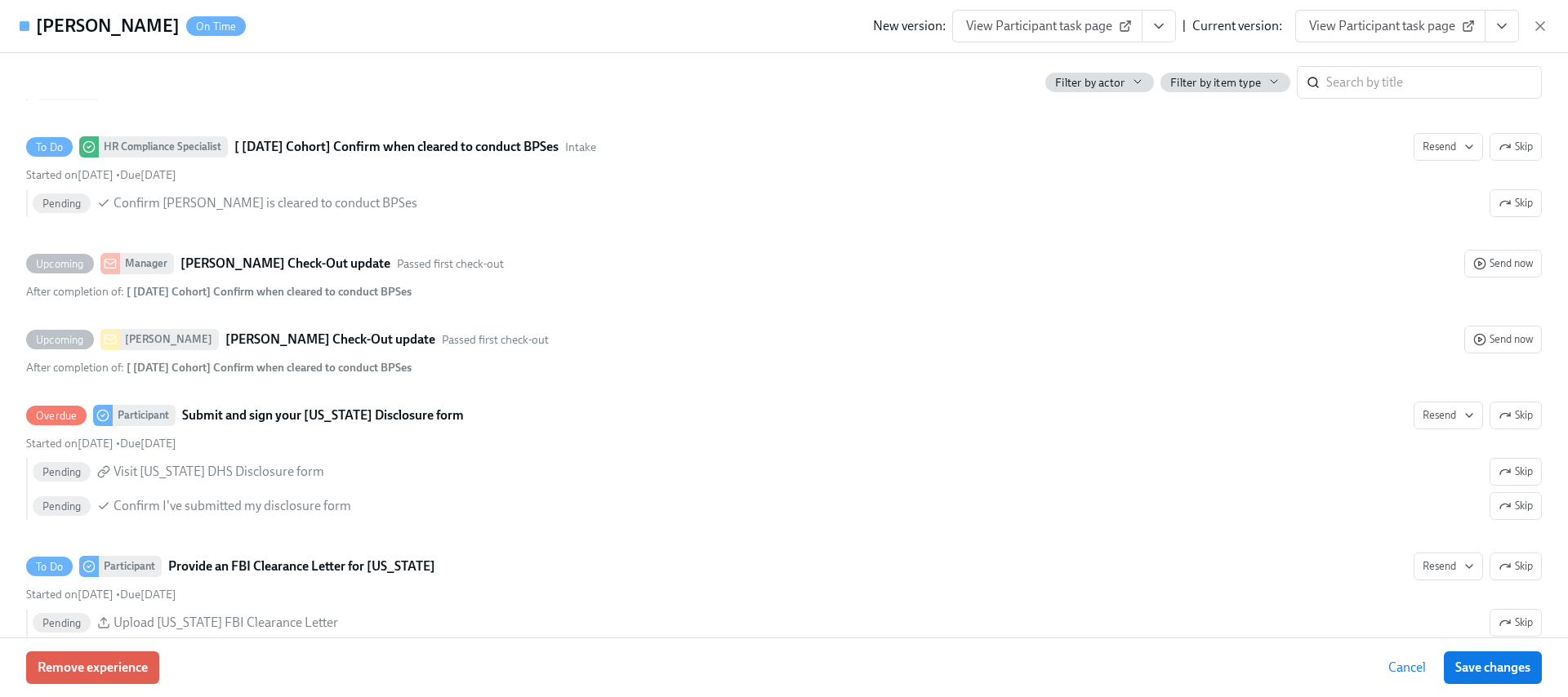
click at [1515, 15] on button "View task page" at bounding box center [1502, 26] width 34 height 33
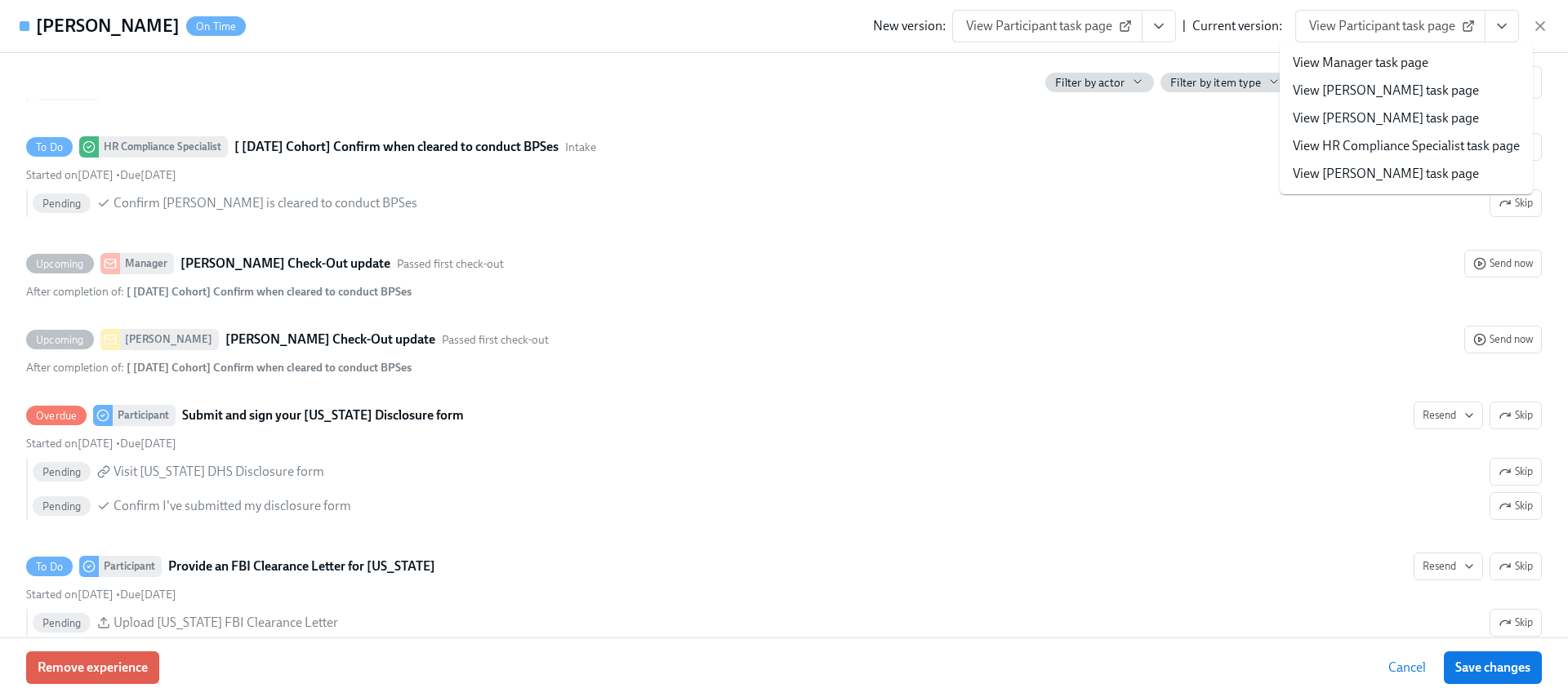
click at [1357, 138] on link "View HR Compliance Specialist task page" at bounding box center [1405, 146] width 227 height 18
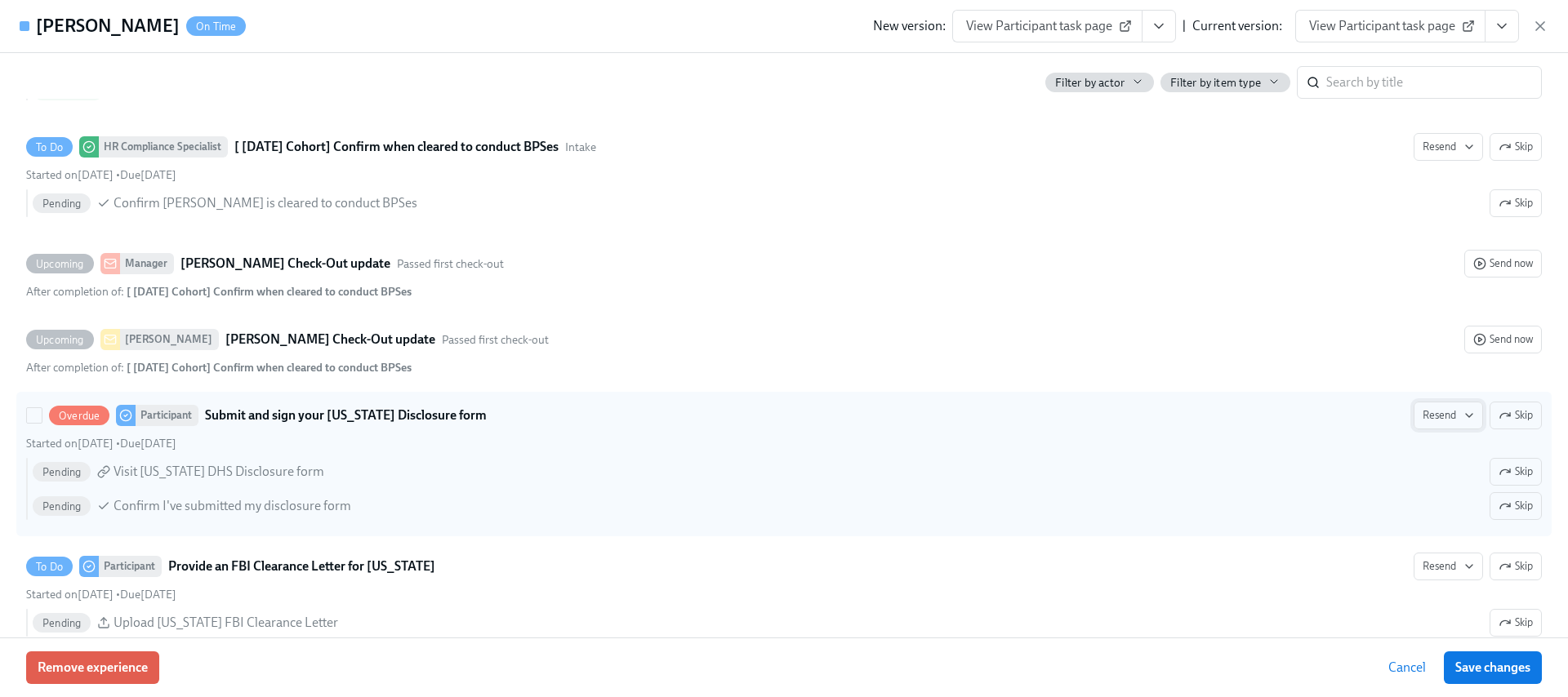
click at [1463, 417] on icon "button" at bounding box center [1470, 416] width 13 height 13
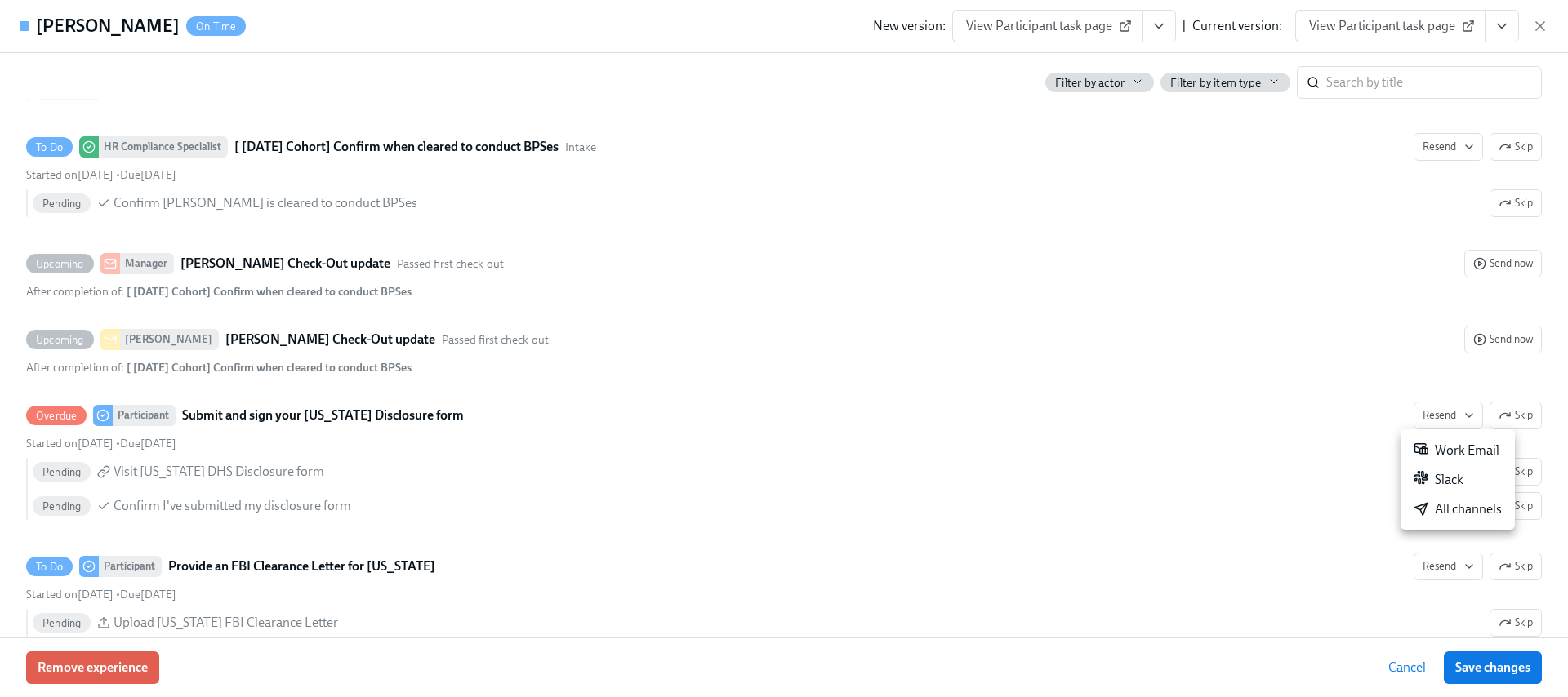
click at [1437, 507] on div "All channels" at bounding box center [1458, 510] width 88 height 18
click at [1537, 26] on icon "button" at bounding box center [1539, 26] width 16 height 16
